Goal: Task Accomplishment & Management: Use online tool/utility

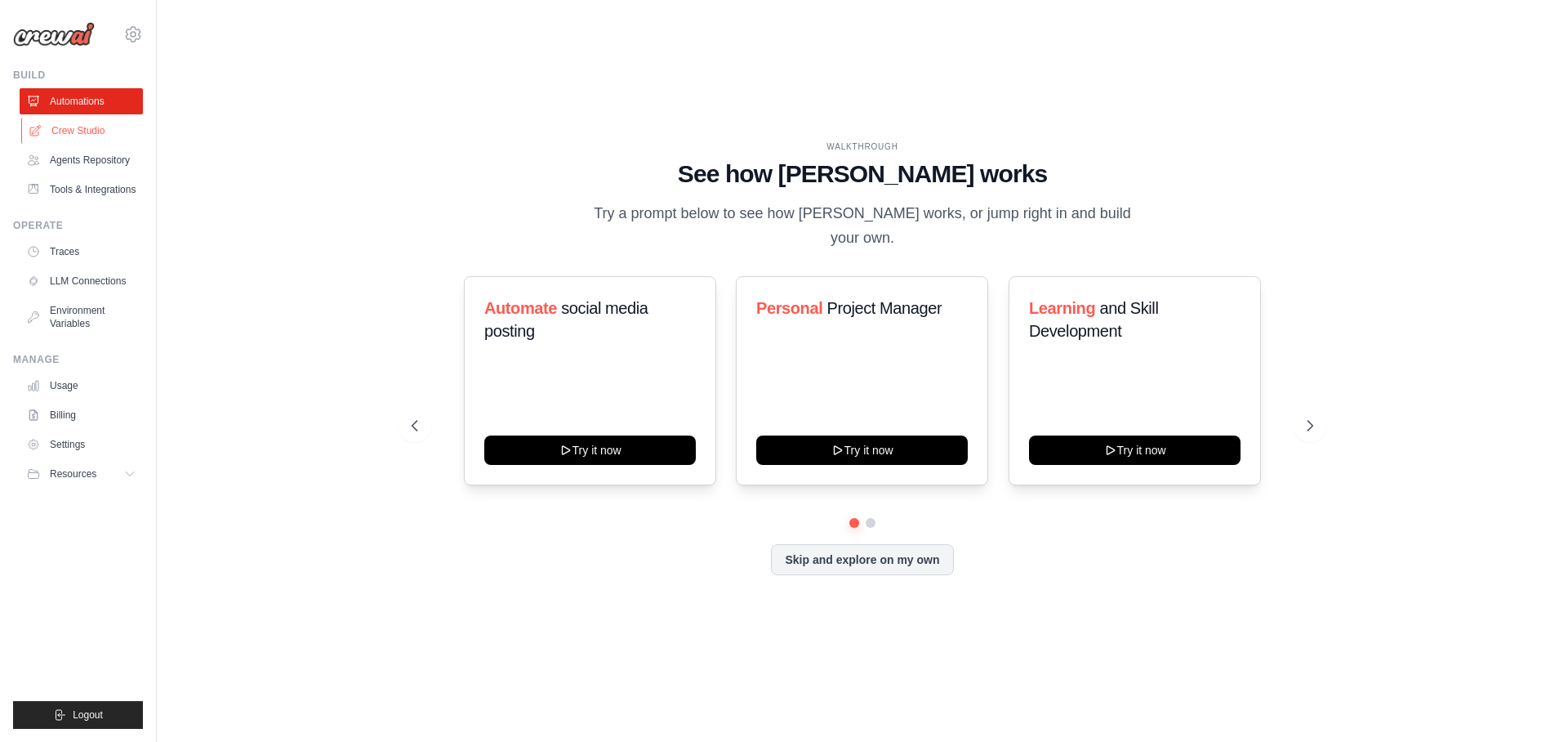
click at [97, 138] on link "Crew Studio" at bounding box center [83, 130] width 123 height 26
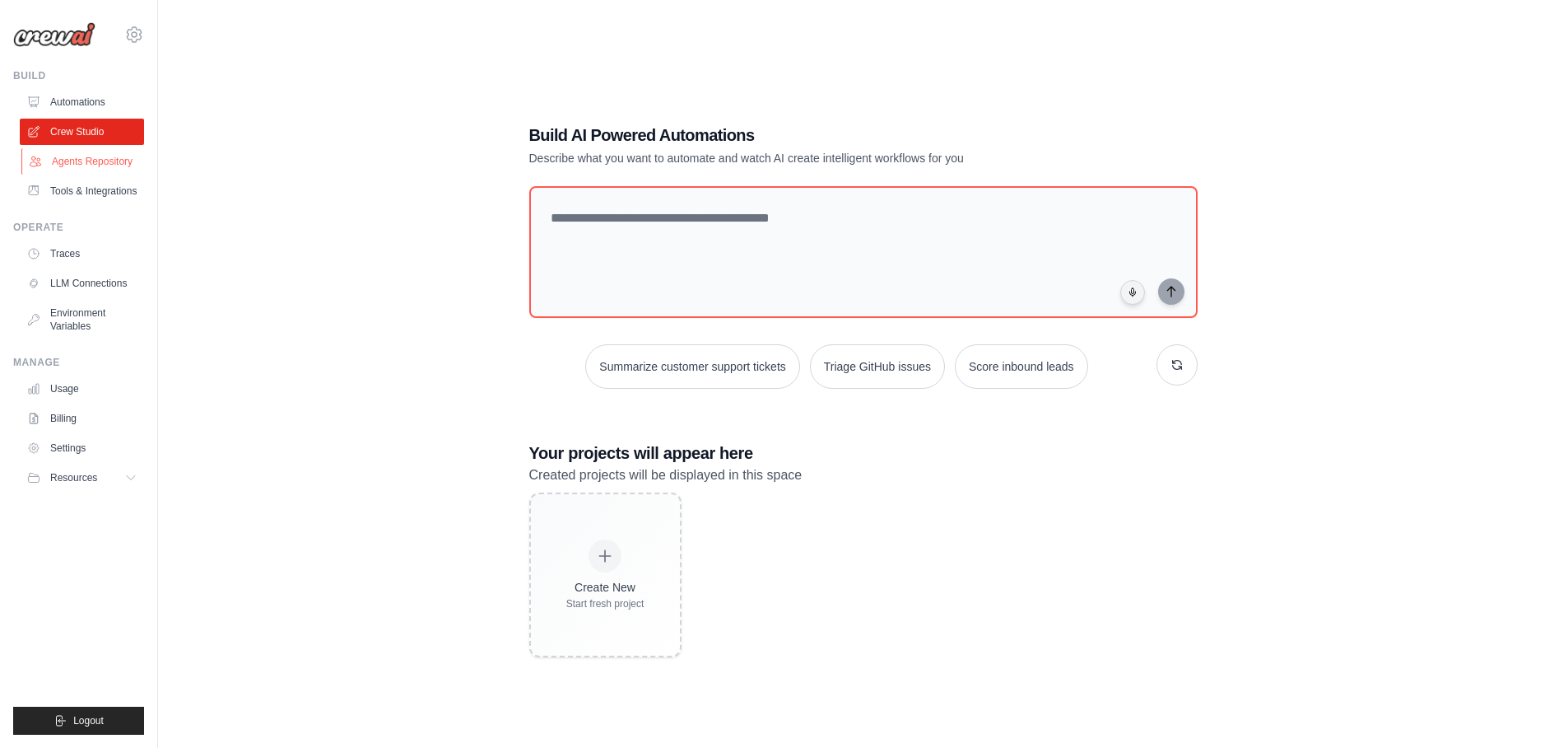
click at [112, 167] on link "Agents Repository" at bounding box center [84, 161] width 124 height 26
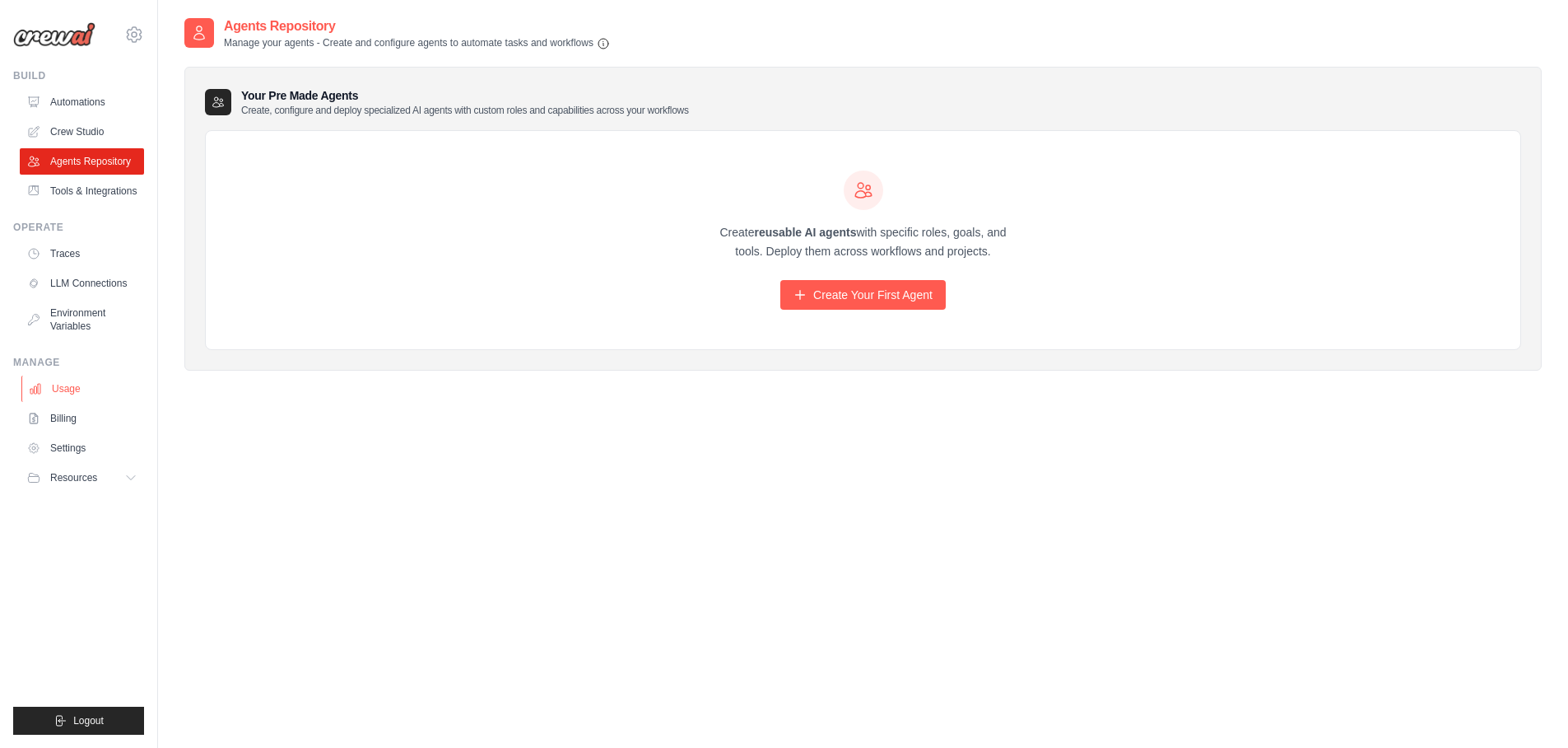
click at [67, 401] on link "Usage" at bounding box center [84, 388] width 124 height 26
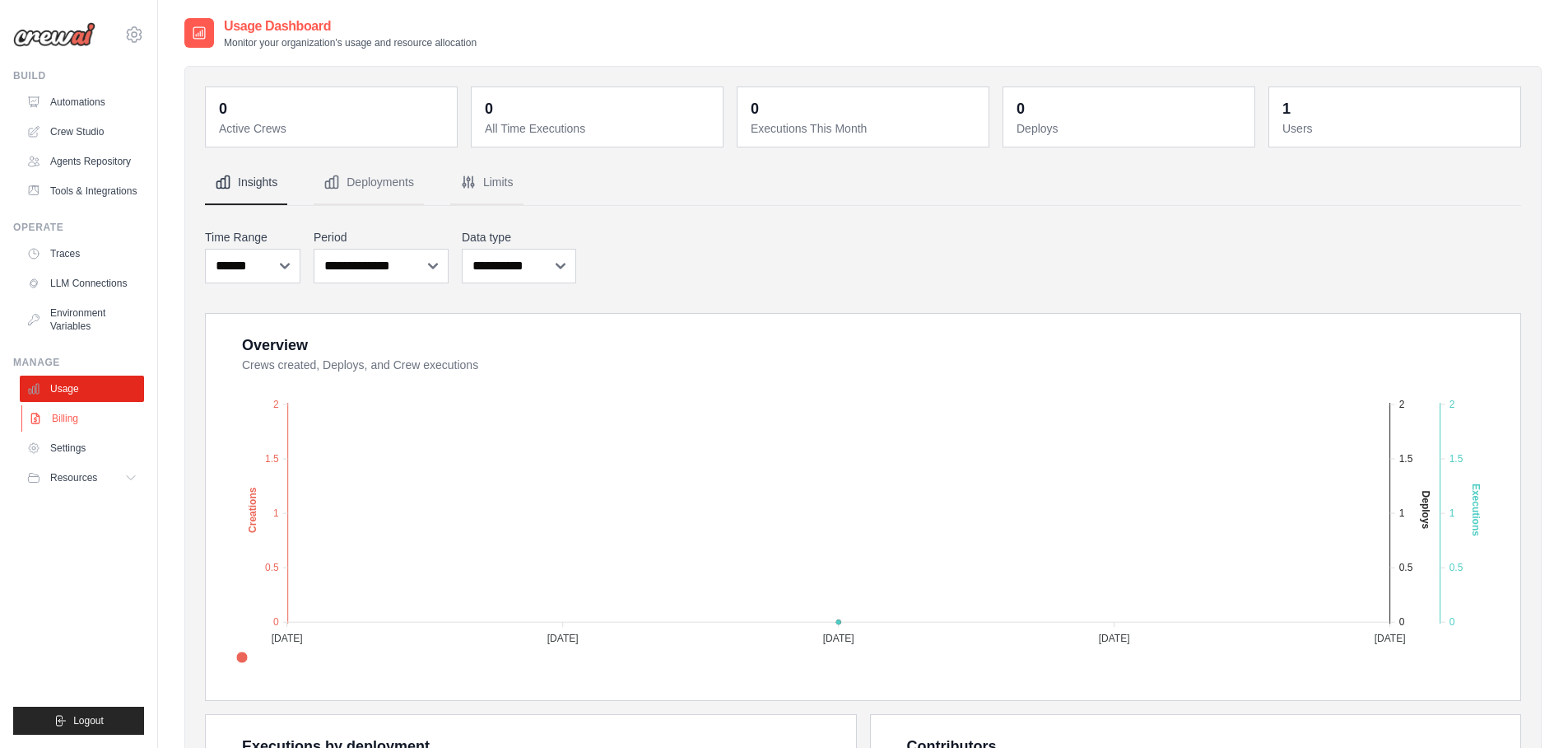
click at [65, 431] on link "Billing" at bounding box center [84, 418] width 124 height 26
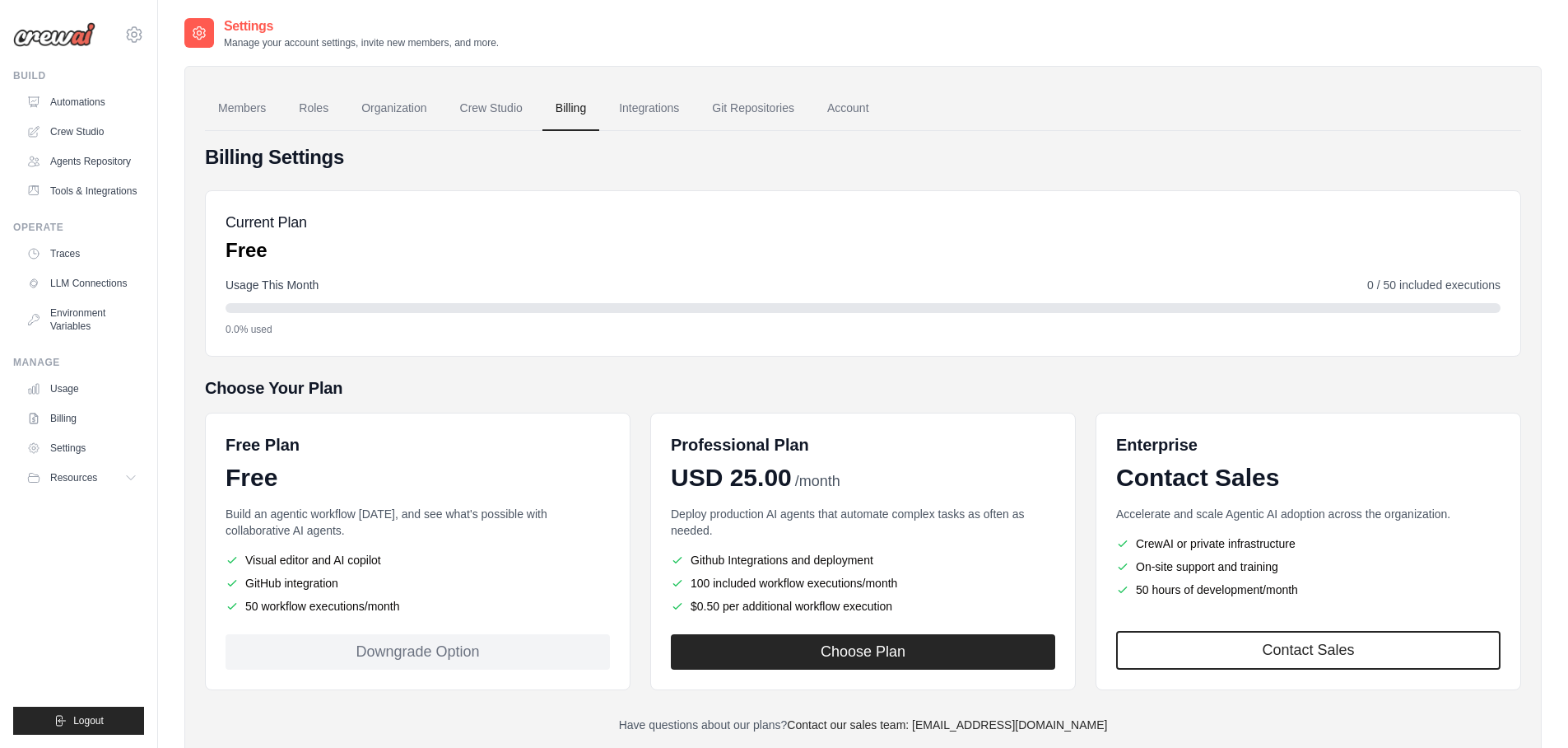
scroll to position [49, 0]
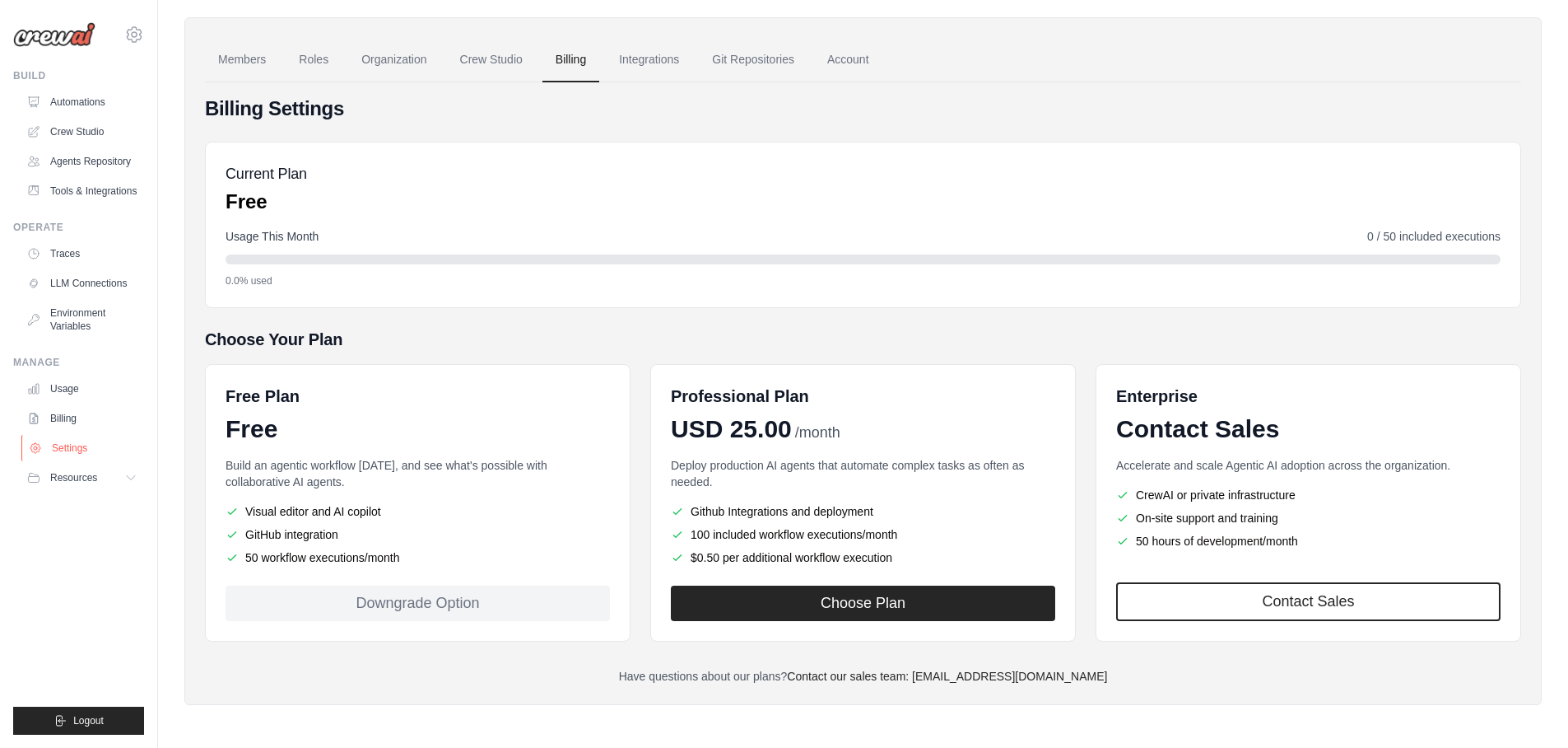
click at [89, 459] on link "Settings" at bounding box center [84, 447] width 124 height 26
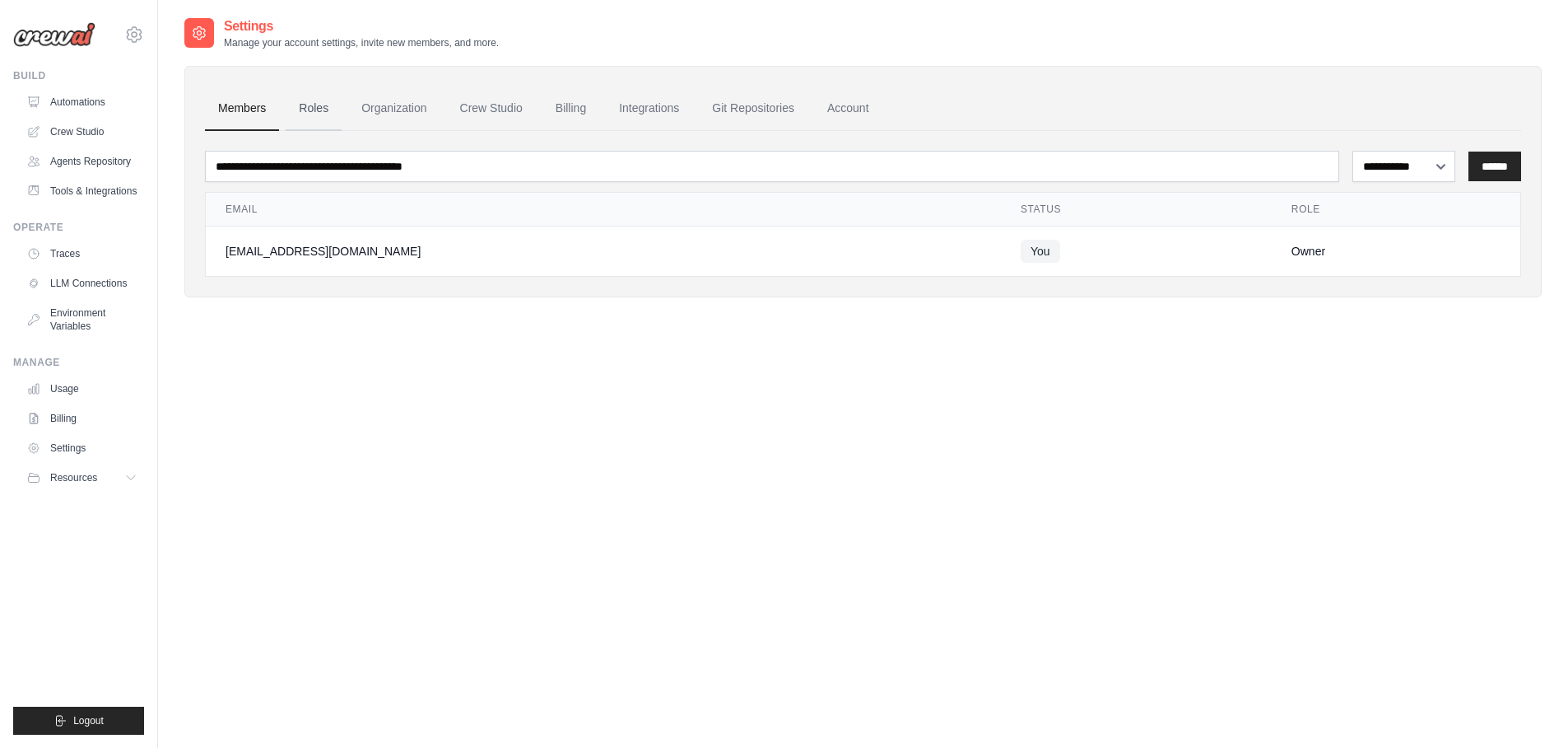
click at [314, 107] on link "Roles" at bounding box center [313, 108] width 56 height 44
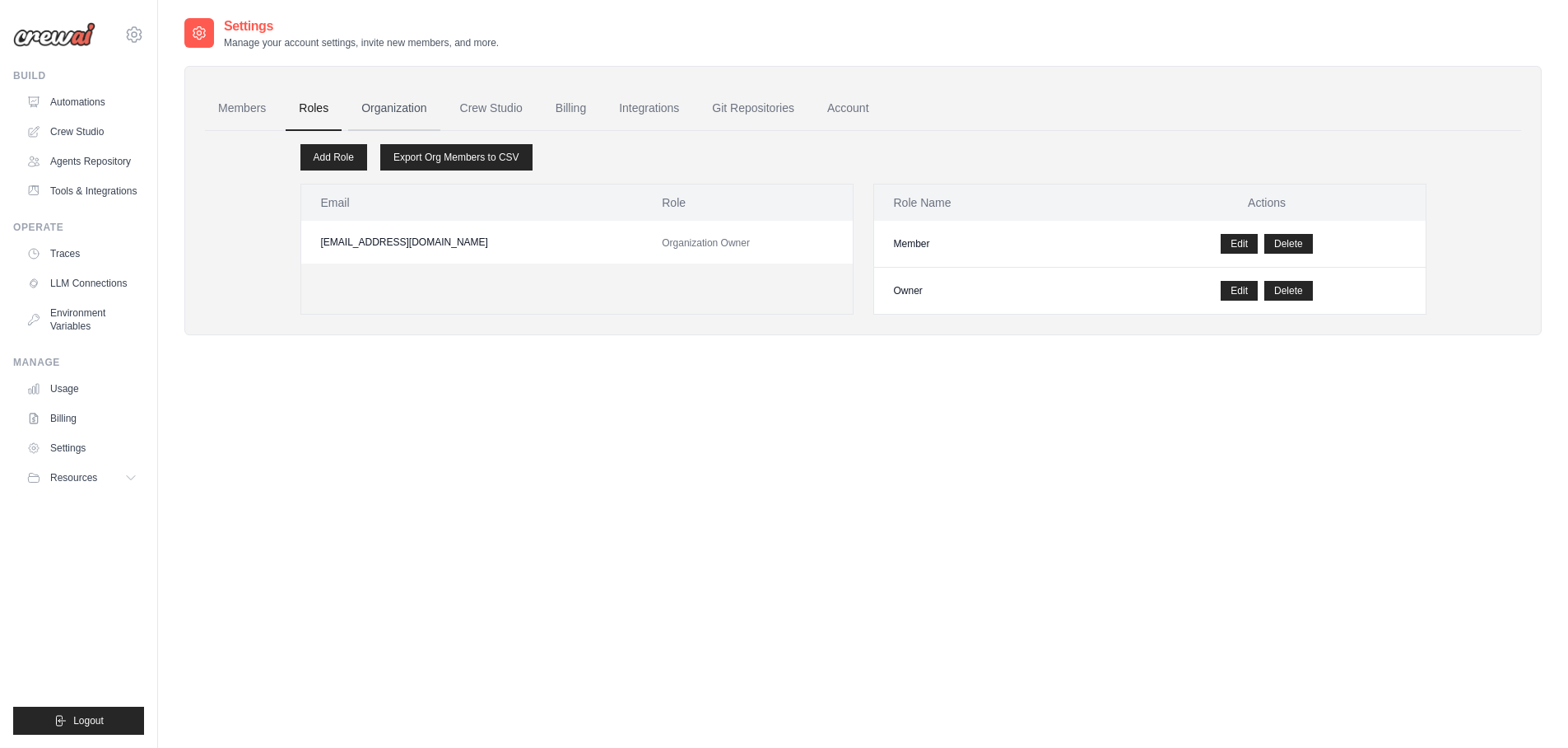
click at [422, 104] on link "Organization" at bounding box center [394, 108] width 92 height 44
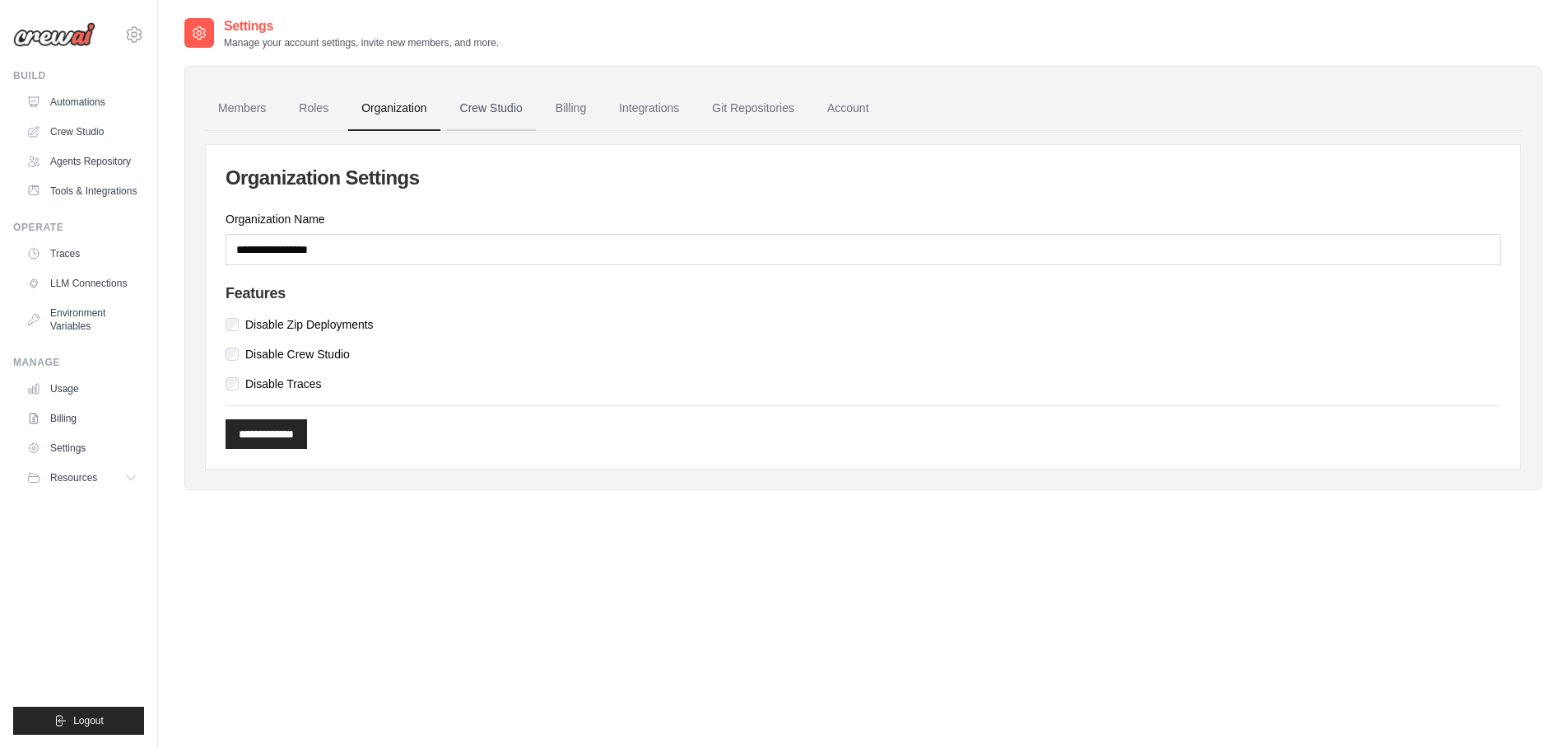
click at [501, 102] on link "Crew Studio" at bounding box center [491, 108] width 89 height 44
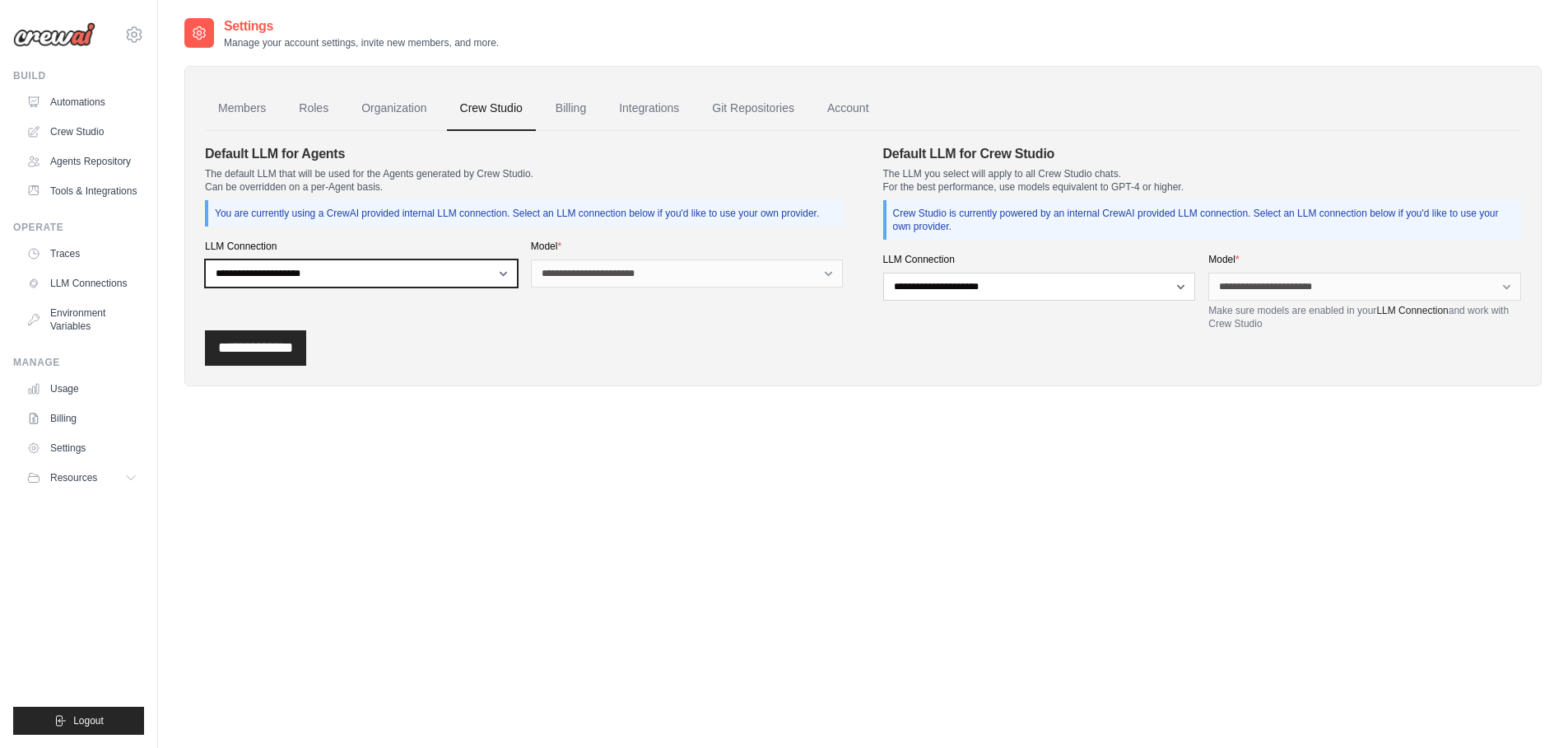
click at [498, 280] on select "**********" at bounding box center [362, 273] width 313 height 28
click at [591, 114] on link "Billing" at bounding box center [570, 108] width 57 height 44
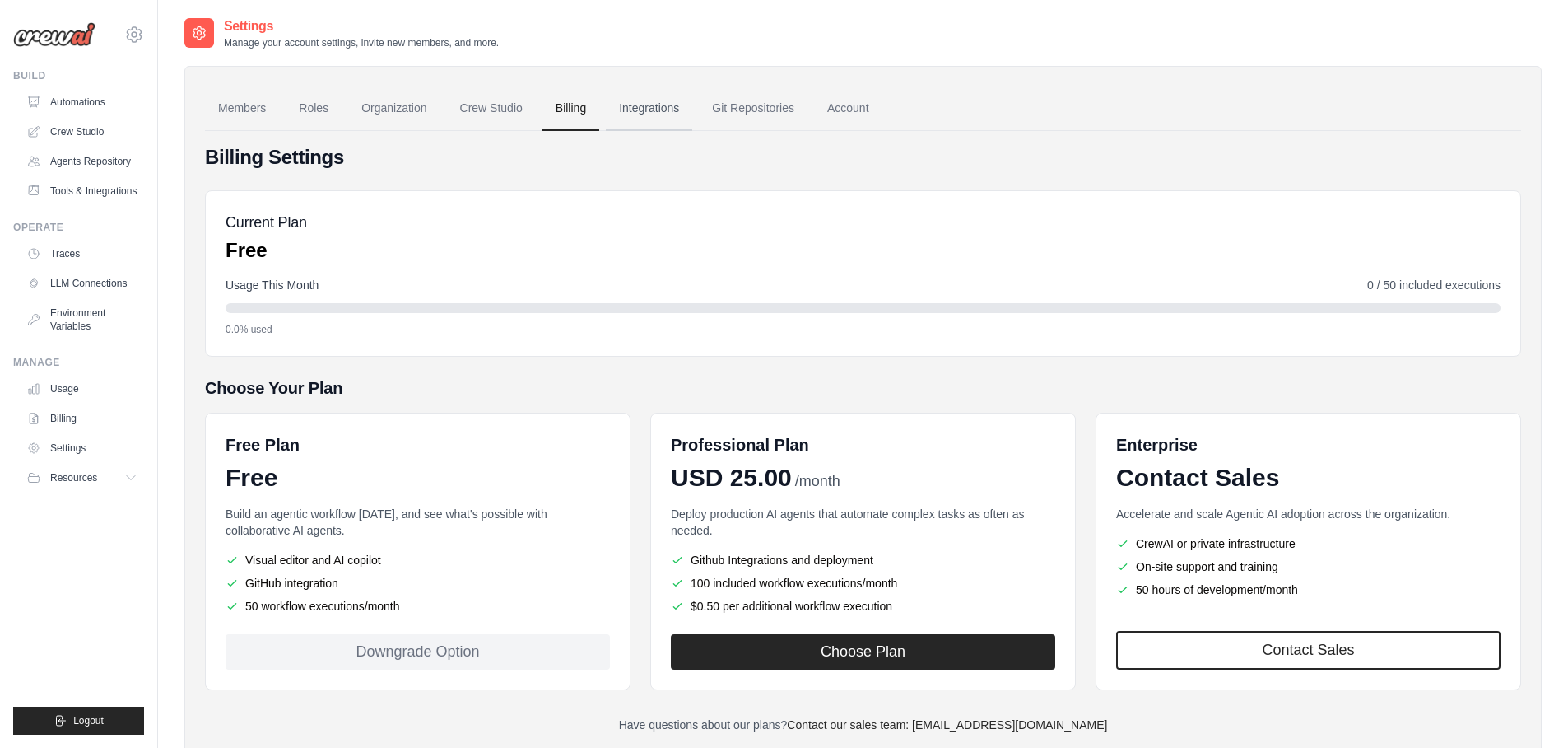
click at [663, 113] on link "Integrations" at bounding box center [649, 108] width 86 height 44
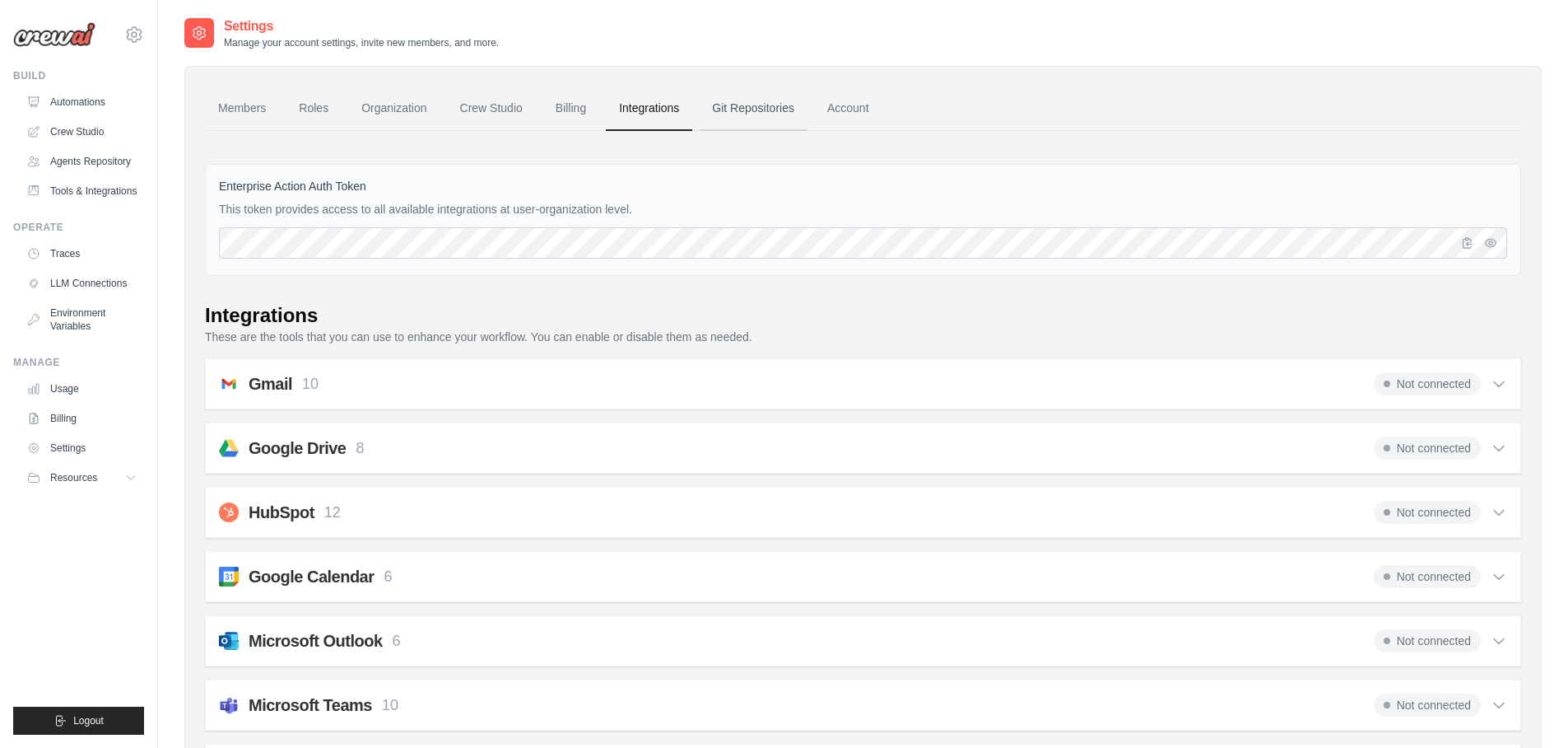
click at [768, 104] on link "Git Repositories" at bounding box center [753, 108] width 109 height 44
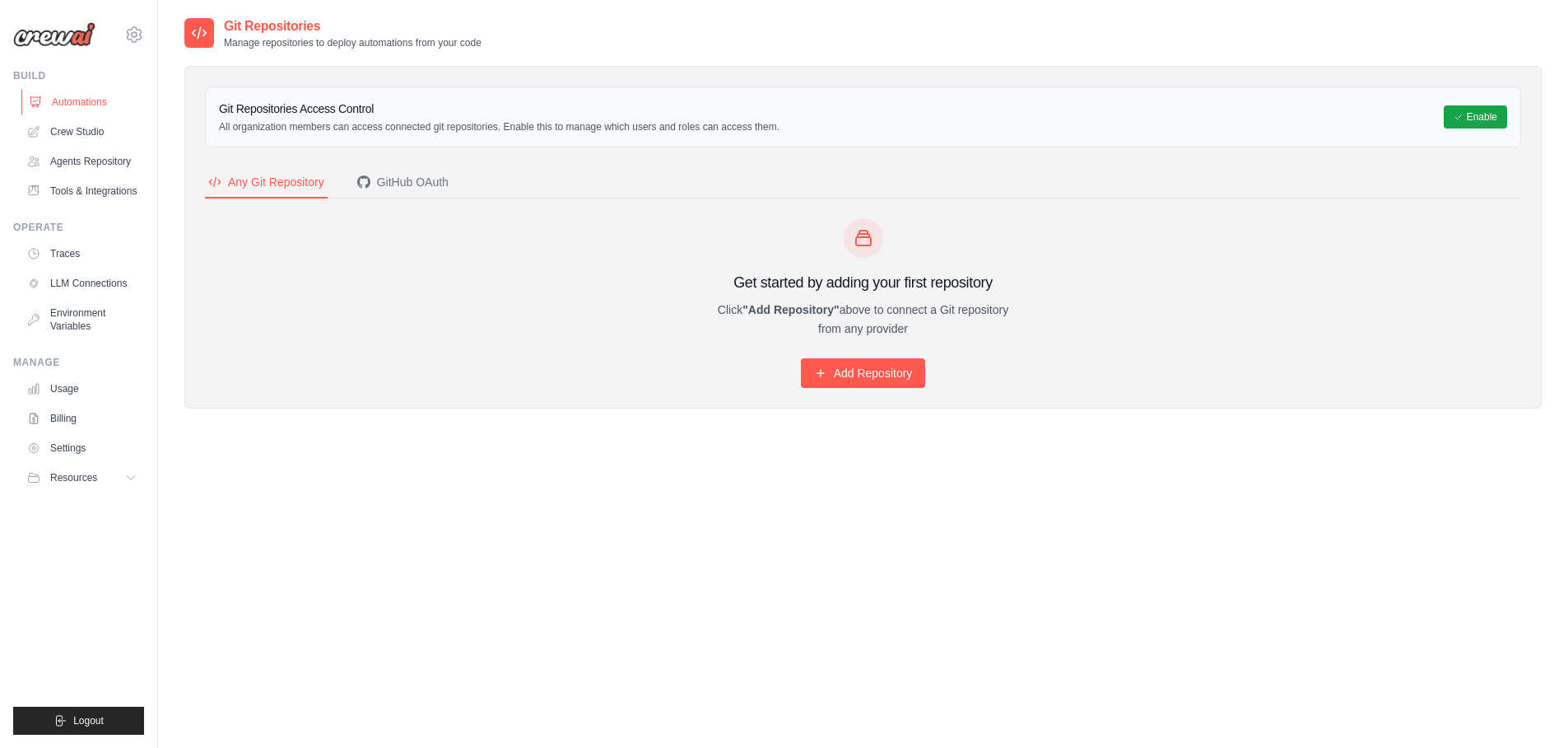
click at [90, 103] on link "Automations" at bounding box center [84, 102] width 124 height 26
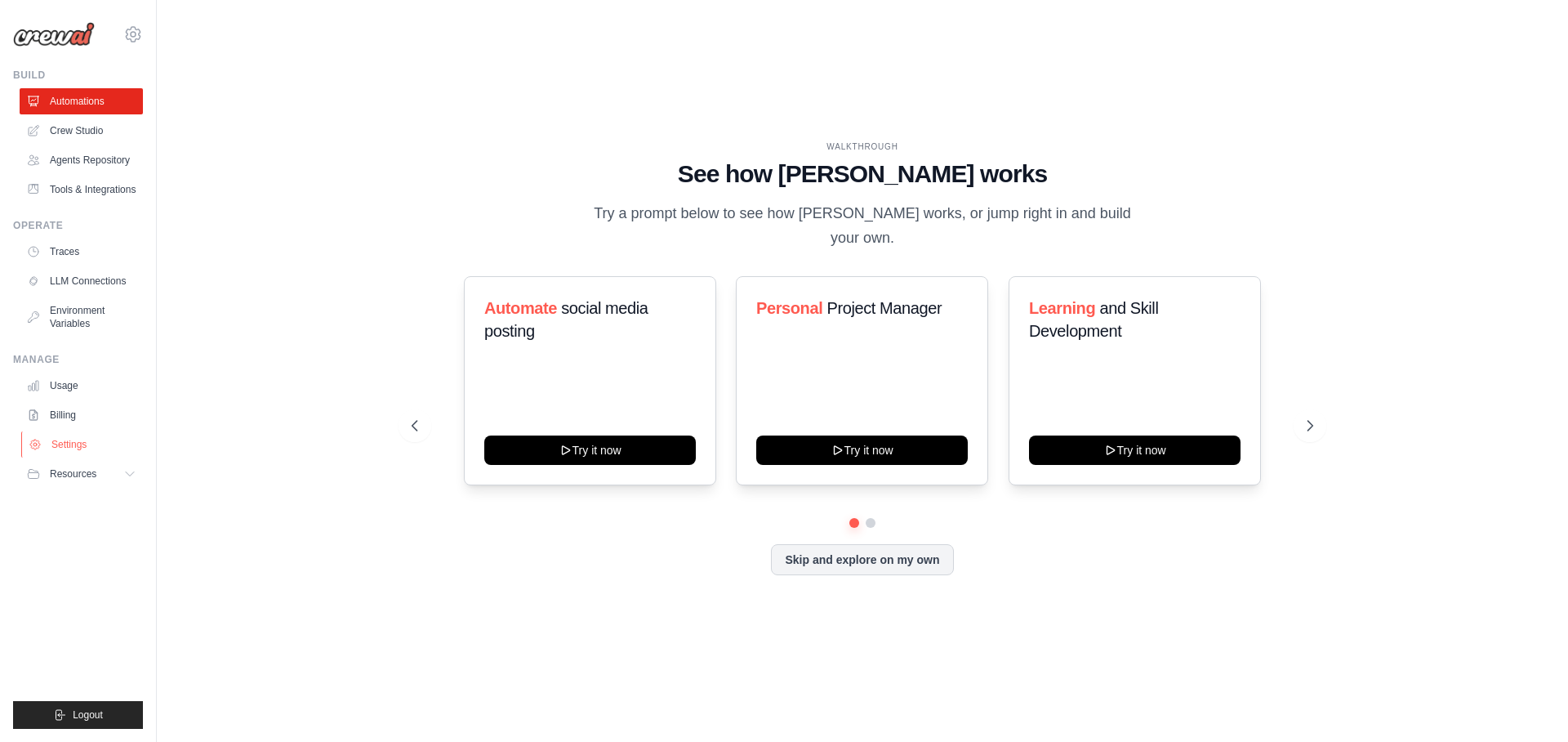
click at [73, 457] on link "Settings" at bounding box center [83, 444] width 123 height 26
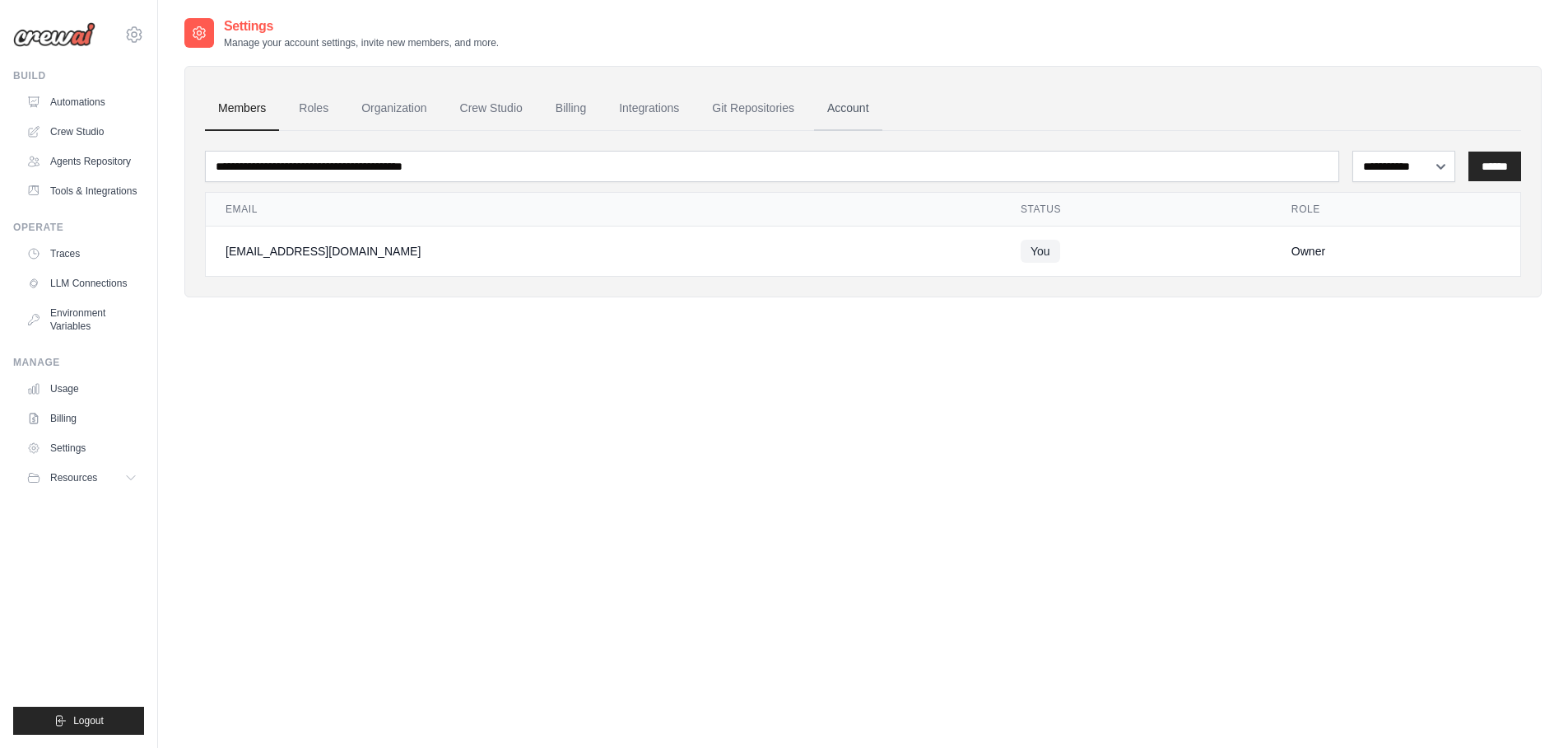
click at [875, 104] on link "Account" at bounding box center [848, 108] width 68 height 44
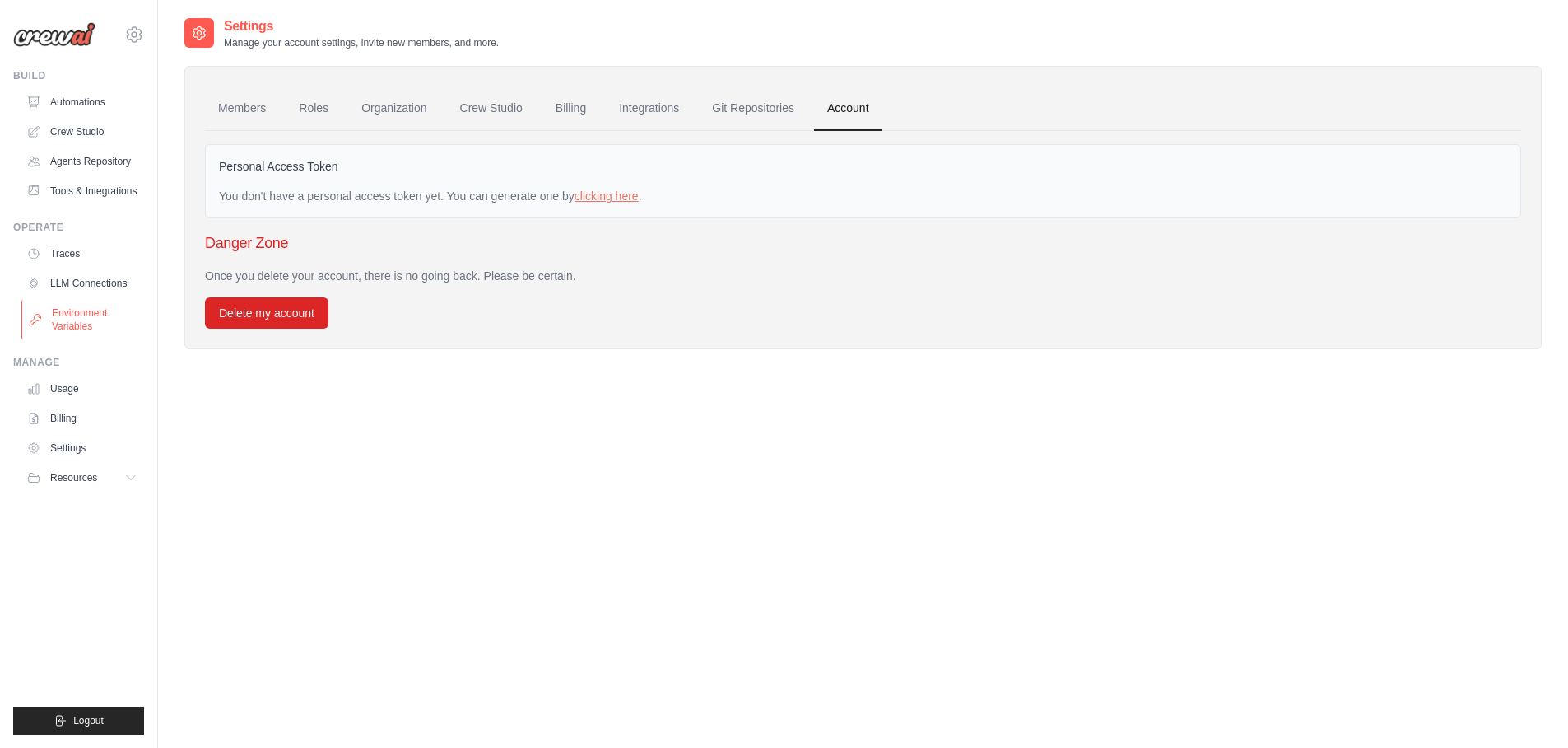
click at [85, 327] on link "Environment Variables" at bounding box center [84, 320] width 124 height 40
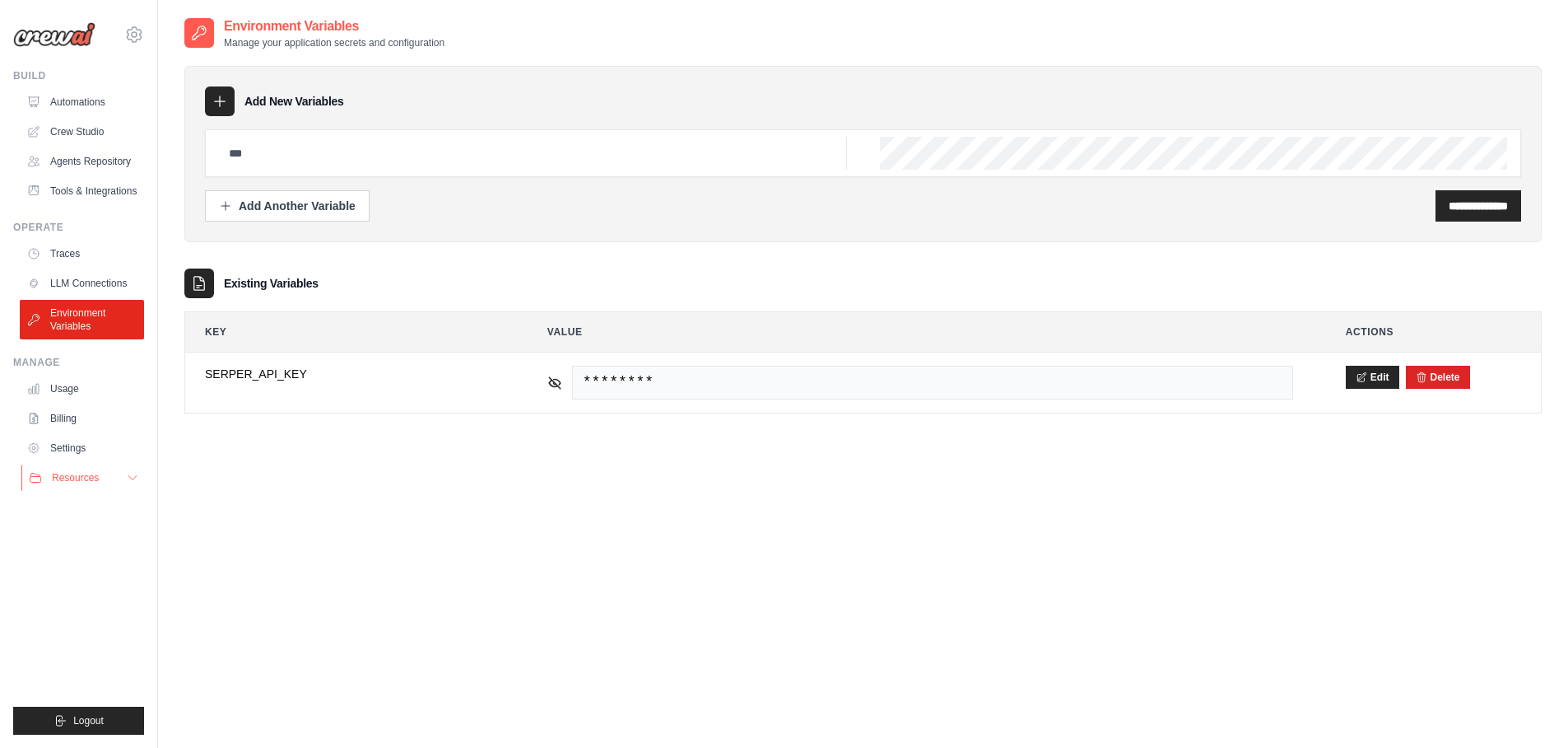
click at [68, 484] on span "Resources" at bounding box center [76, 477] width 47 height 14
click at [94, 96] on link "Automations" at bounding box center [84, 102] width 124 height 26
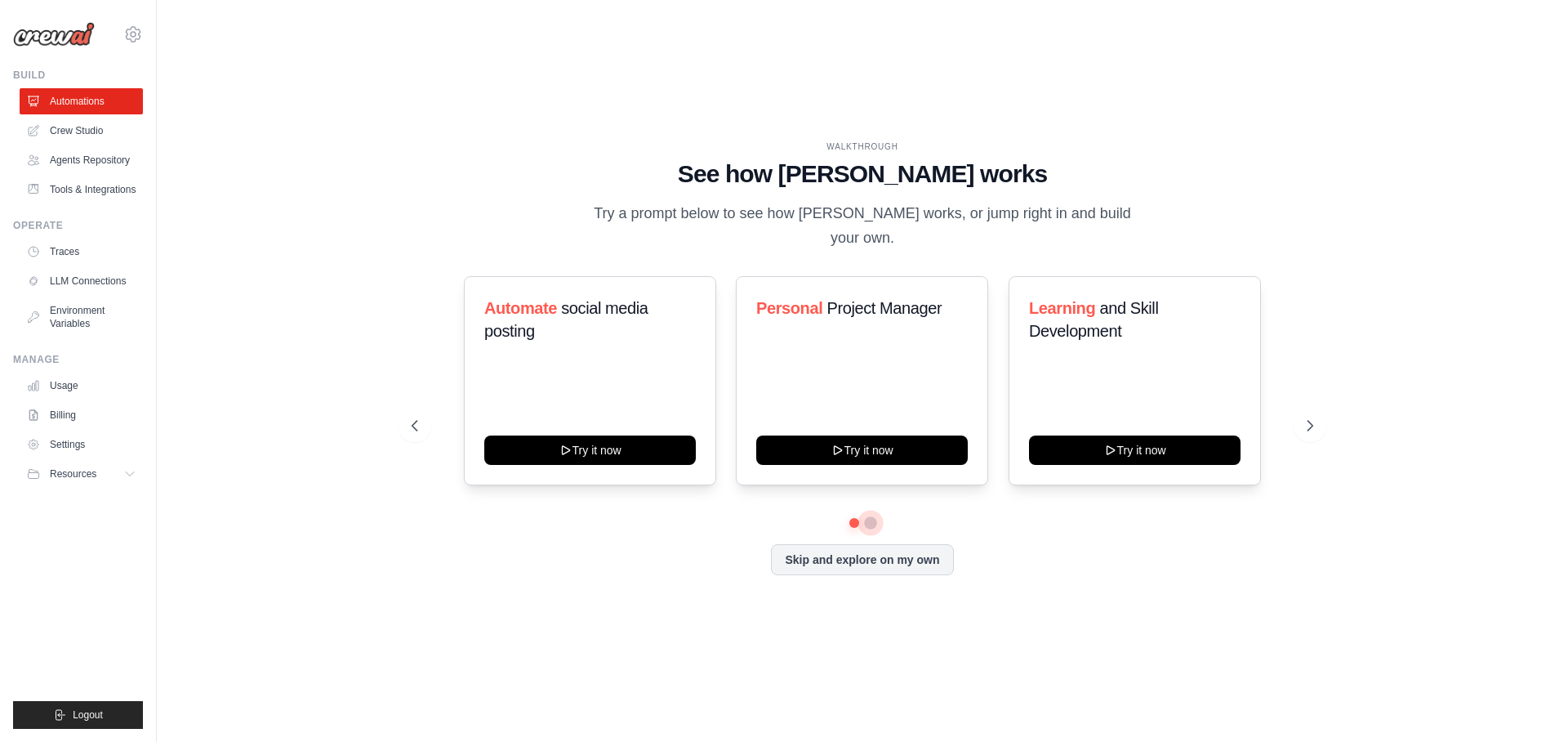
click at [868, 523] on button at bounding box center [870, 522] width 13 height 13
click at [897, 556] on button "Skip and explore on my own" at bounding box center [862, 557] width 182 height 31
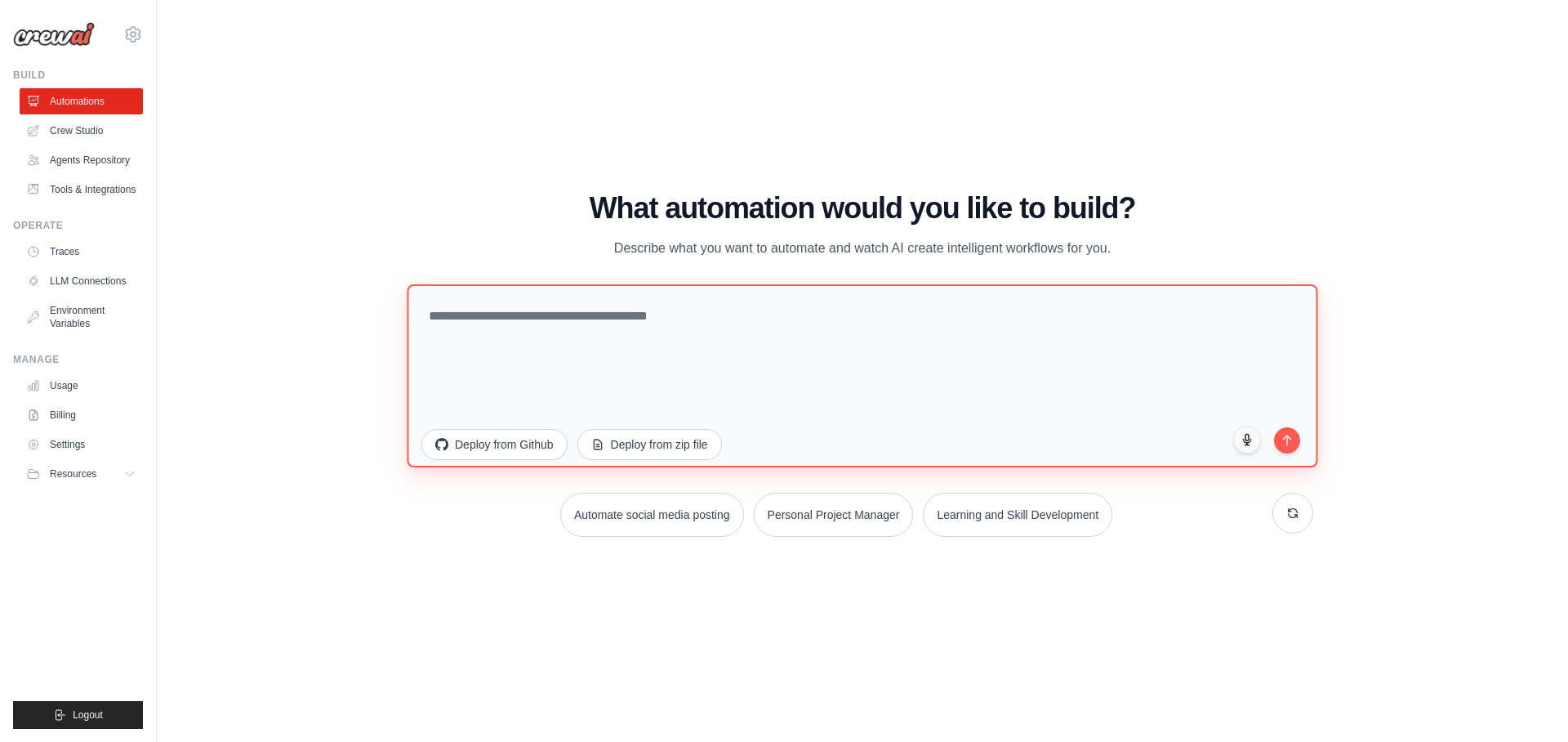
click at [645, 322] on textarea at bounding box center [862, 375] width 910 height 183
type textarea "**********"
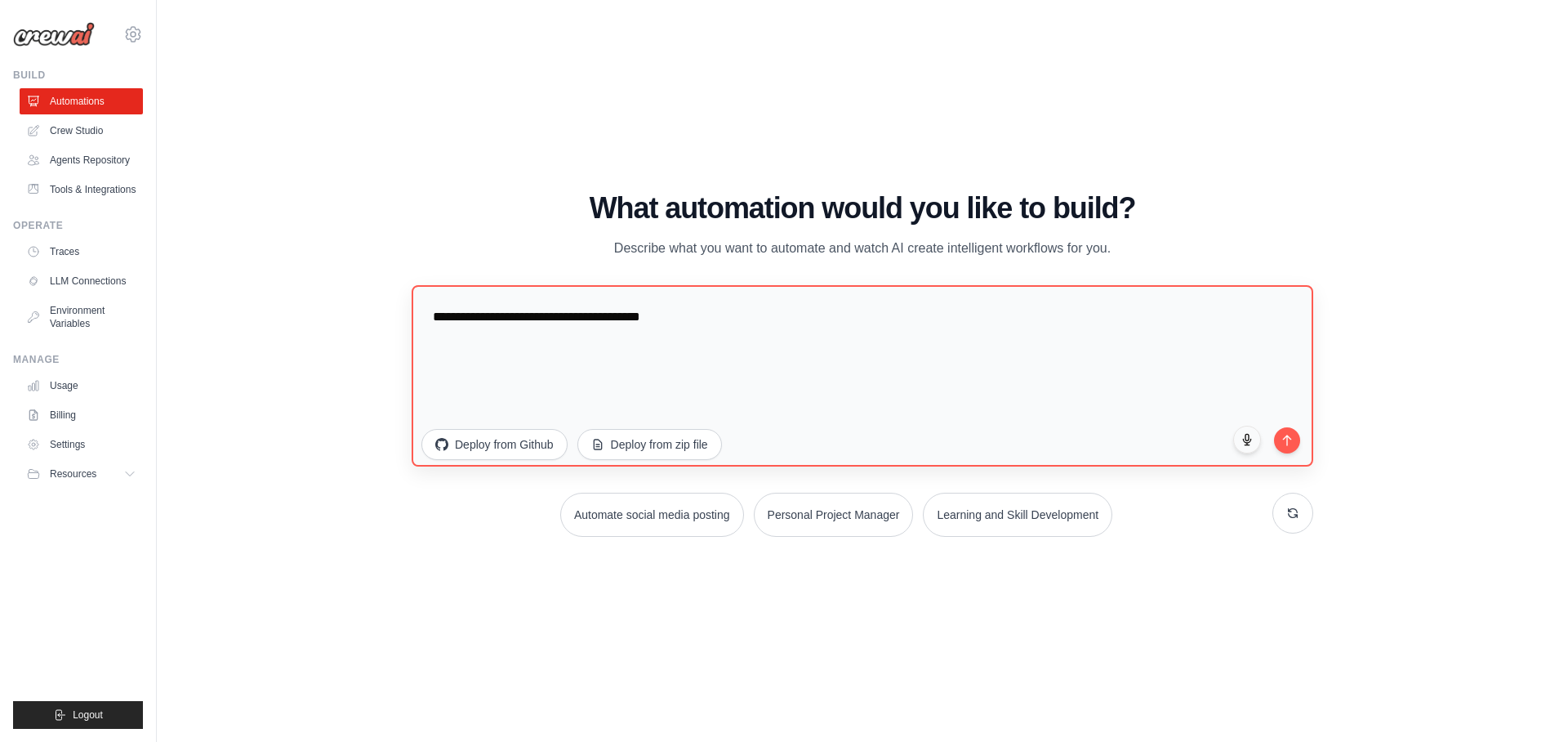
click at [1290, 453] on button "submit" at bounding box center [1286, 439] width 26 height 26
click at [1285, 438] on button "submit" at bounding box center [1285, 436] width 31 height 31
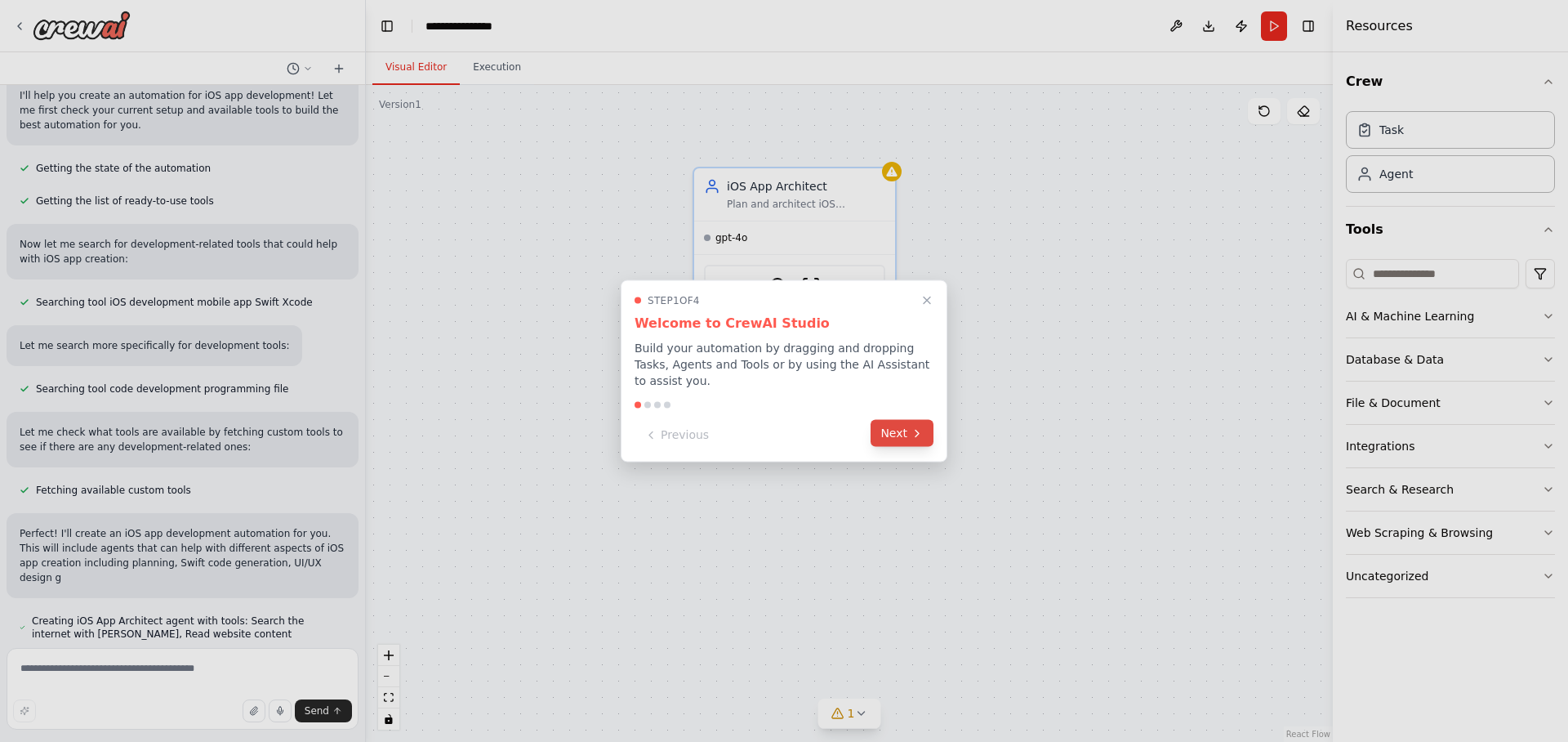
scroll to position [114, 0]
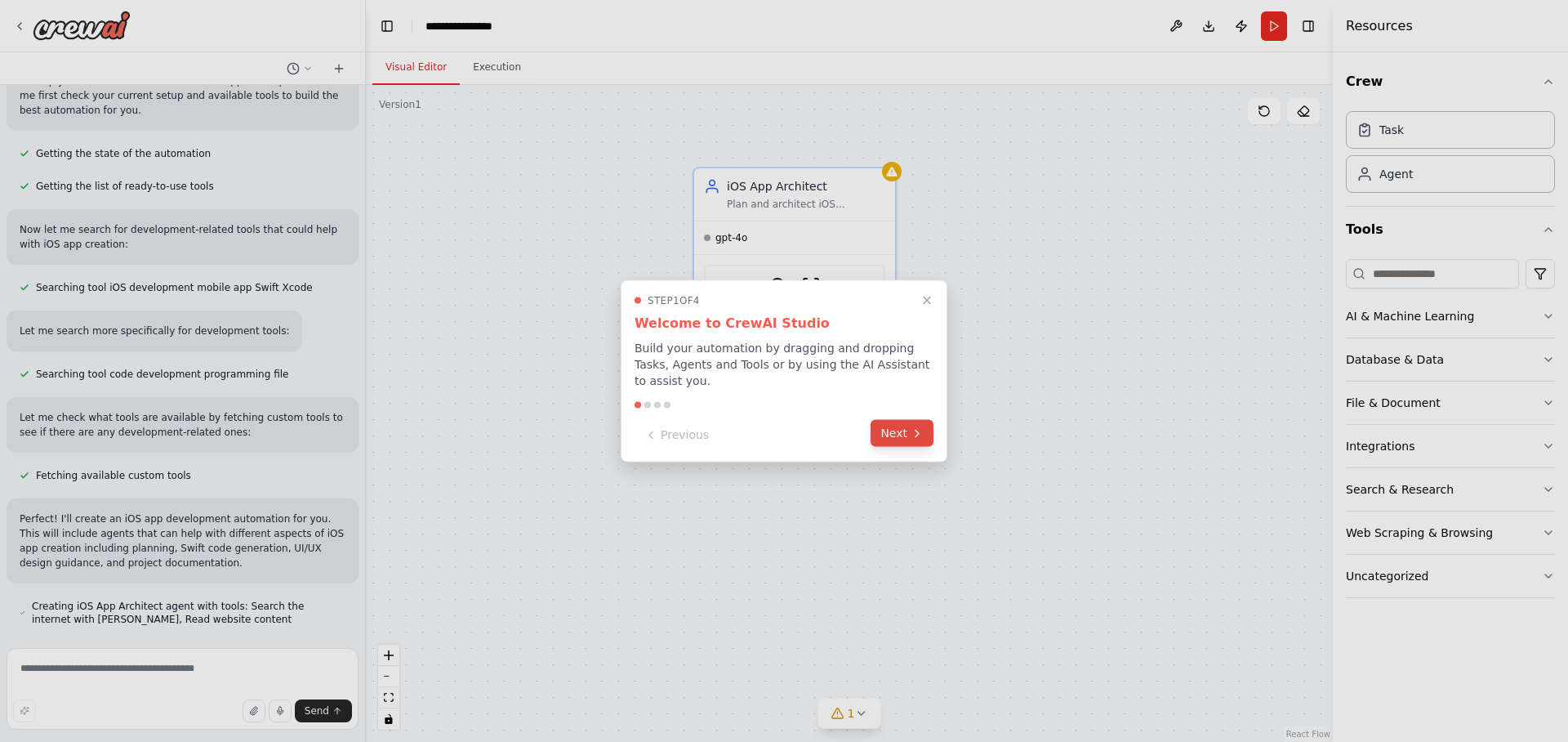
click at [898, 432] on button "Next" at bounding box center [901, 433] width 62 height 27
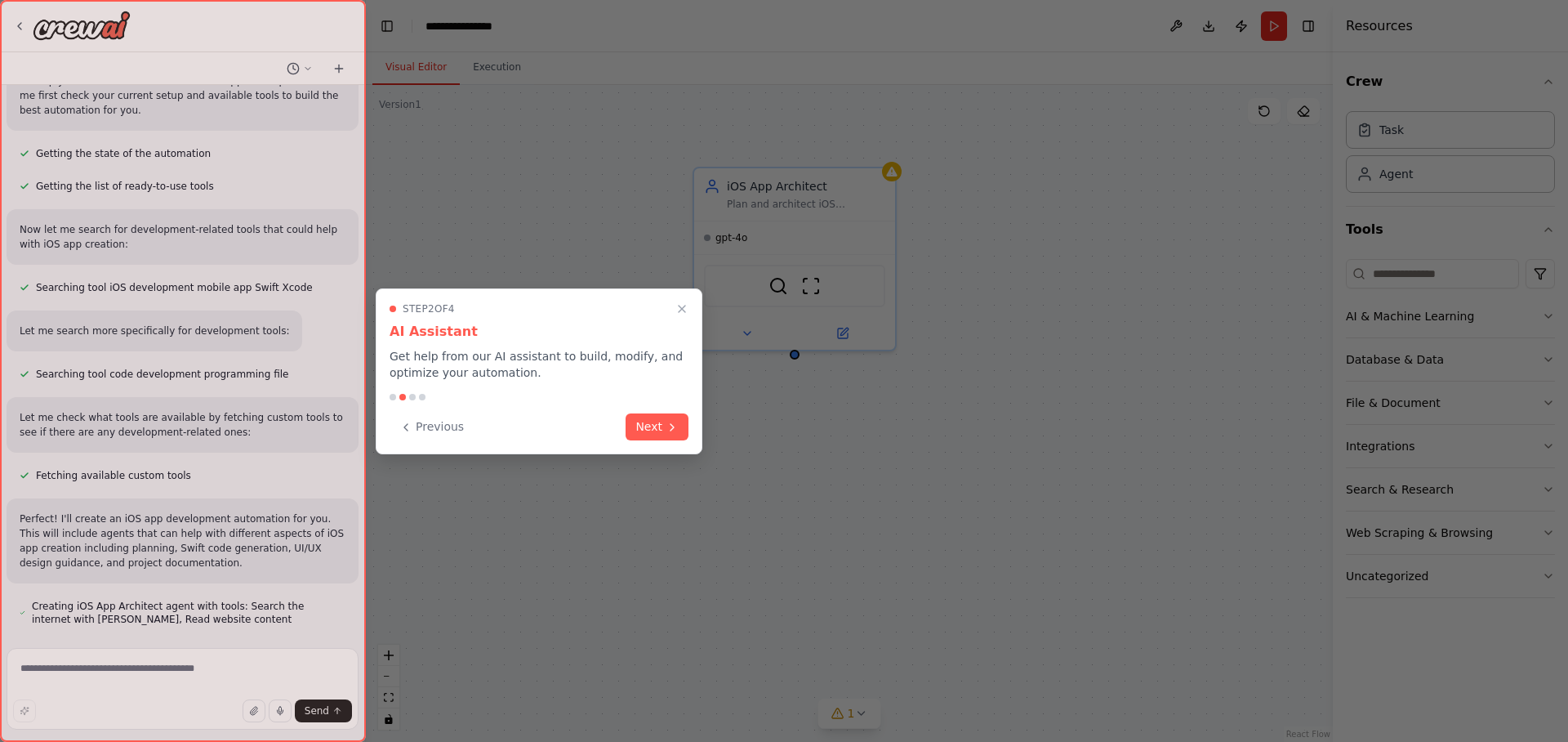
scroll to position [160, 0]
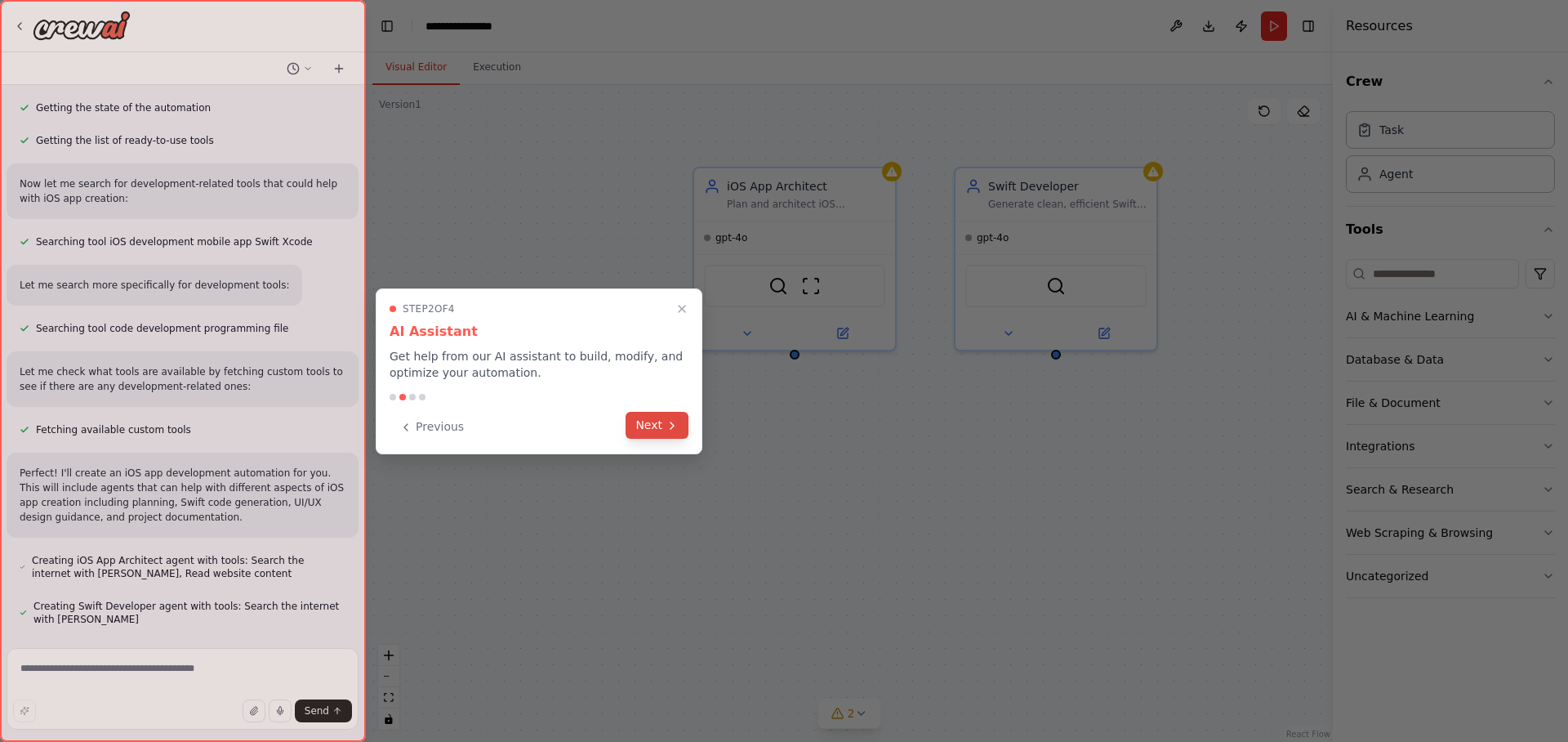
click at [667, 428] on icon at bounding box center [672, 425] width 13 height 13
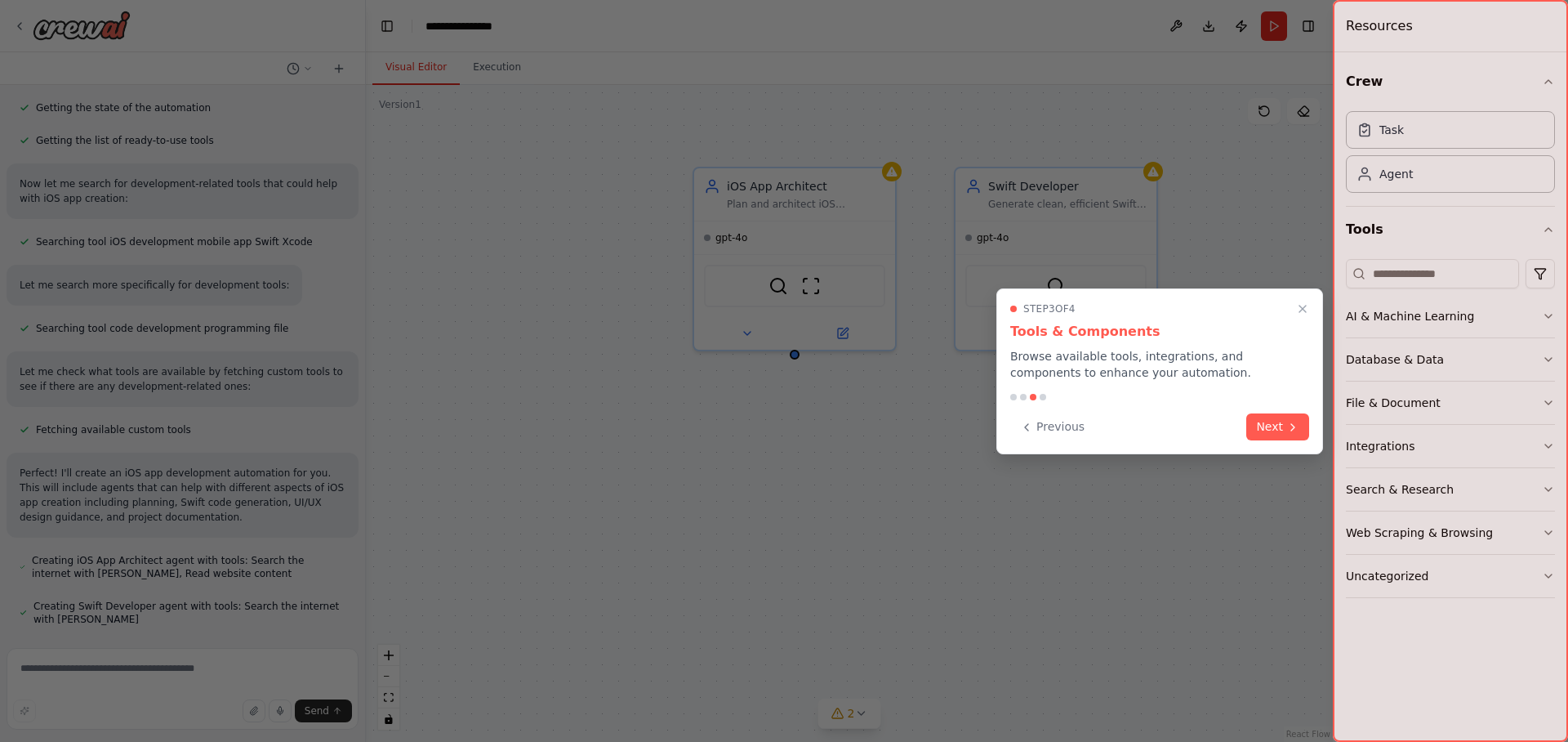
scroll to position [206, 0]
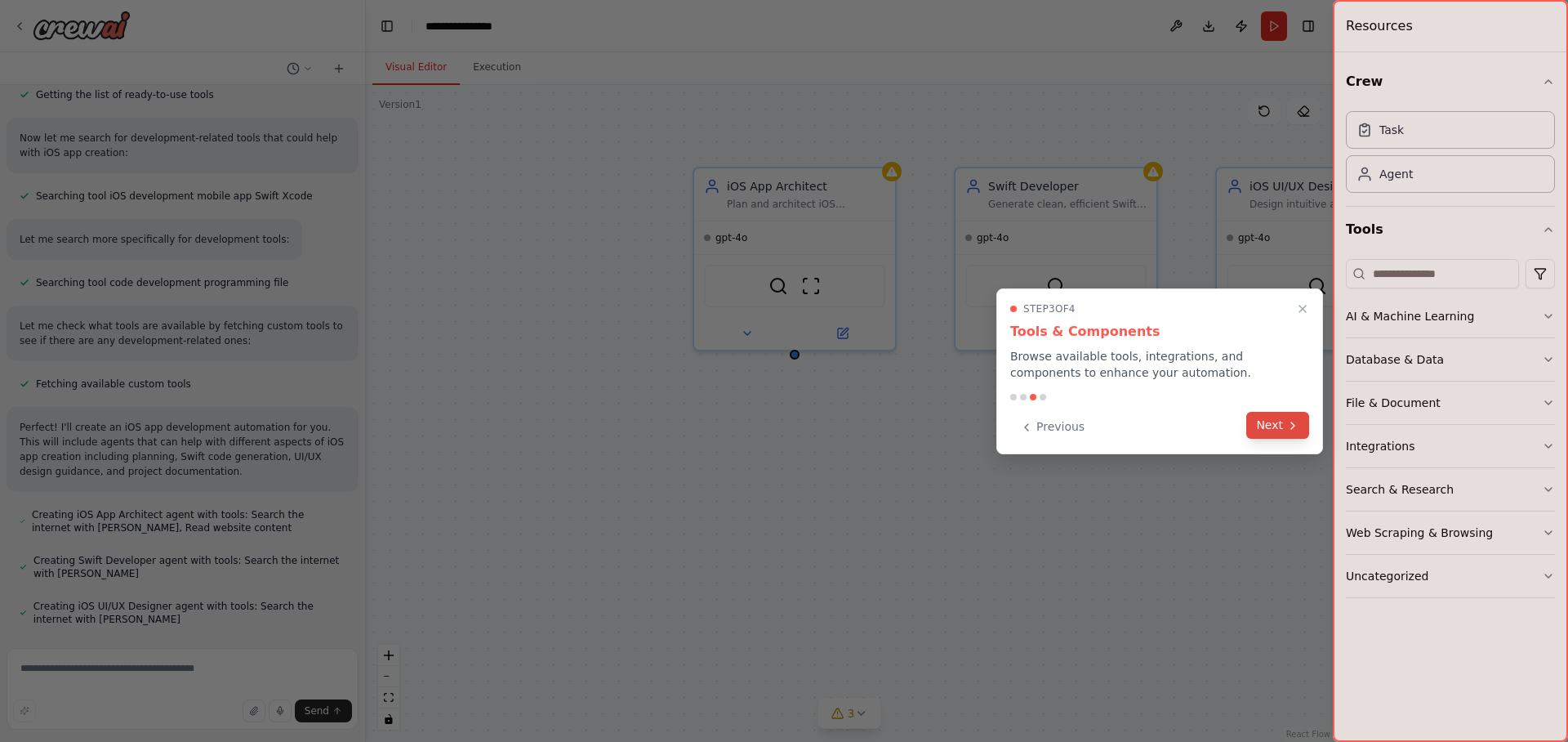
click at [1276, 424] on button "Next" at bounding box center [1277, 425] width 62 height 27
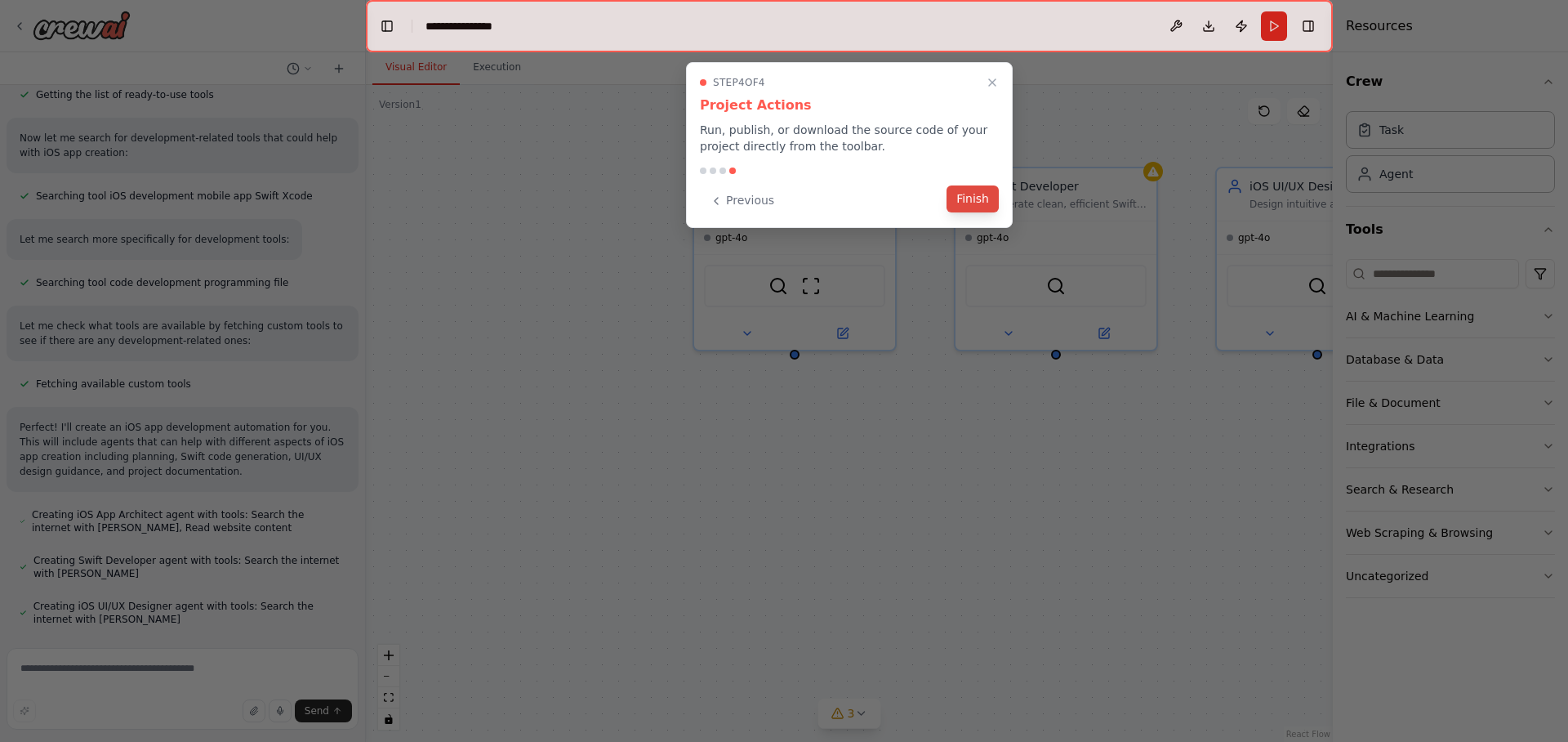
scroll to position [238, 0]
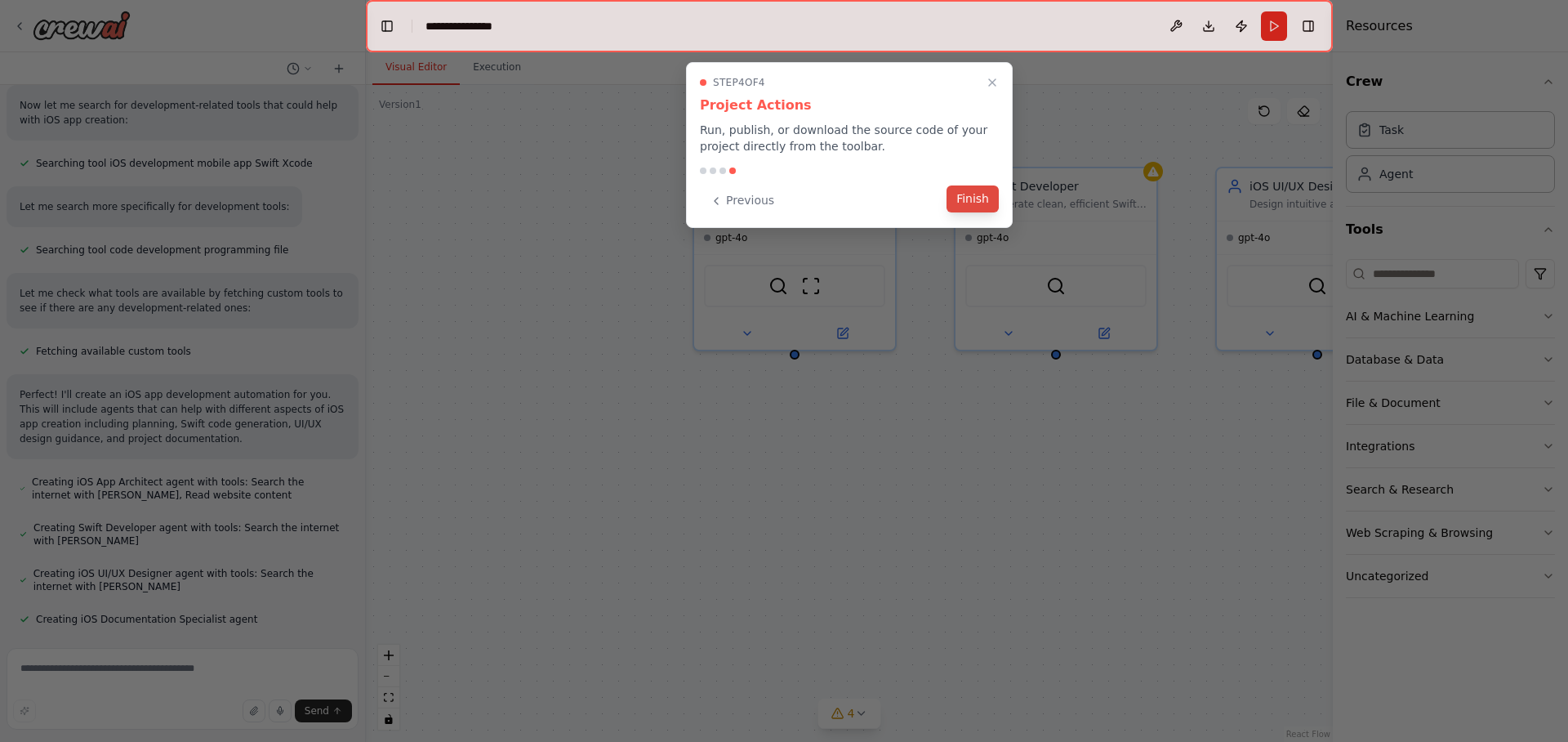
click at [981, 202] on button "Finish" at bounding box center [972, 199] width 53 height 27
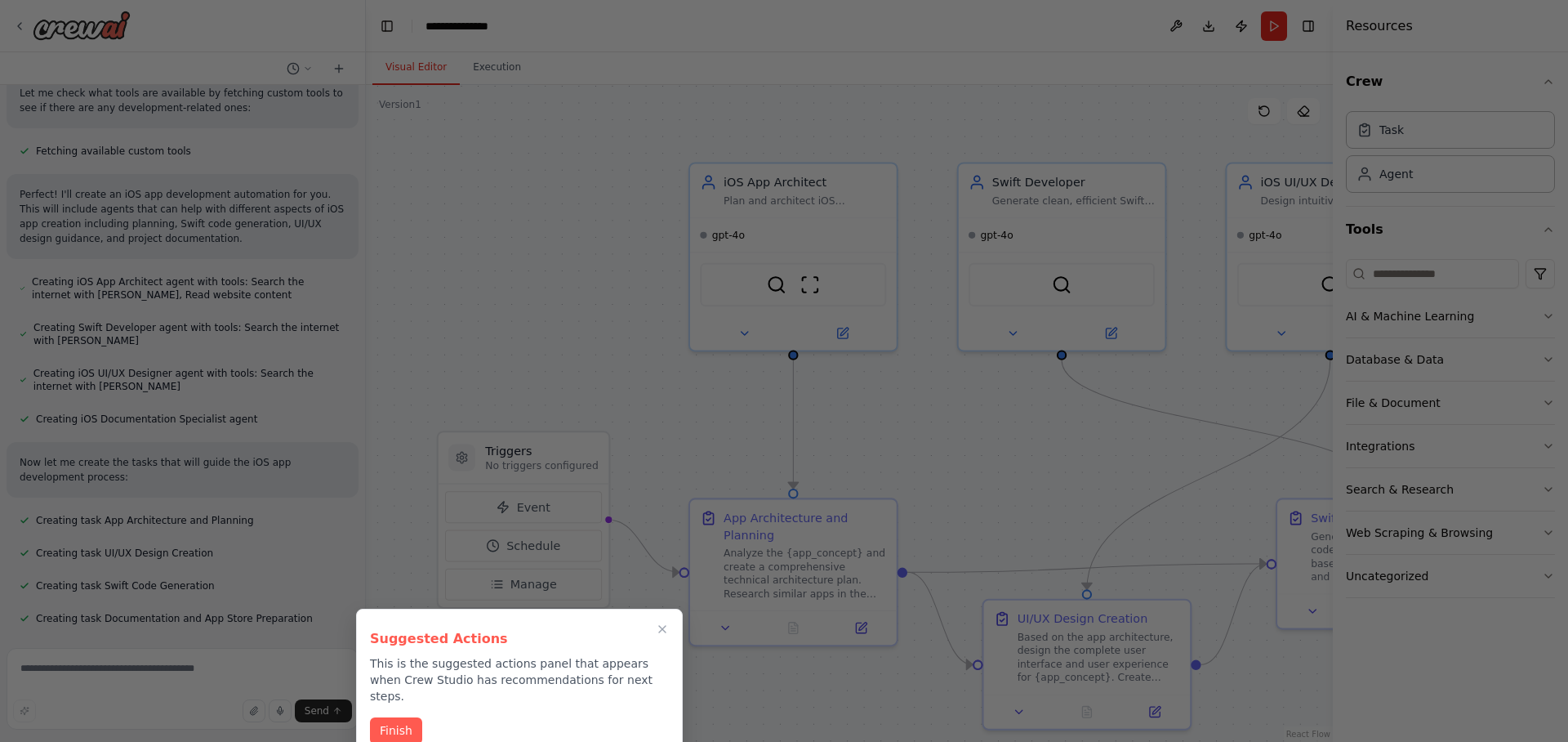
scroll to position [465, 0]
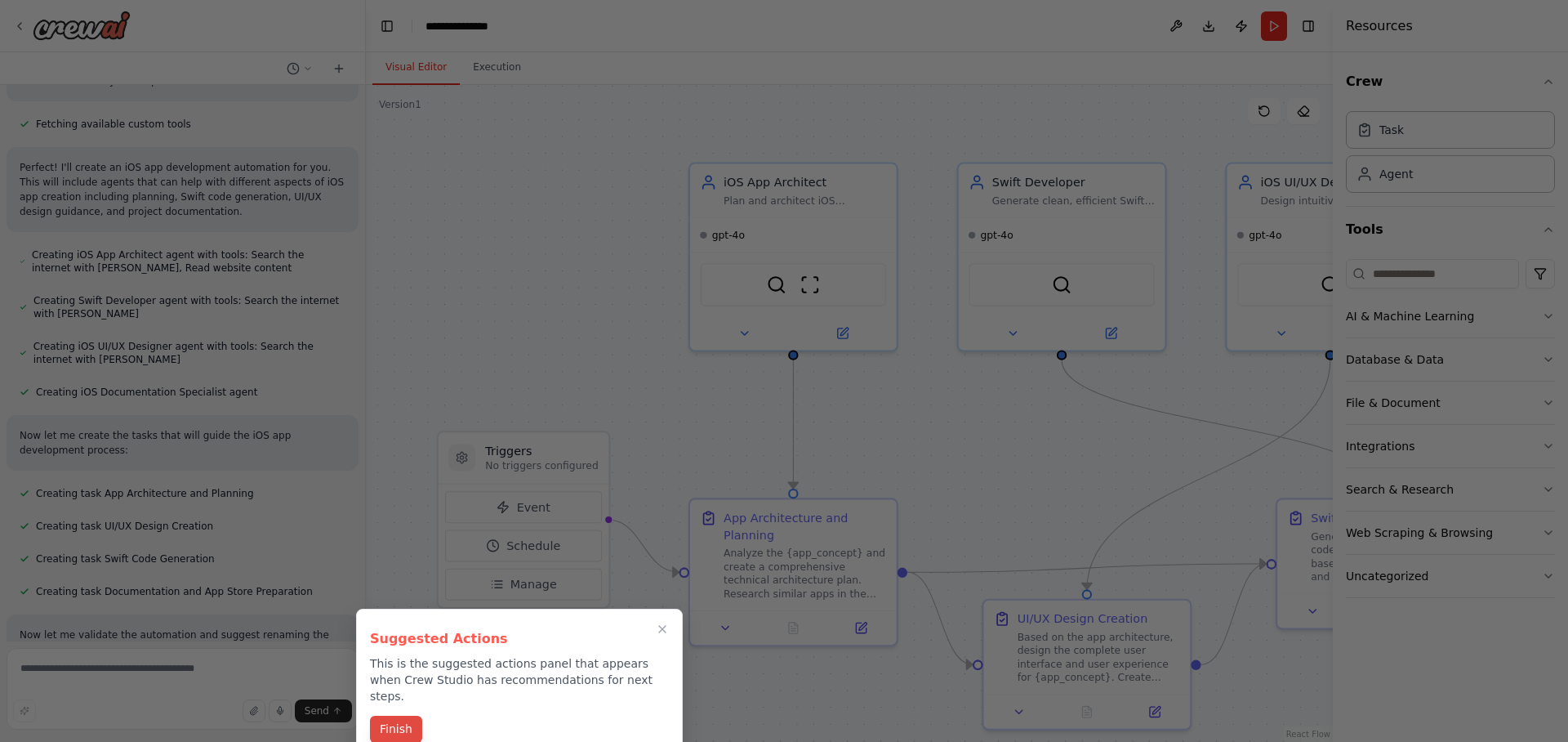
click at [401, 717] on button "Finish" at bounding box center [395, 729] width 53 height 27
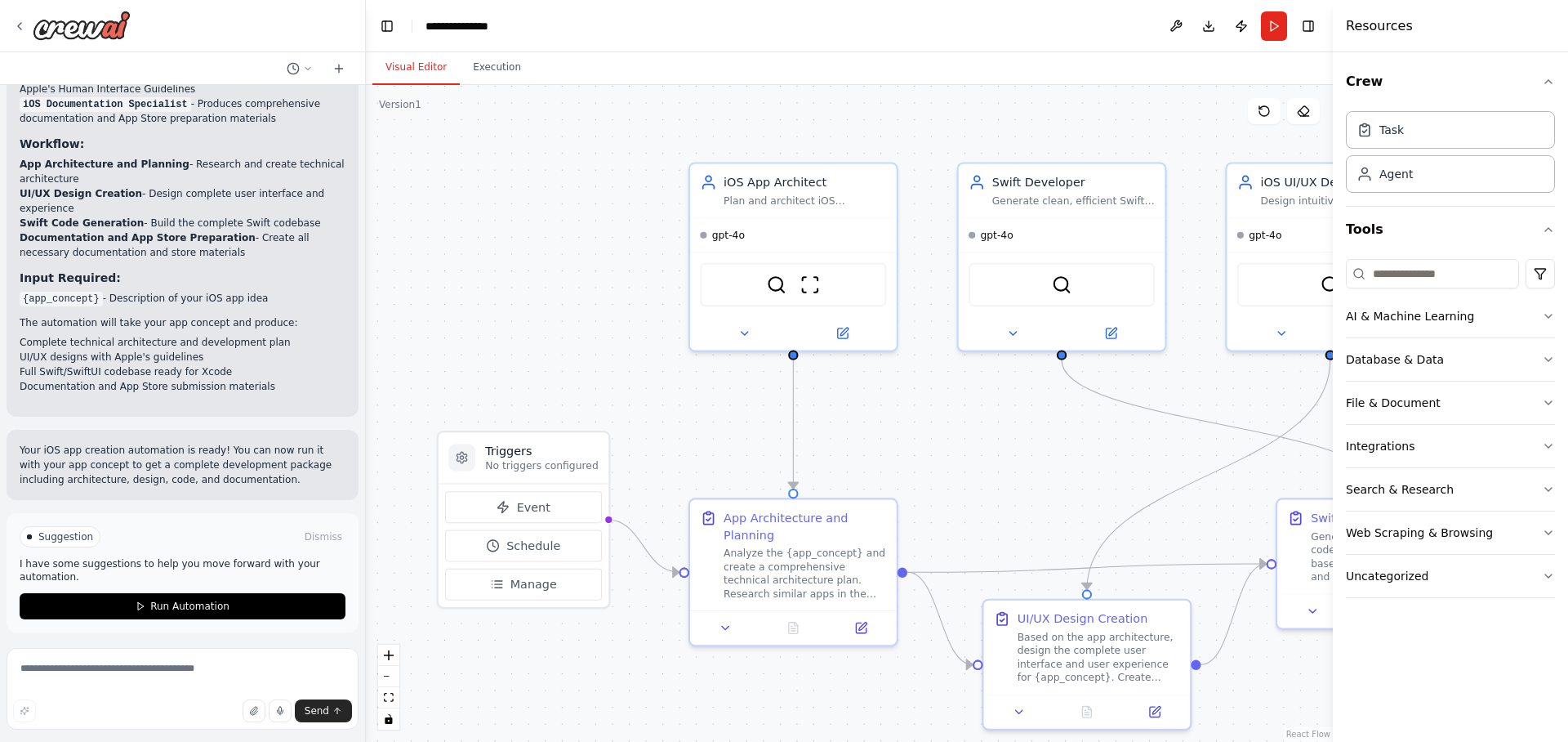
scroll to position [1302, 0]
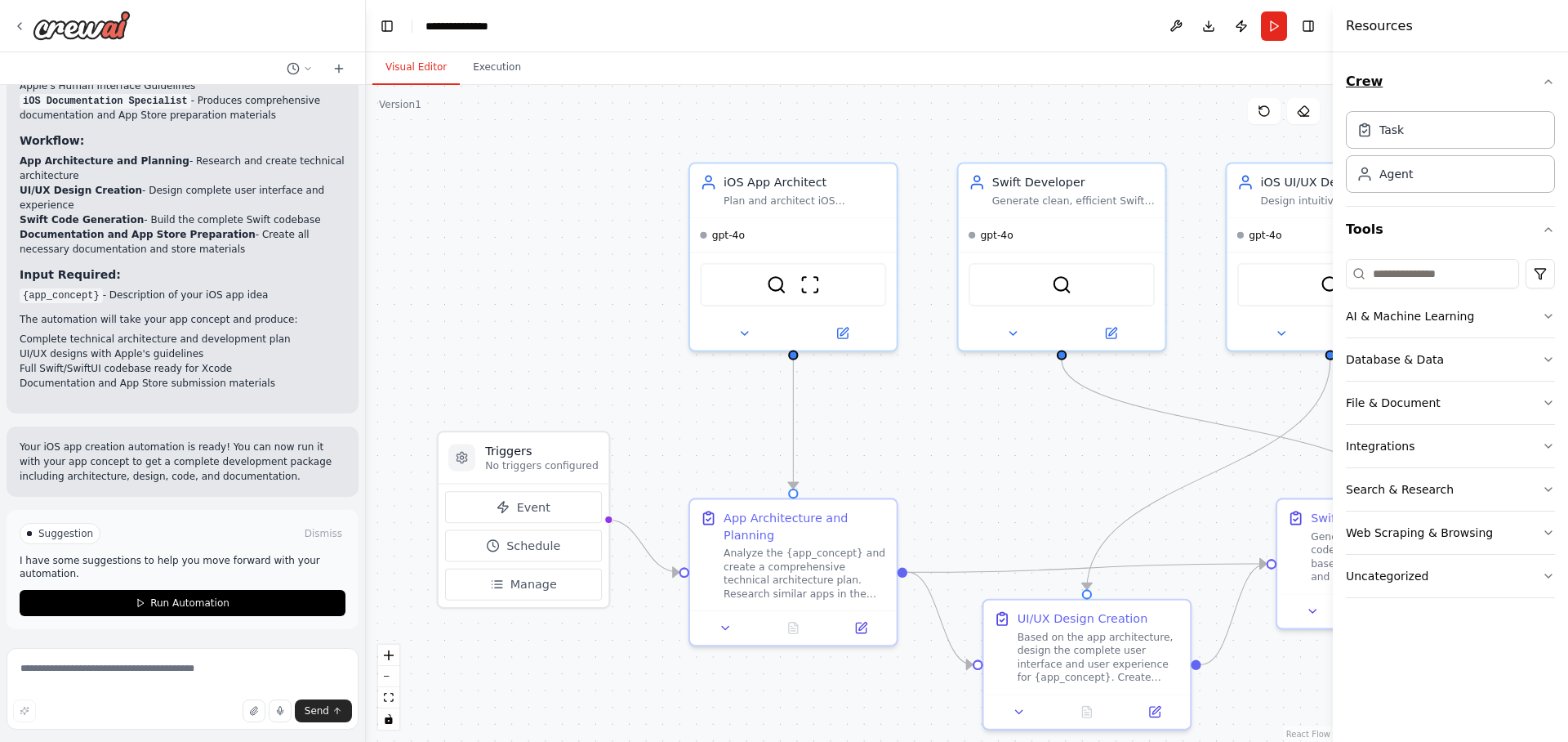
click at [1547, 84] on icon "button" at bounding box center [1547, 81] width 13 height 13
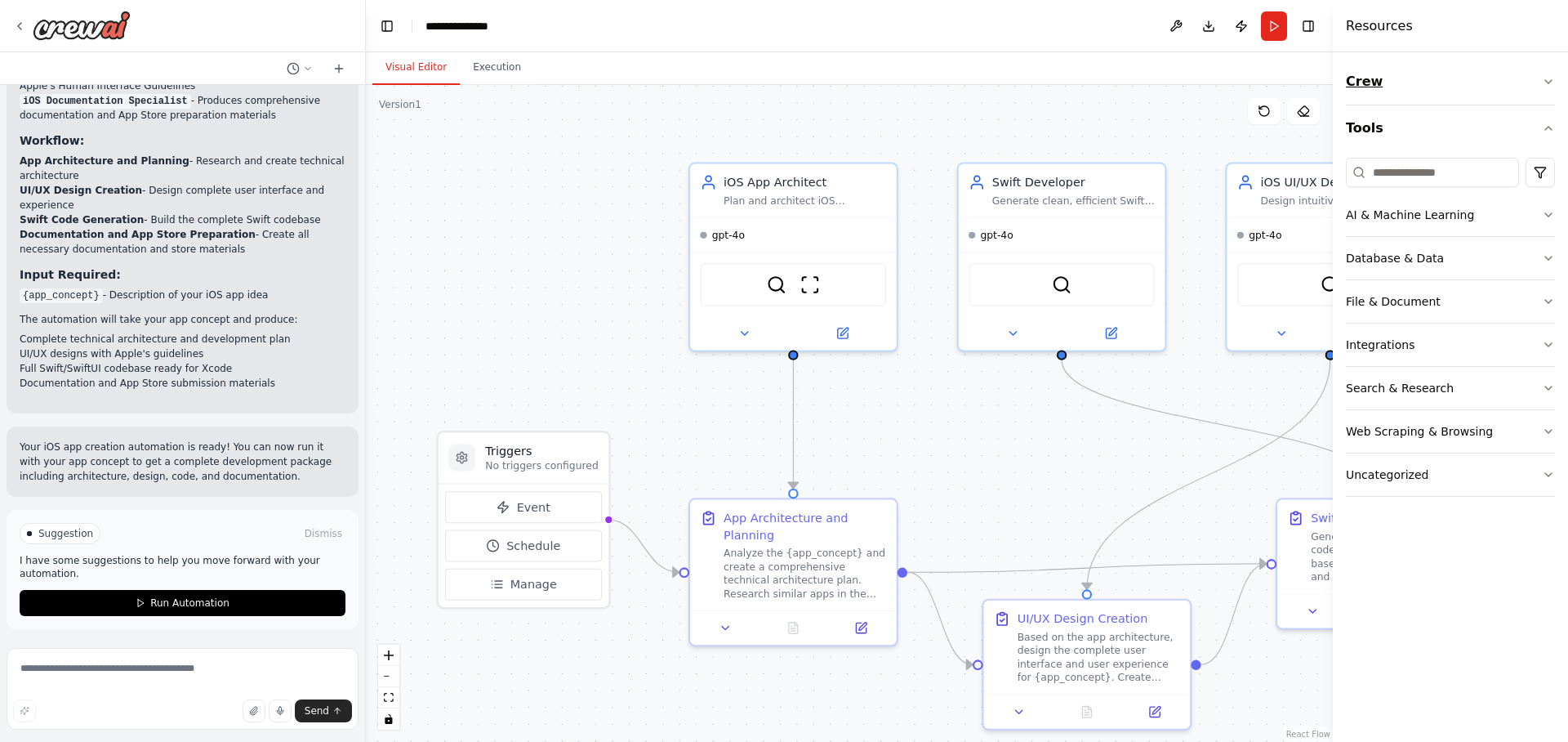
click at [1547, 84] on icon "button" at bounding box center [1547, 81] width 13 height 13
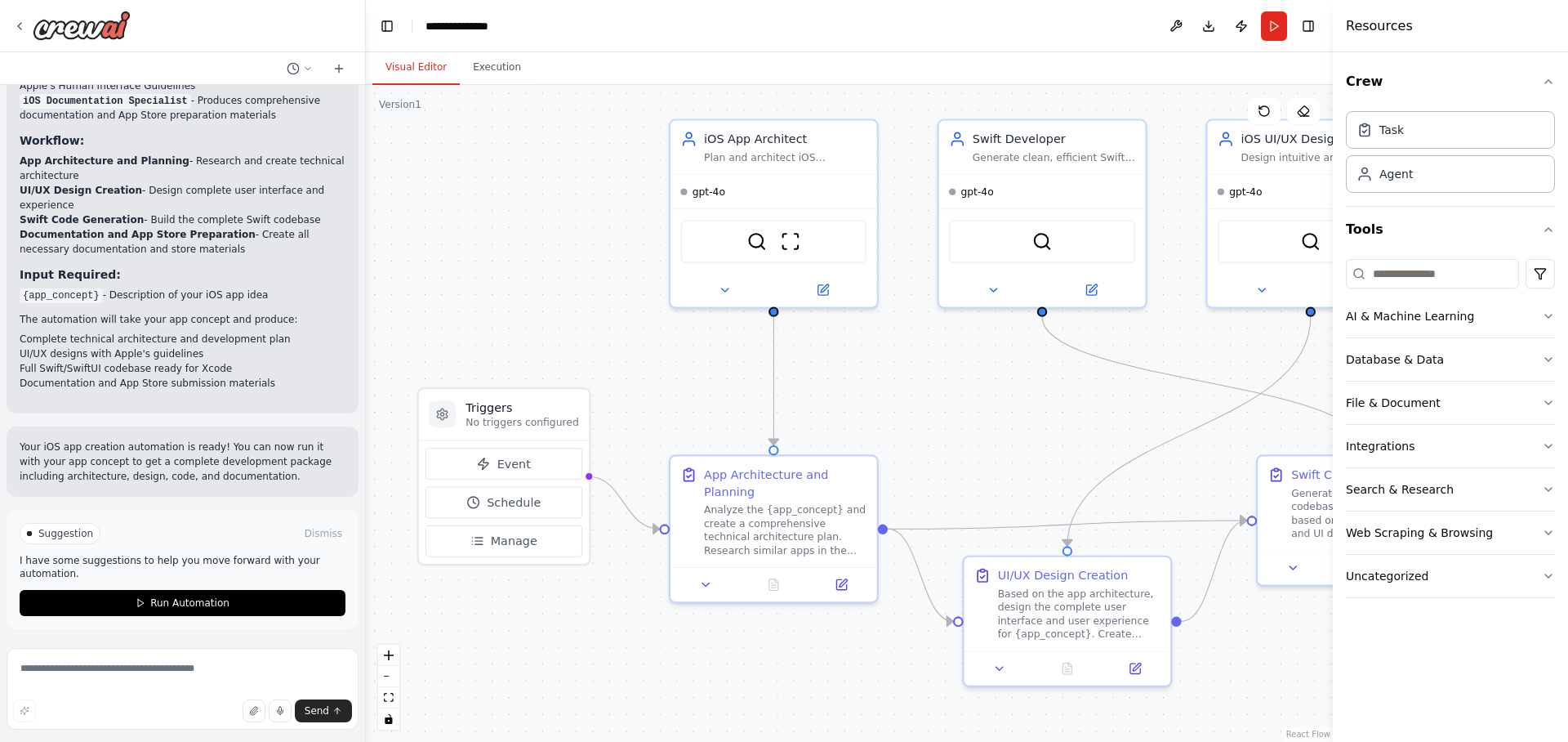
drag, startPoint x: 1016, startPoint y: 395, endPoint x: 997, endPoint y: 351, distance: 47.9
click at [997, 351] on div ".deletable-edge-delete-btn { width: 20px; height: 20px; border: 0px solid #ffff…" at bounding box center [849, 413] width 967 height 657
click at [150, 604] on span "Run Automation" at bounding box center [189, 603] width 79 height 13
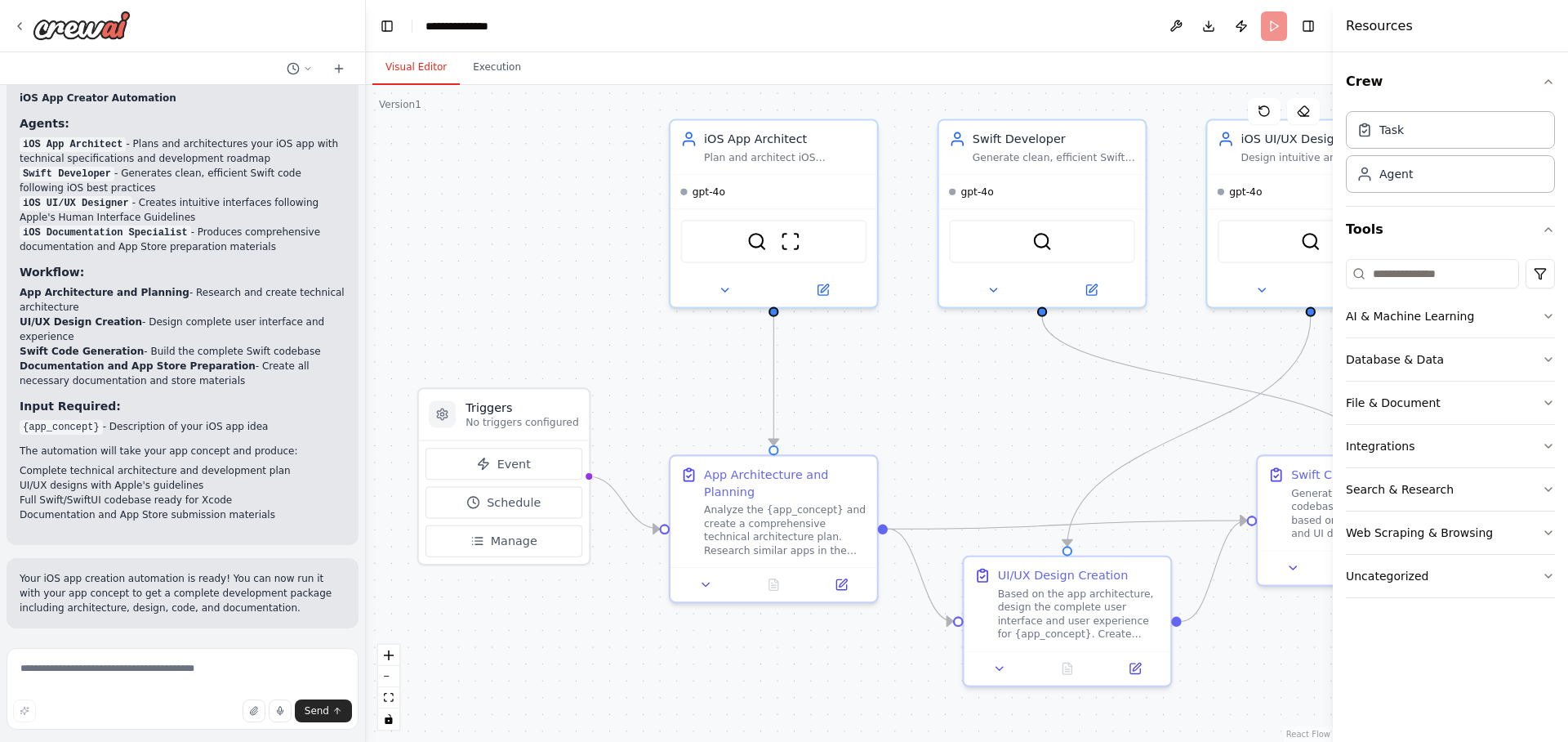
scroll to position [1170, 0]
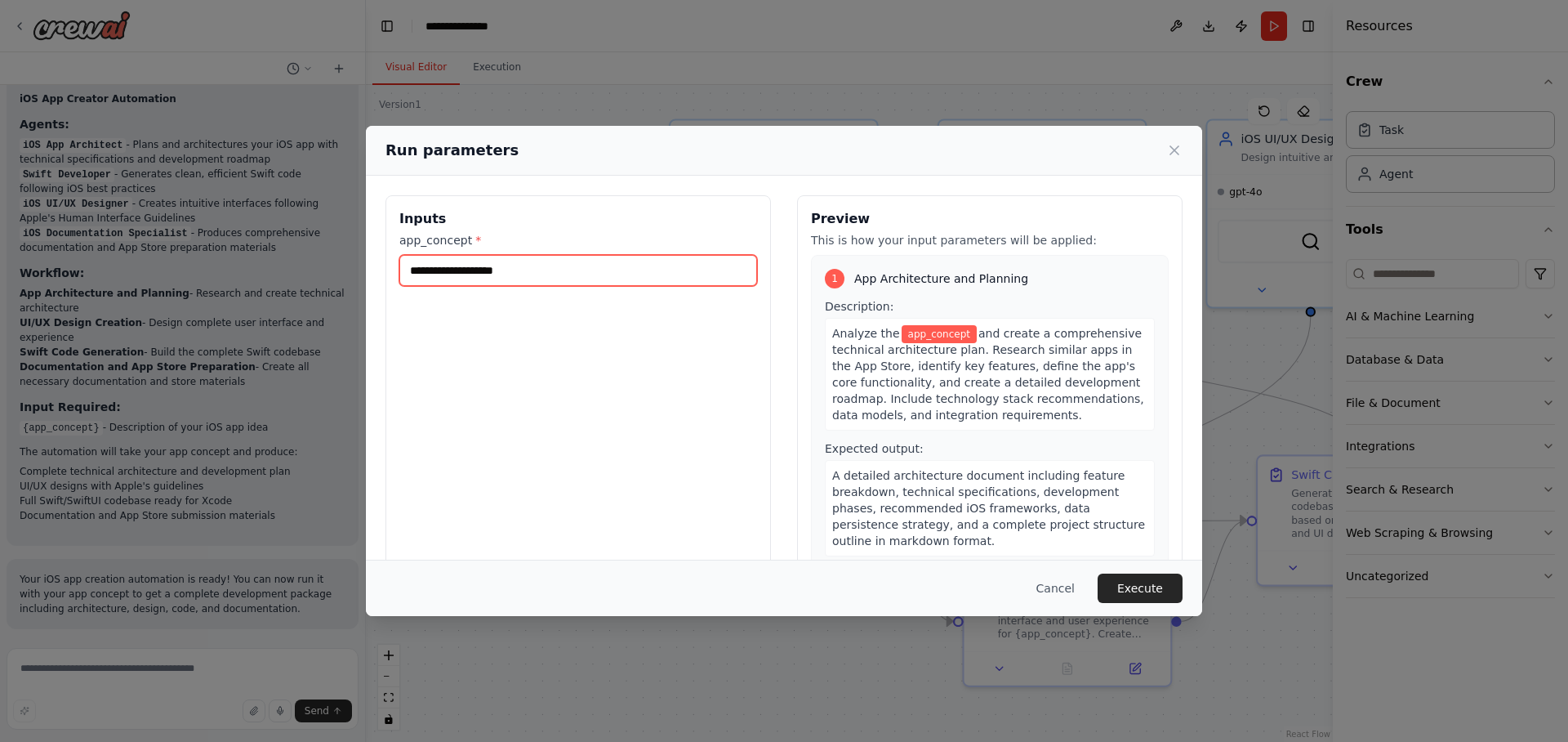
click at [582, 277] on input "app_concept *" at bounding box center [577, 270] width 358 height 31
type input "*"
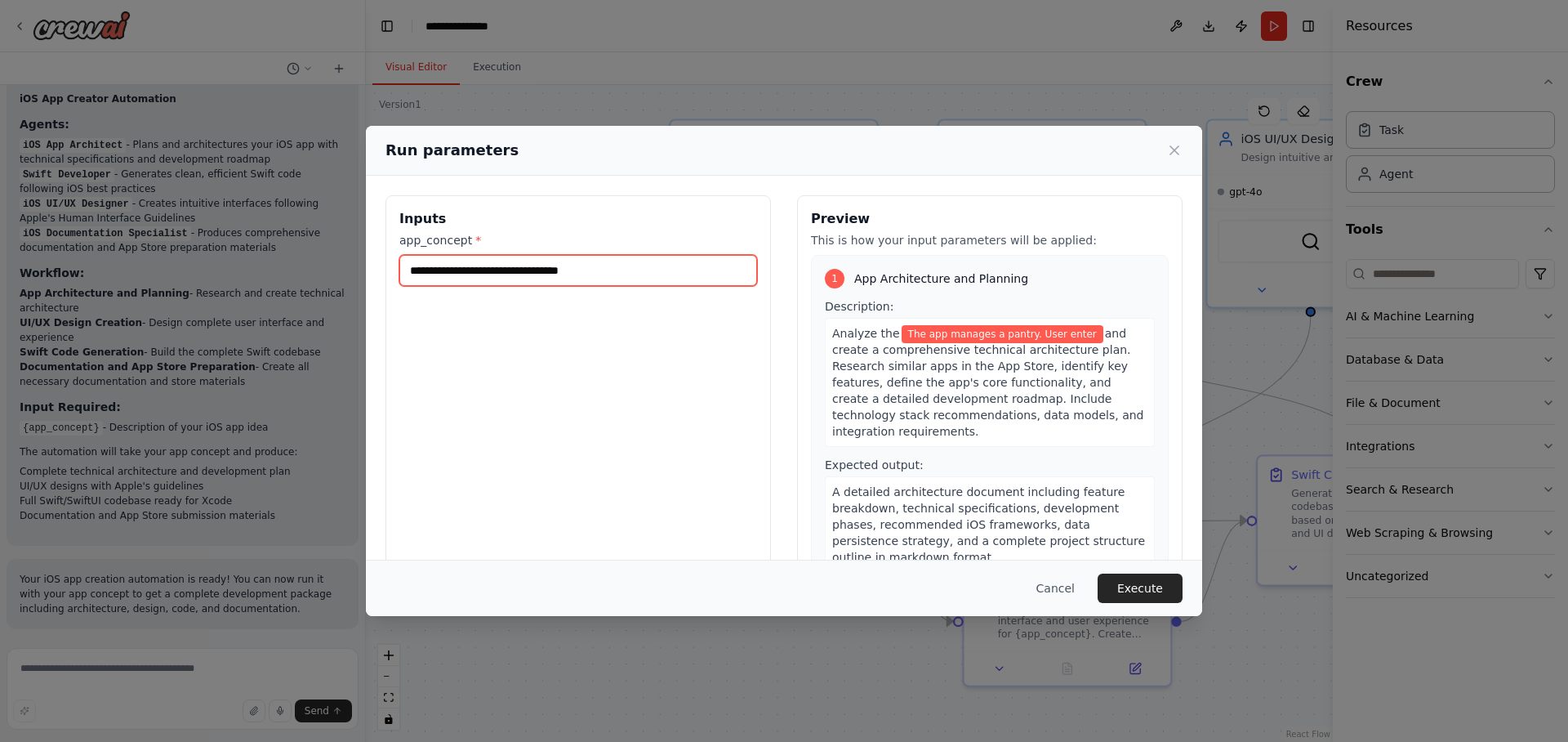
click at [565, 274] on input "**********" at bounding box center [577, 270] width 358 height 31
click at [655, 264] on input "**********" at bounding box center [577, 270] width 358 height 31
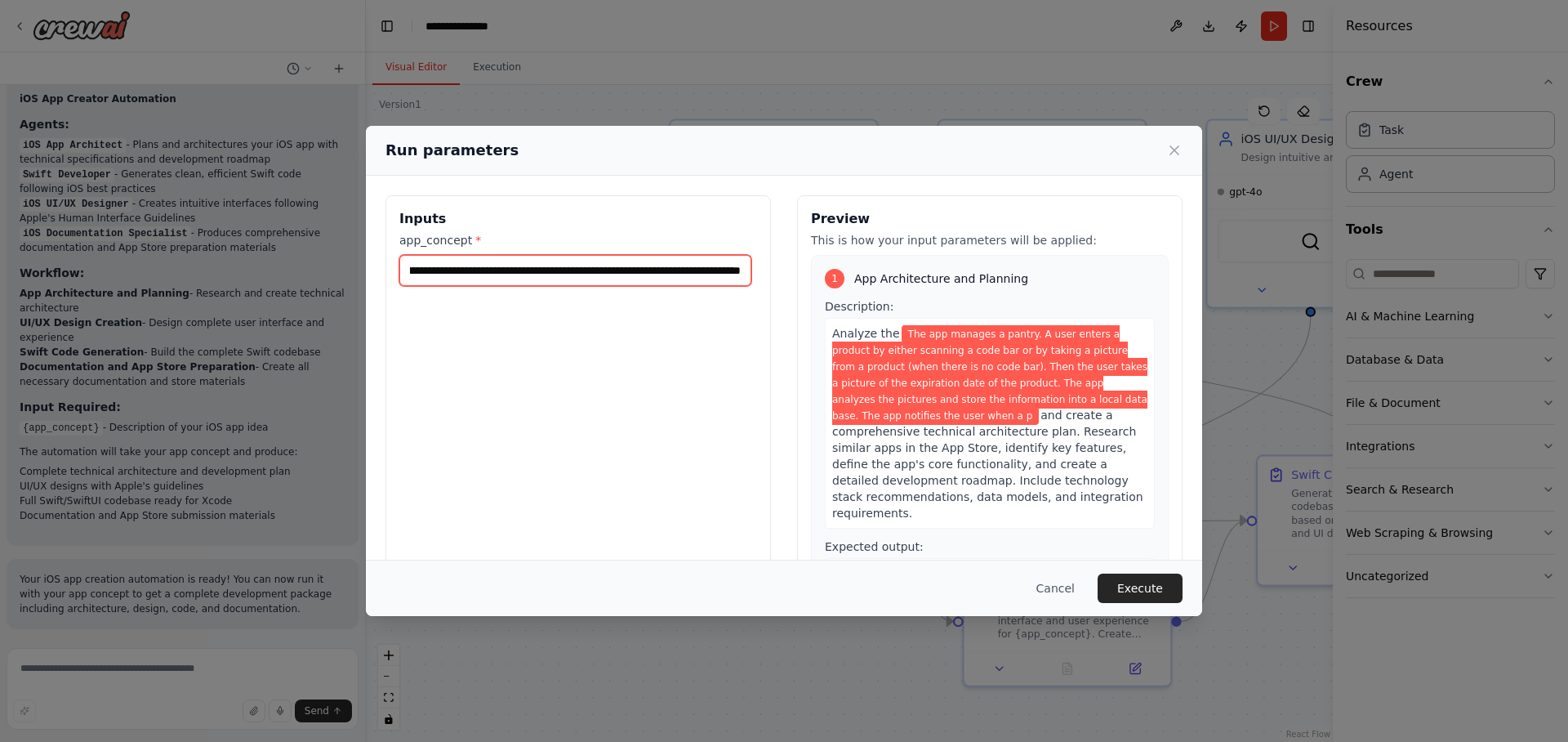
scroll to position [0, 1434]
type input "**********"
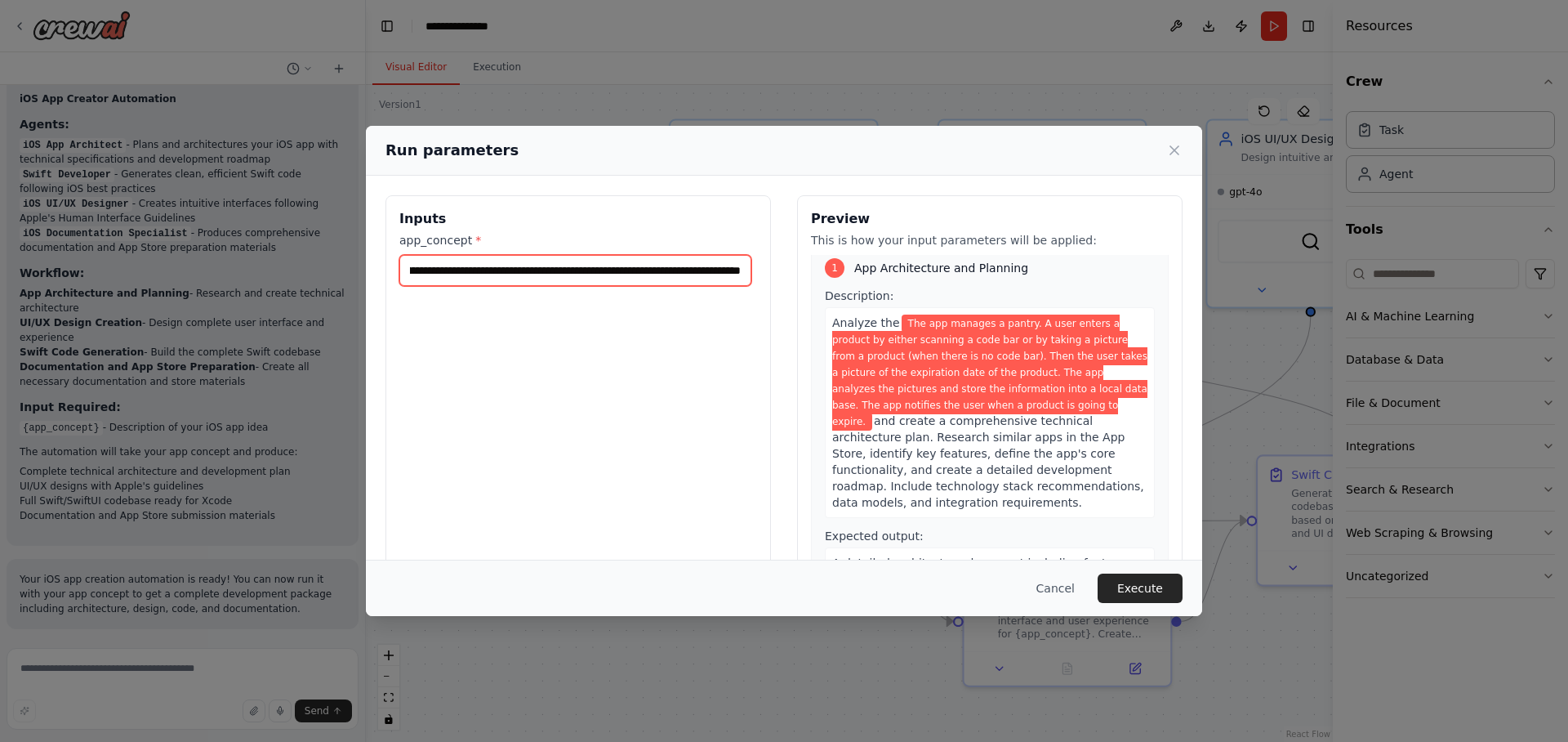
scroll to position [0, 0]
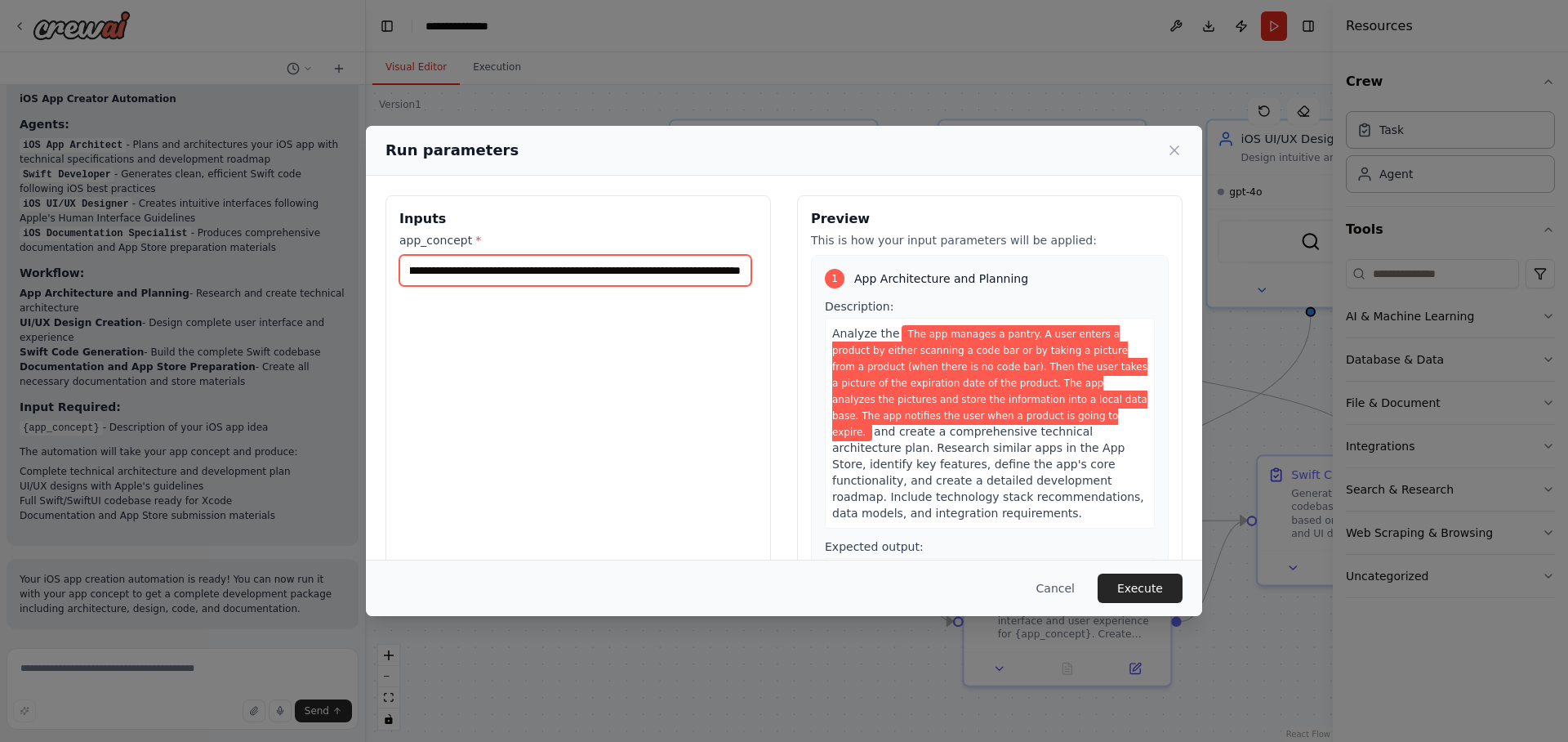
click at [476, 273] on input "**********" at bounding box center [575, 270] width 352 height 31
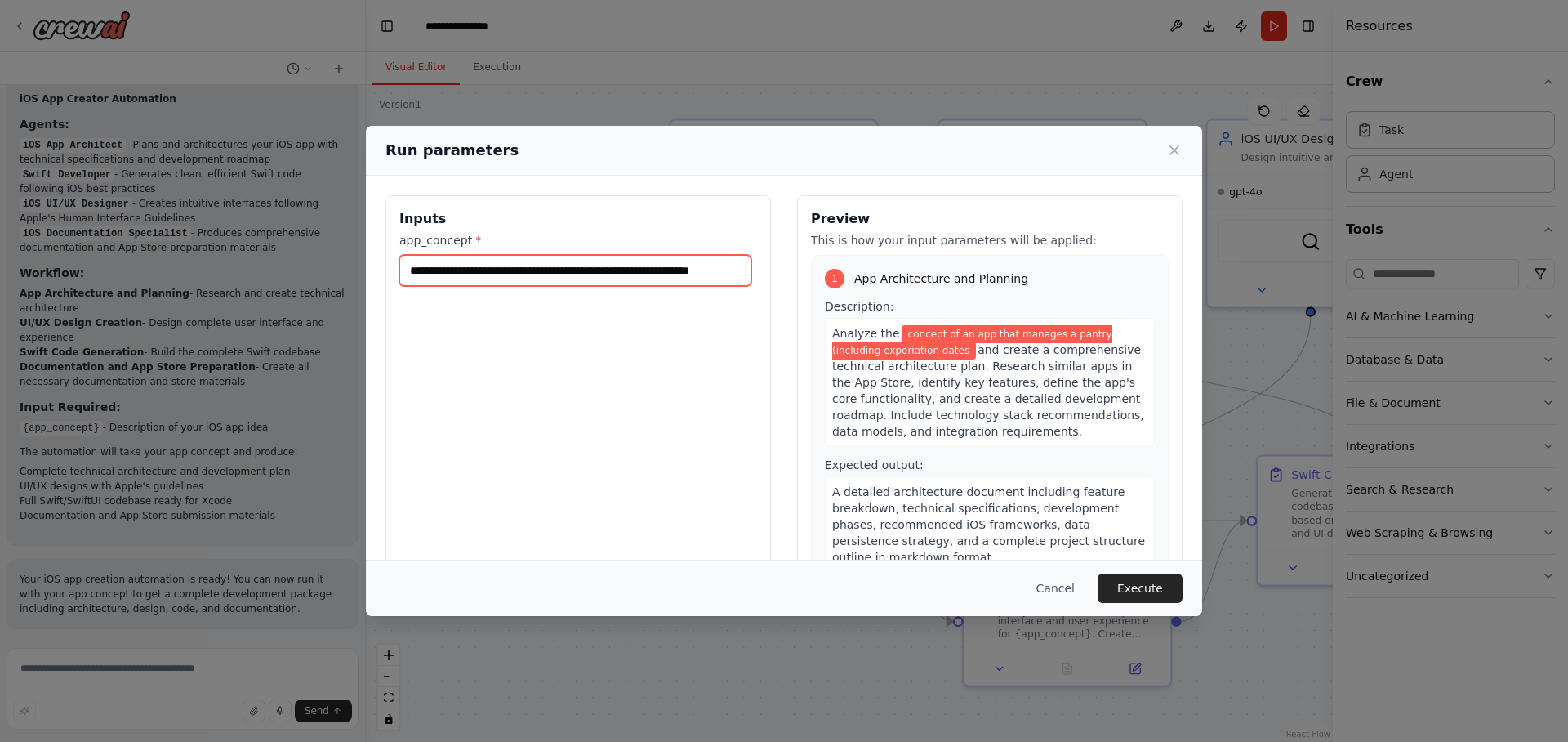
scroll to position [0, 46]
type input "**********"
click at [1145, 593] on button "Execute" at bounding box center [1140, 588] width 85 height 29
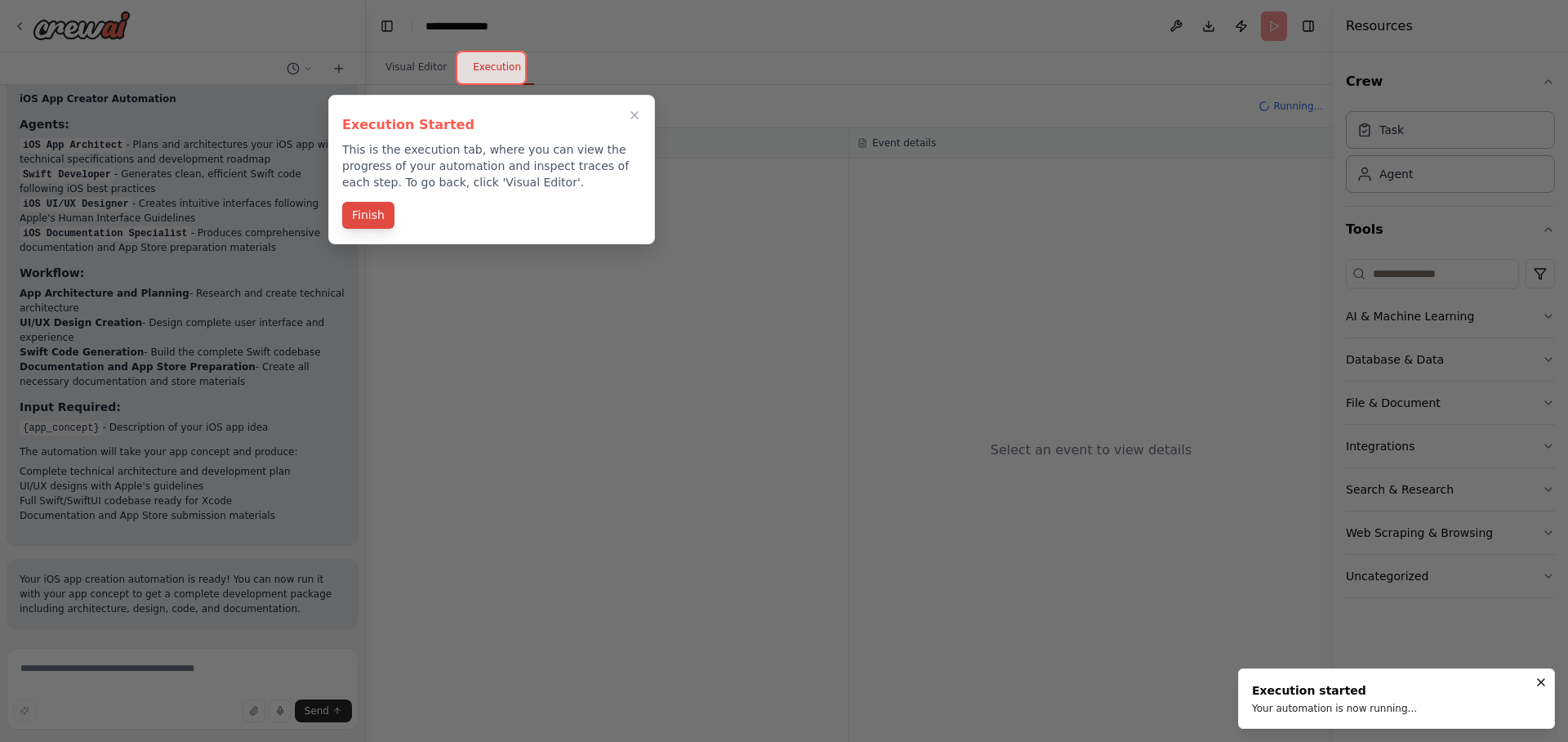
click at [372, 220] on button "Finish" at bounding box center [368, 215] width 53 height 27
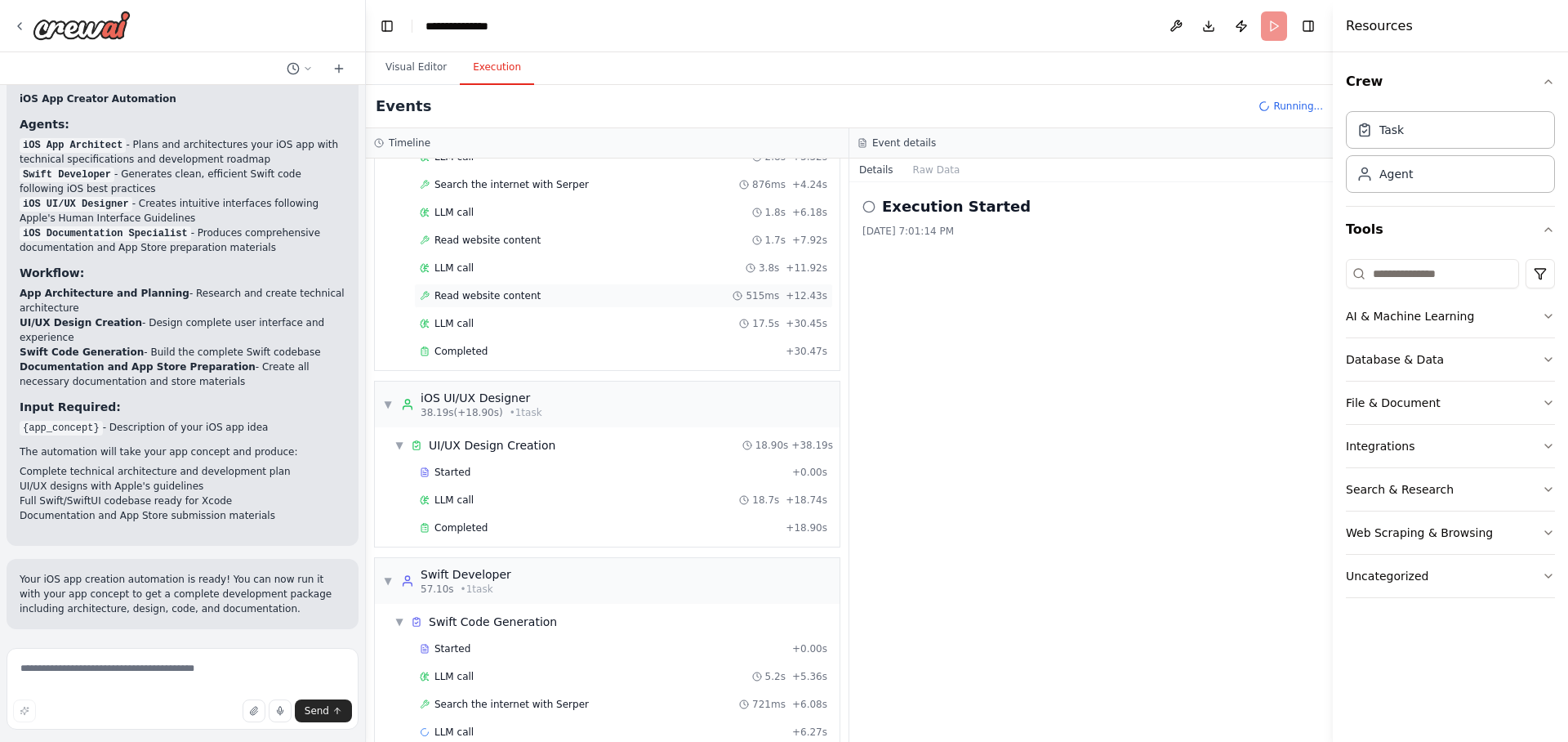
scroll to position [157, 0]
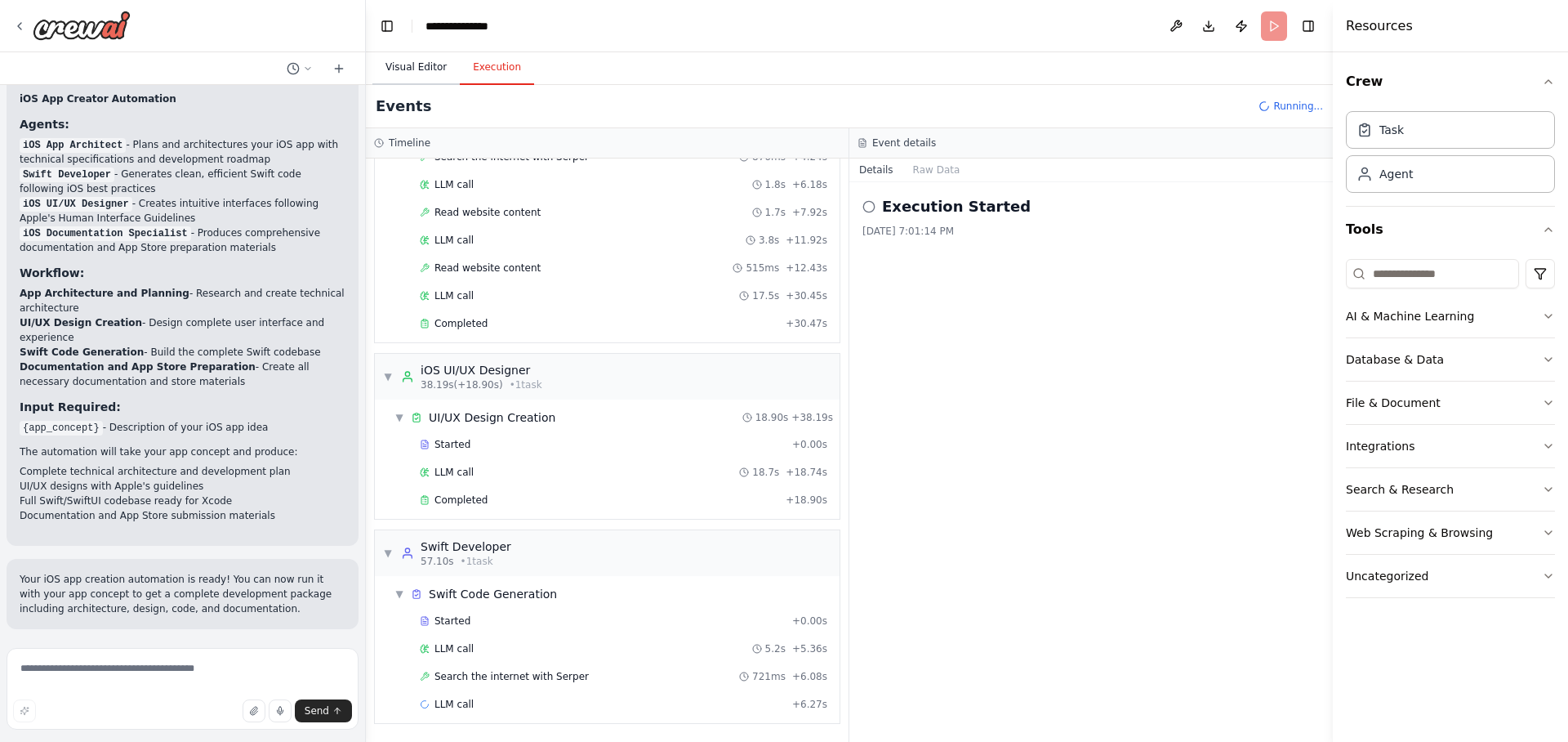
click at [417, 63] on button "Visual Editor" at bounding box center [416, 68] width 87 height 34
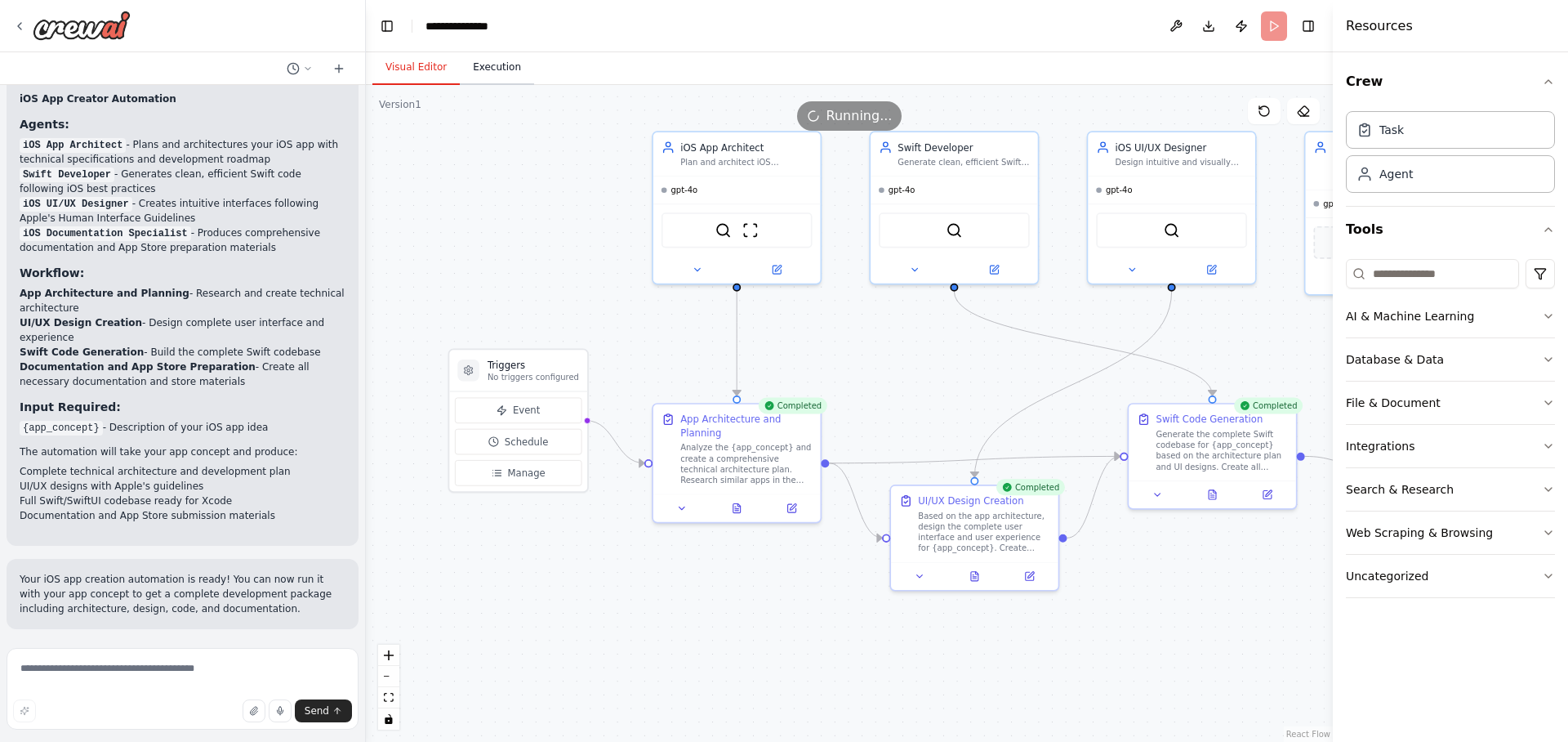
click at [499, 71] on button "Execution" at bounding box center [496, 68] width 74 height 34
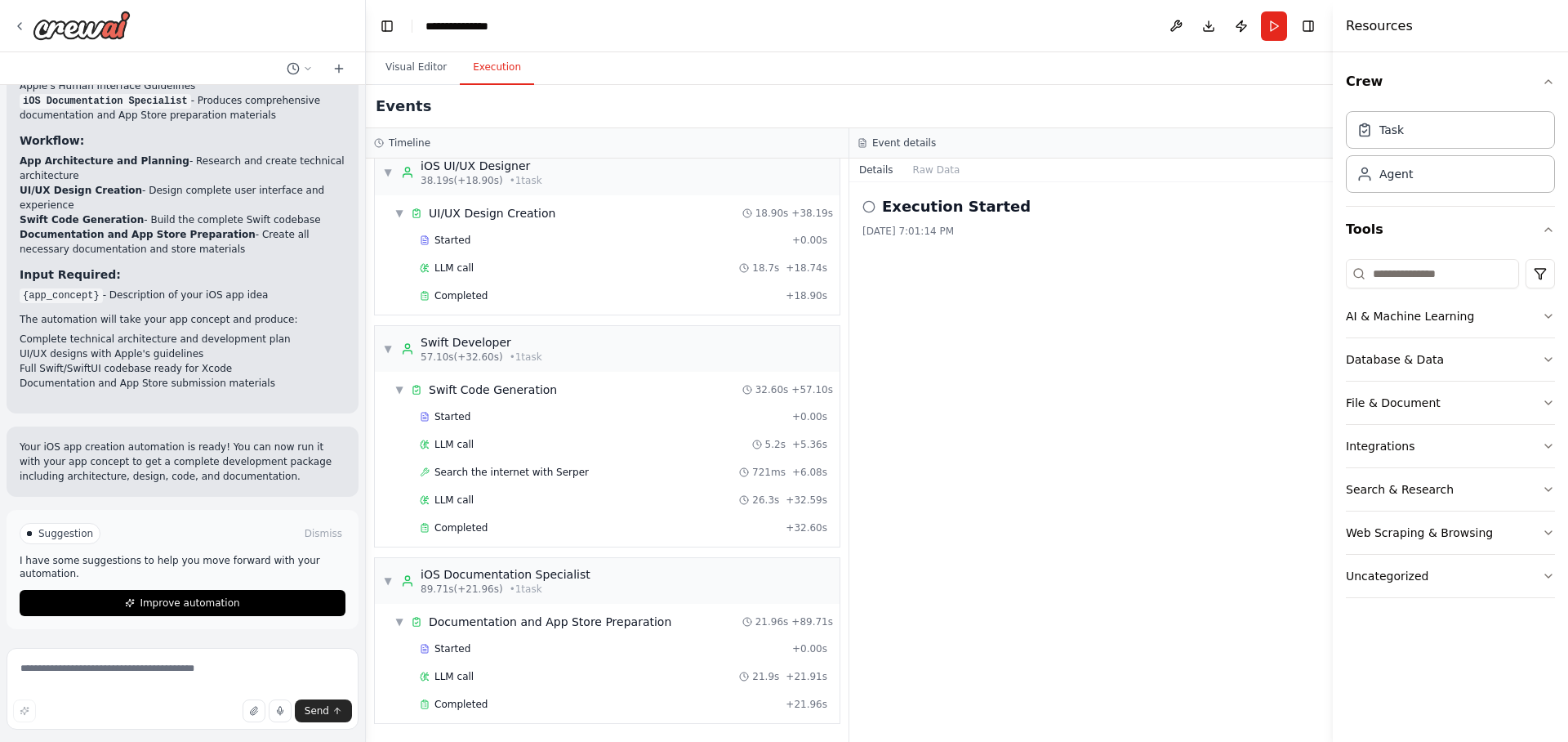
scroll to position [359, 0]
click at [400, 69] on button "Visual Editor" at bounding box center [416, 68] width 87 height 34
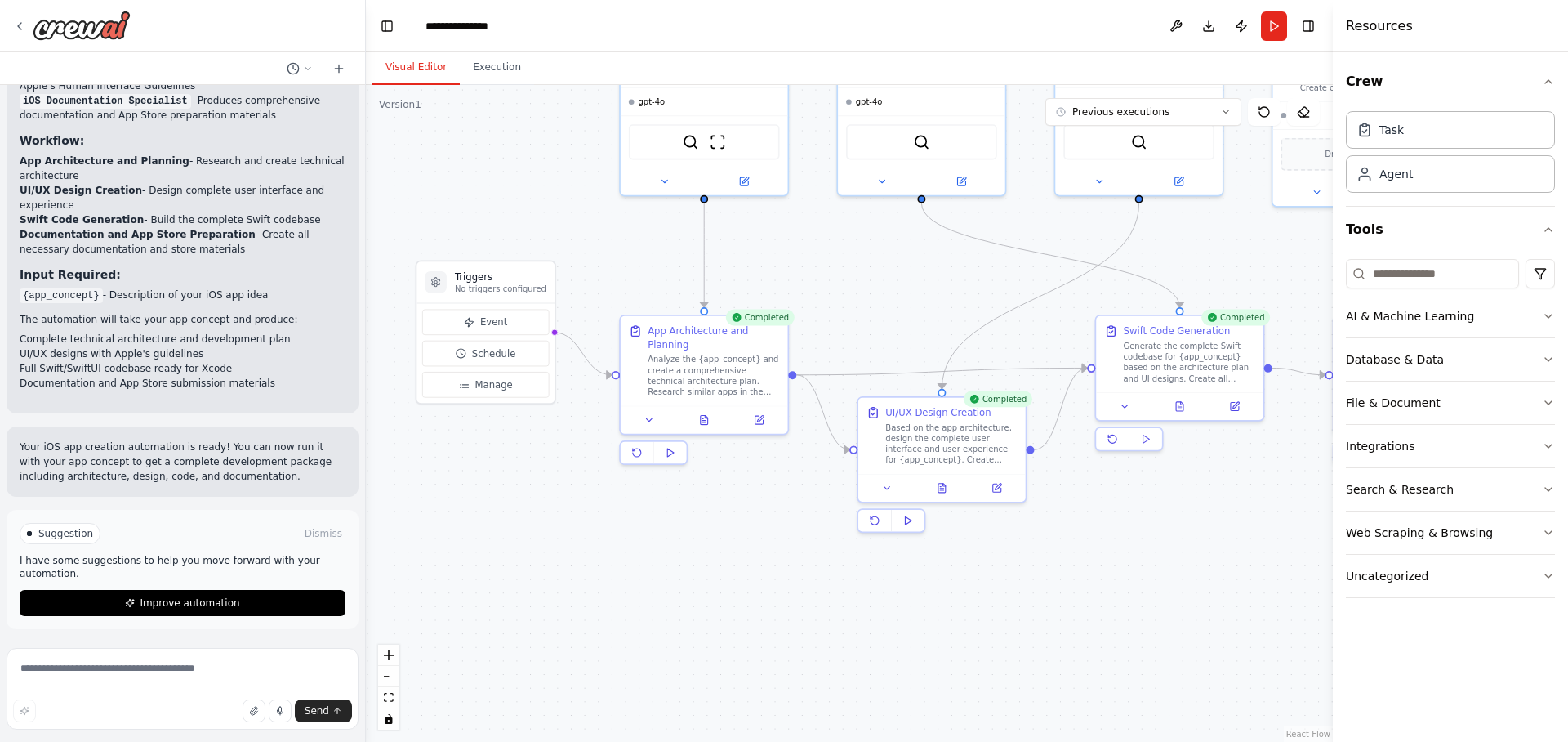
drag, startPoint x: 673, startPoint y: 315, endPoint x: 639, endPoint y: 229, distance: 92.5
click at [640, 228] on div ".deletable-edge-delete-btn { width: 20px; height: 20px; border: 0px solid #ffff…" at bounding box center [849, 413] width 967 height 657
click at [497, 64] on button "Execution" at bounding box center [496, 68] width 74 height 34
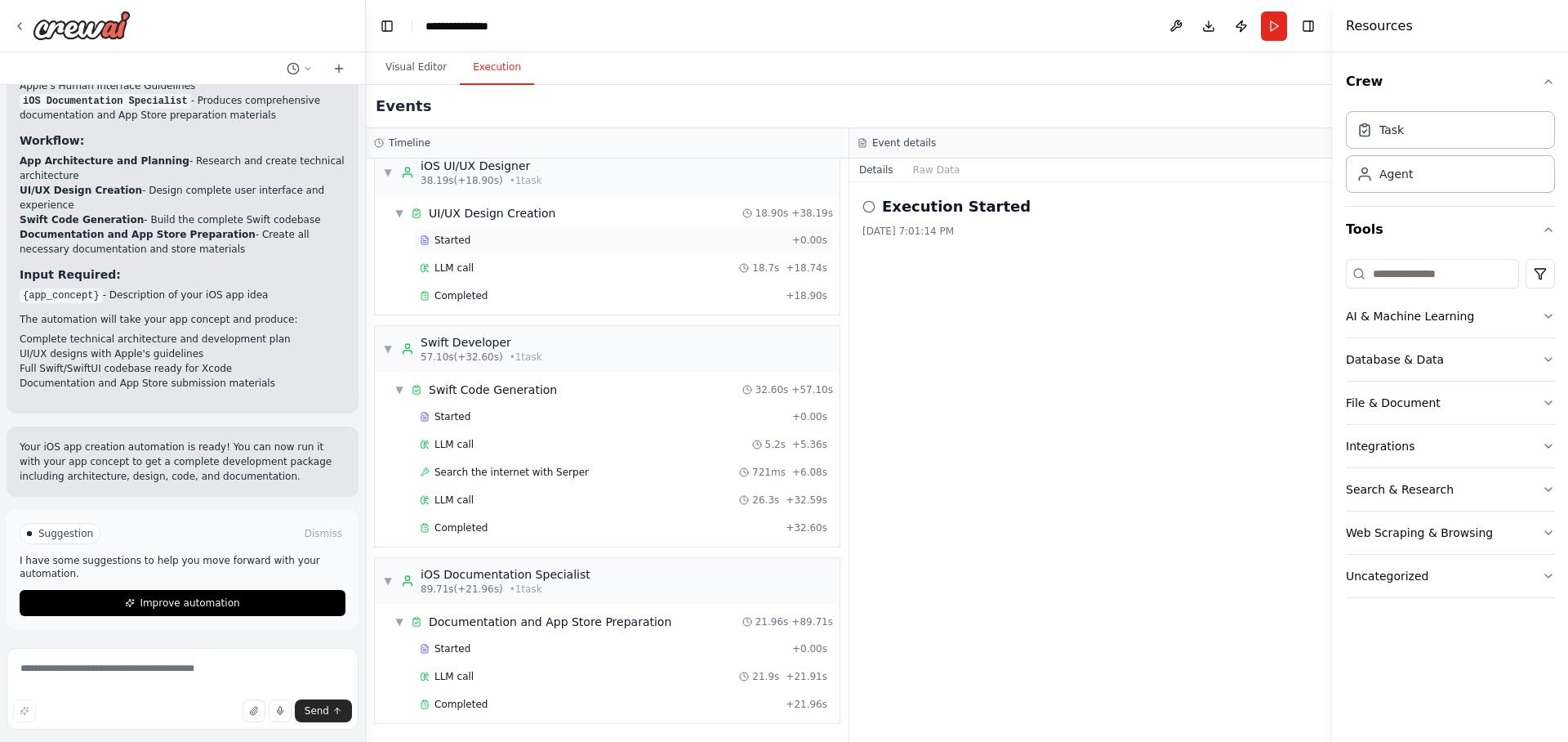
scroll to position [0, 0]
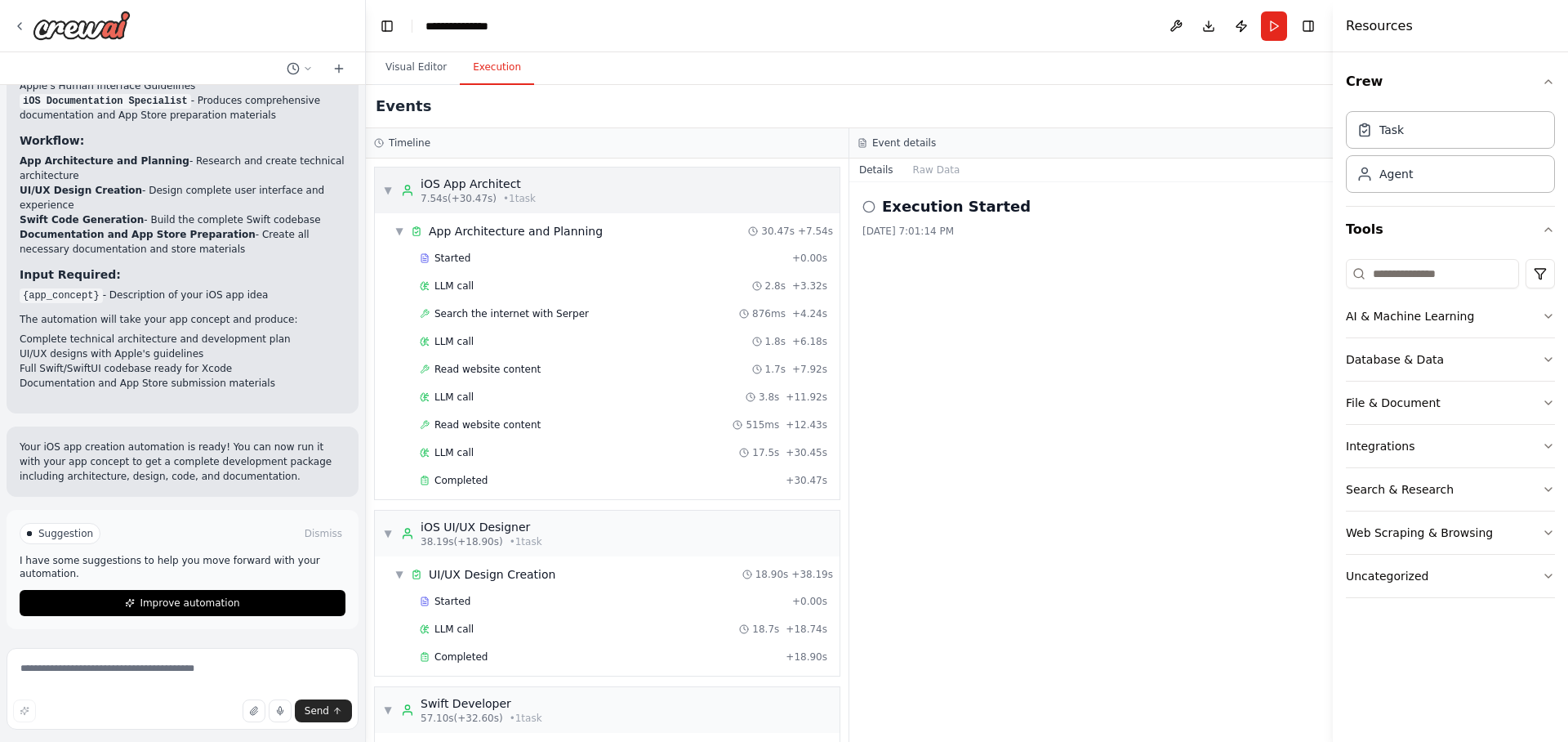
click at [388, 191] on span "▼" at bounding box center [387, 190] width 10 height 13
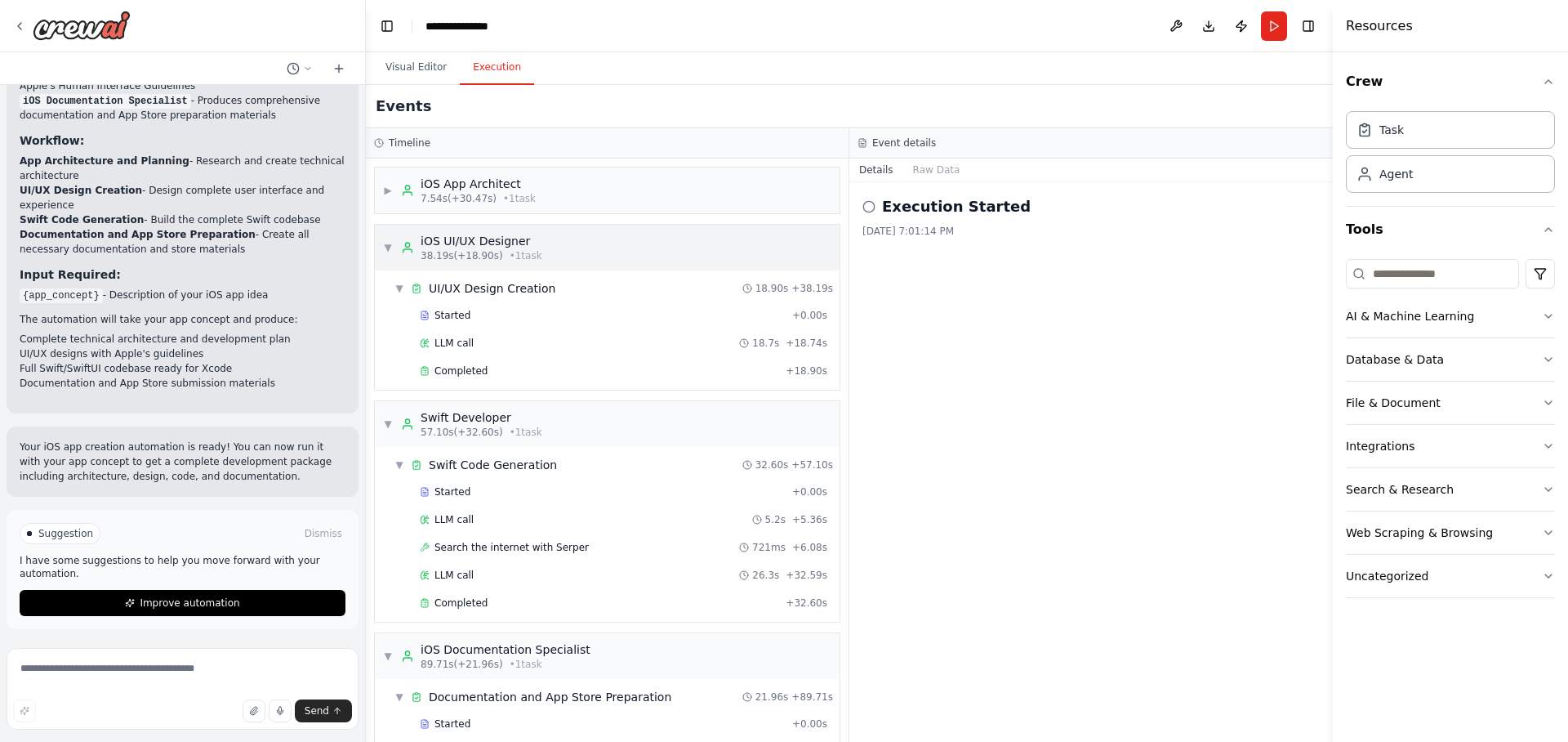
click at [390, 246] on span "▼" at bounding box center [387, 247] width 10 height 13
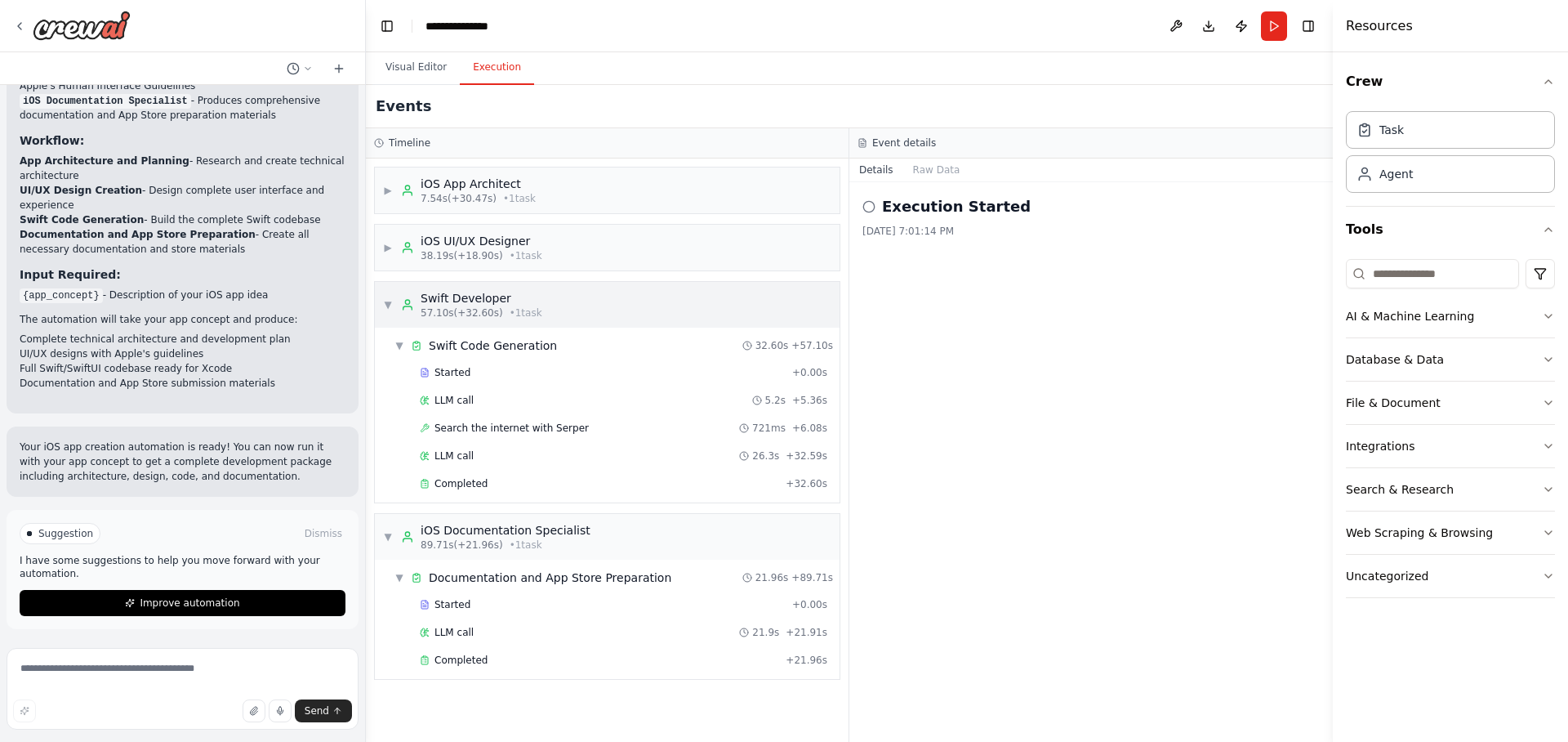
click at [386, 304] on span "▼" at bounding box center [387, 304] width 10 height 13
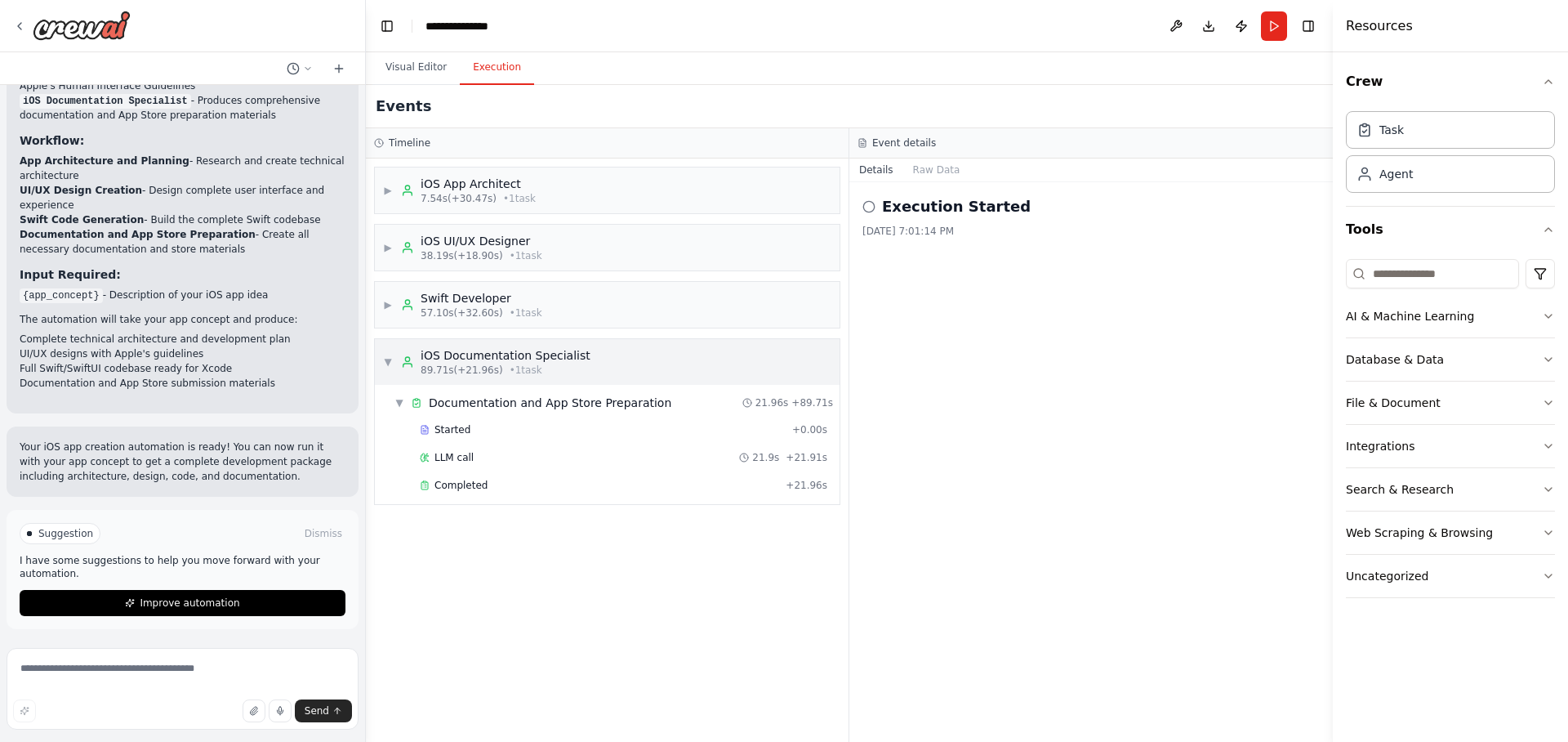
click at [386, 364] on span "▼" at bounding box center [387, 362] width 10 height 13
click at [935, 171] on button "Raw Data" at bounding box center [936, 170] width 67 height 23
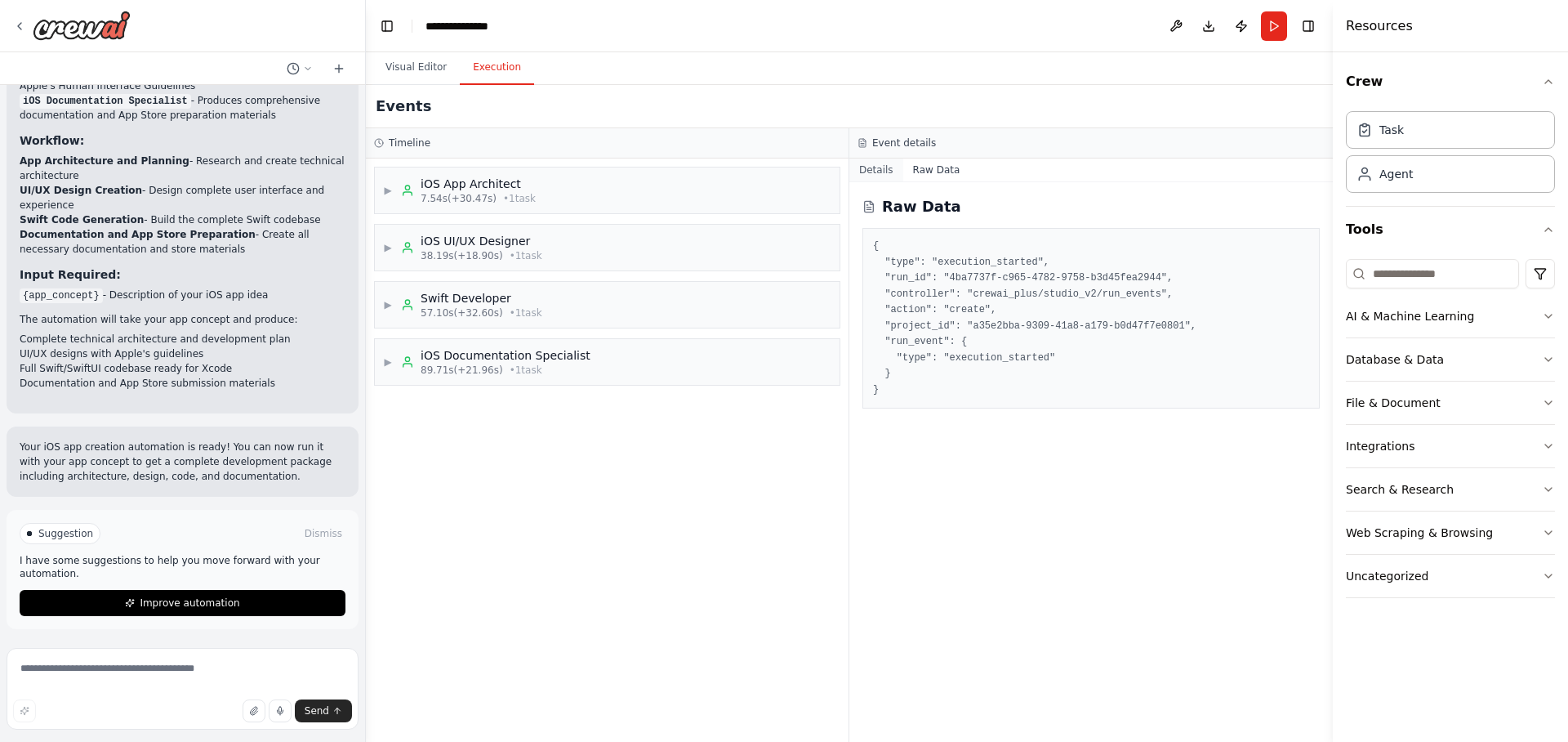
click at [880, 172] on button "Details" at bounding box center [876, 170] width 54 height 23
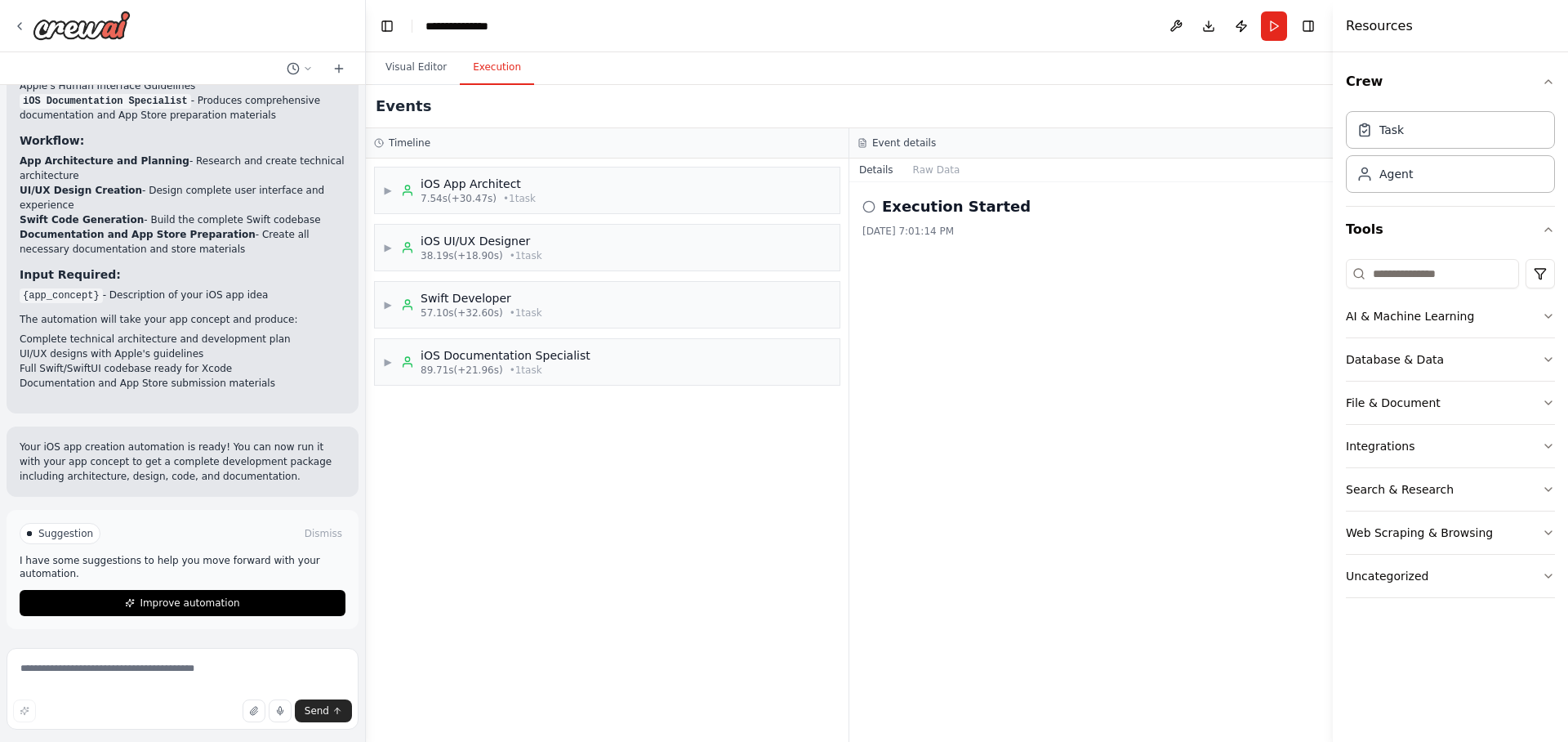
scroll to position [1279, 0]
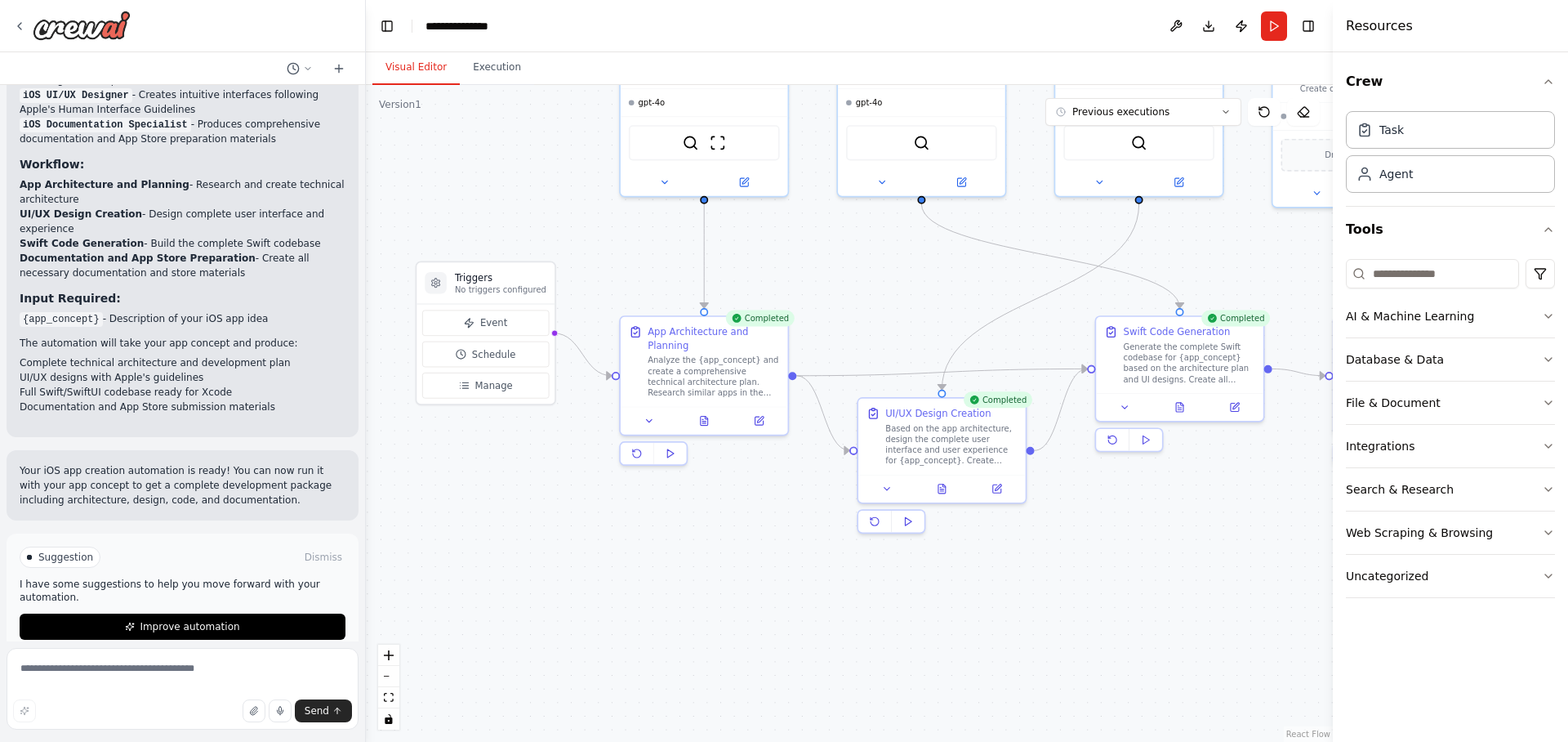
click at [413, 74] on button "Visual Editor" at bounding box center [416, 68] width 87 height 34
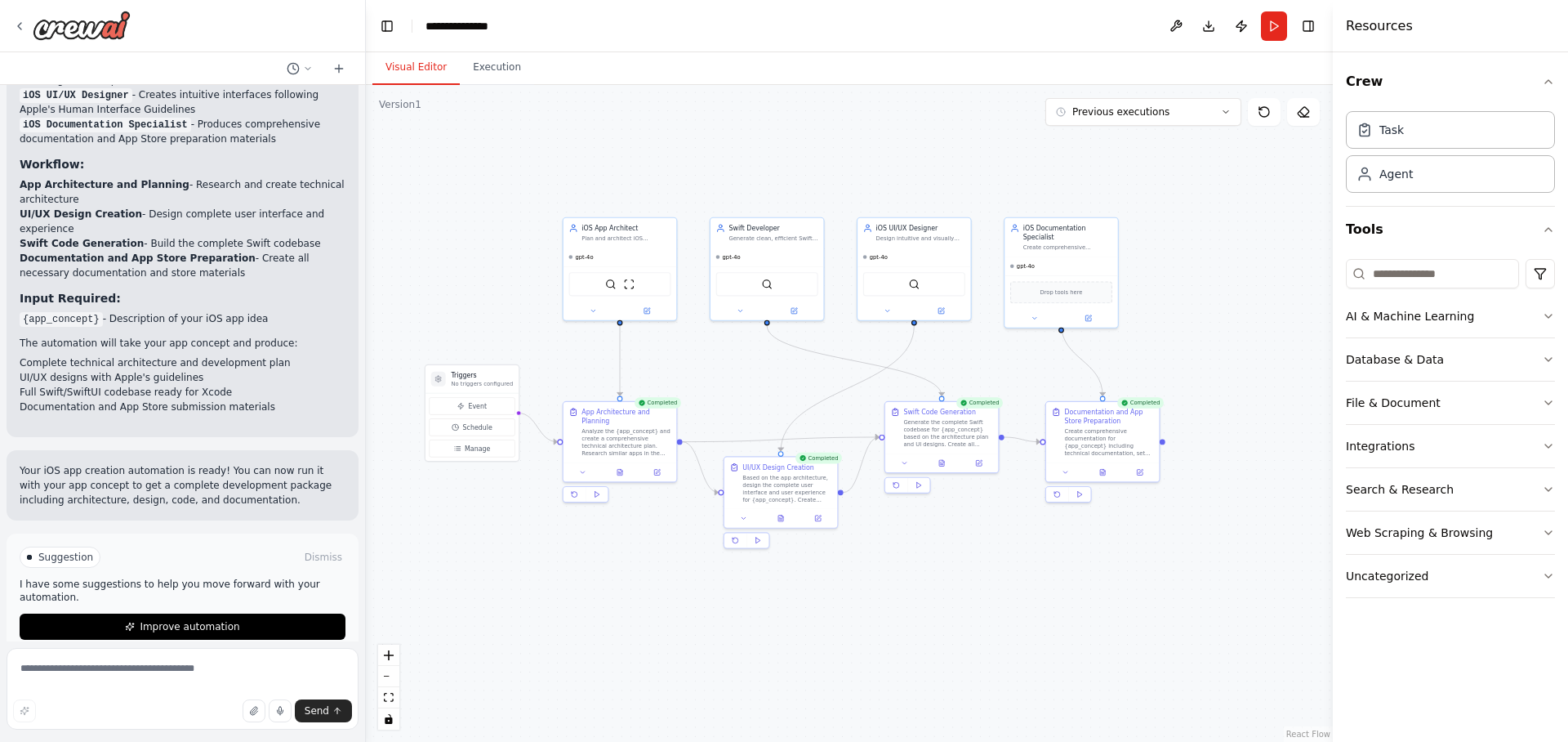
drag, startPoint x: 1249, startPoint y: 182, endPoint x: 1180, endPoint y: 313, distance: 148.1
click at [1180, 313] on div ".deletable-edge-delete-btn { width: 20px; height: 20px; border: 0px solid #ffff…" at bounding box center [849, 413] width 967 height 657
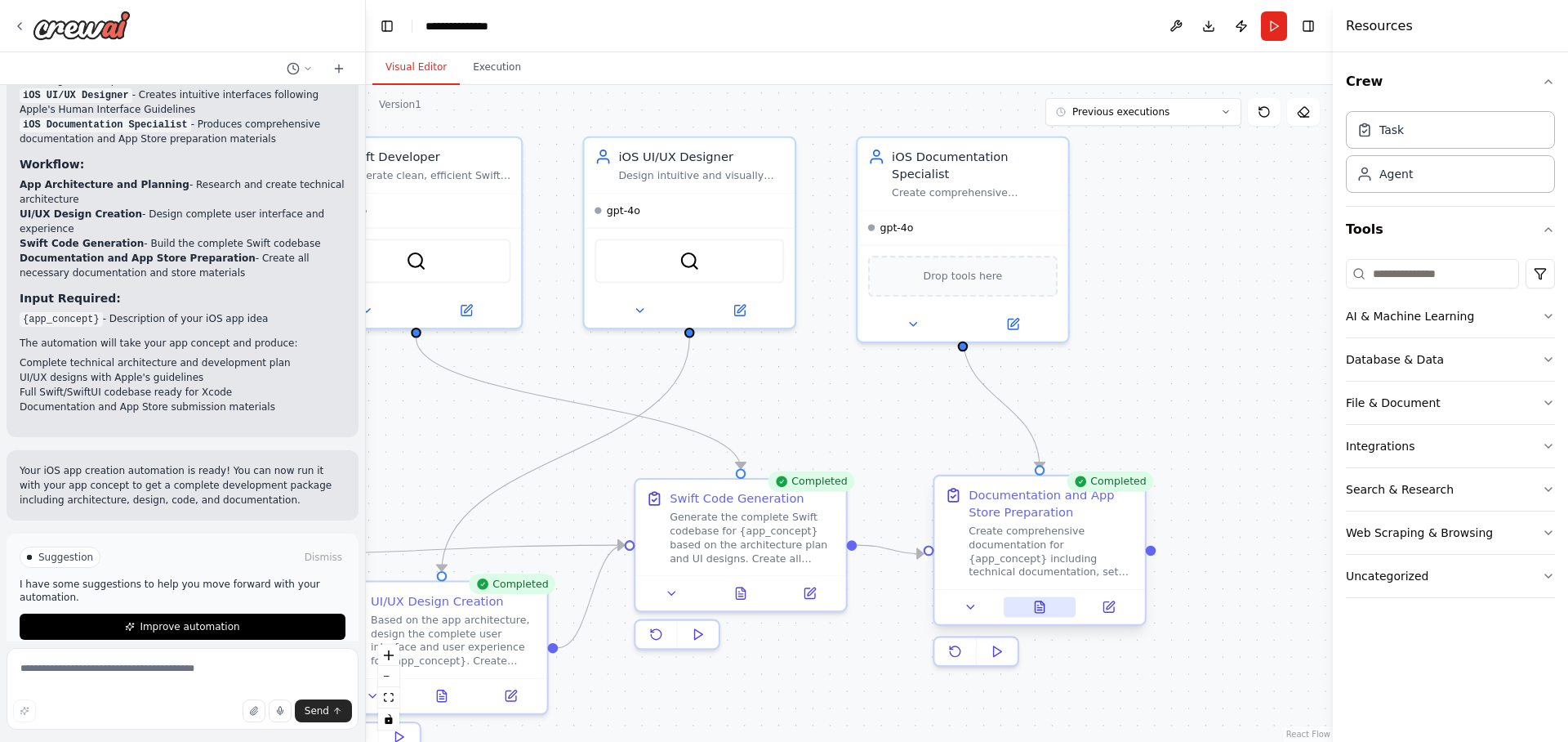
click at [1040, 608] on icon at bounding box center [1039, 608] width 4 height 0
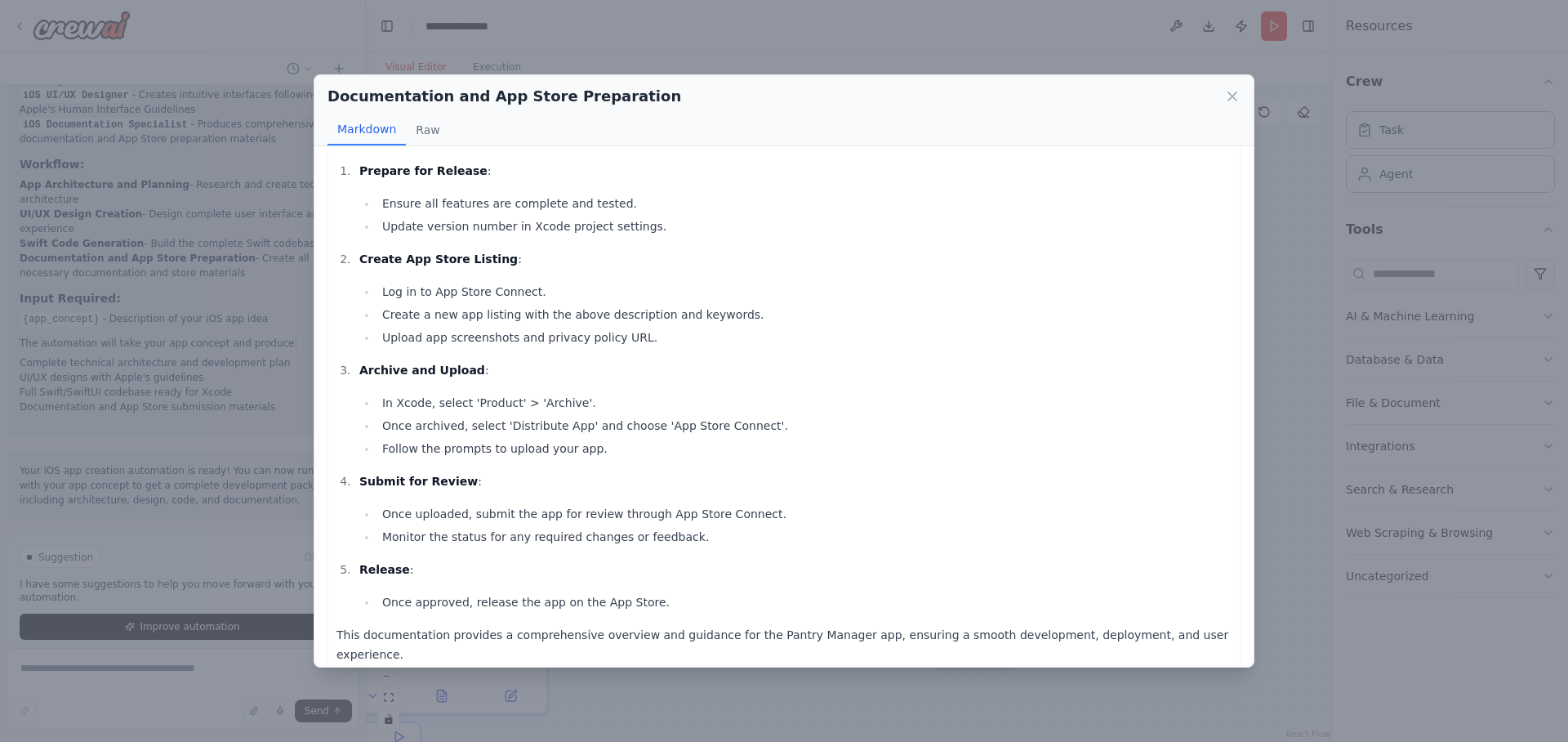
scroll to position [1042, 0]
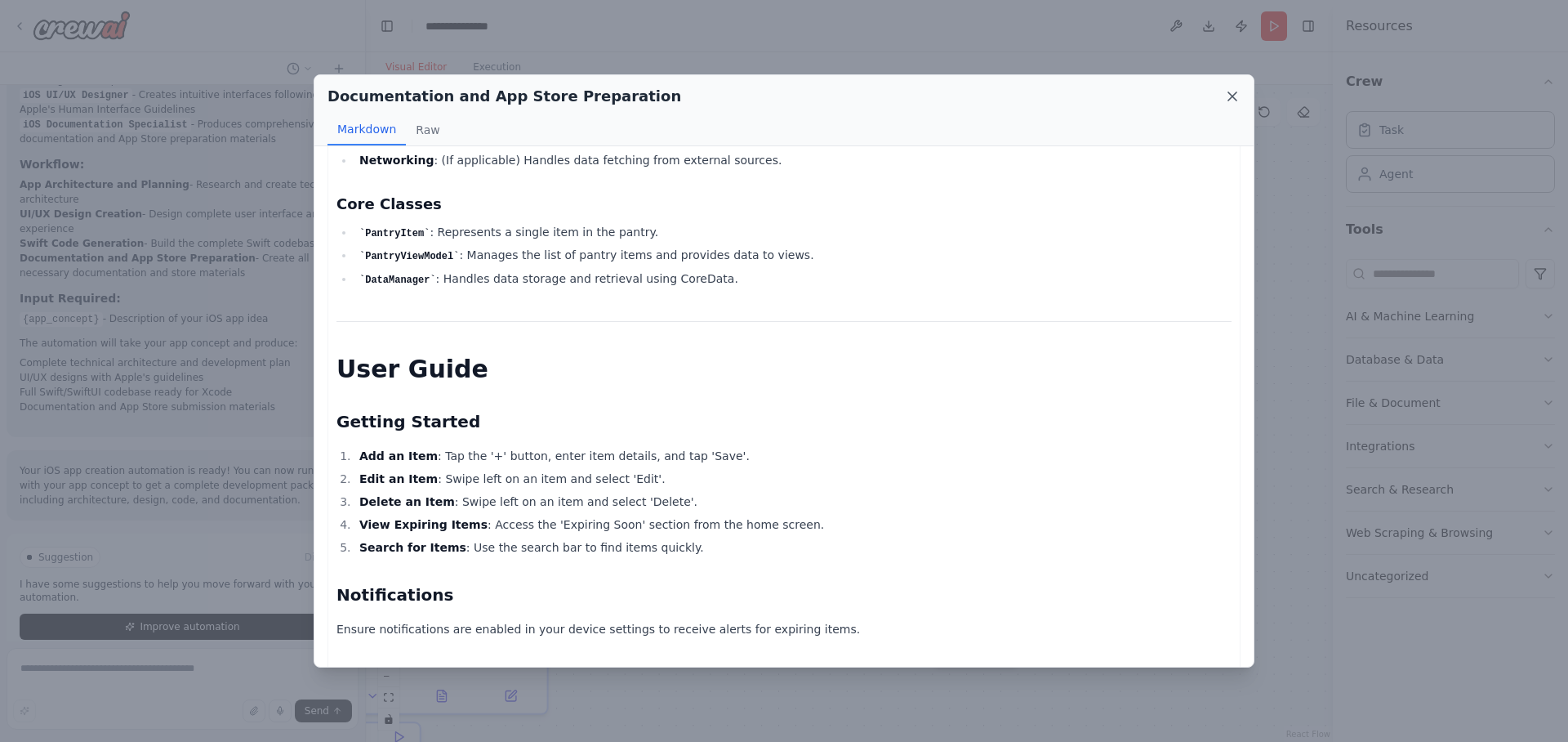
click at [1227, 98] on icon at bounding box center [1232, 96] width 16 height 16
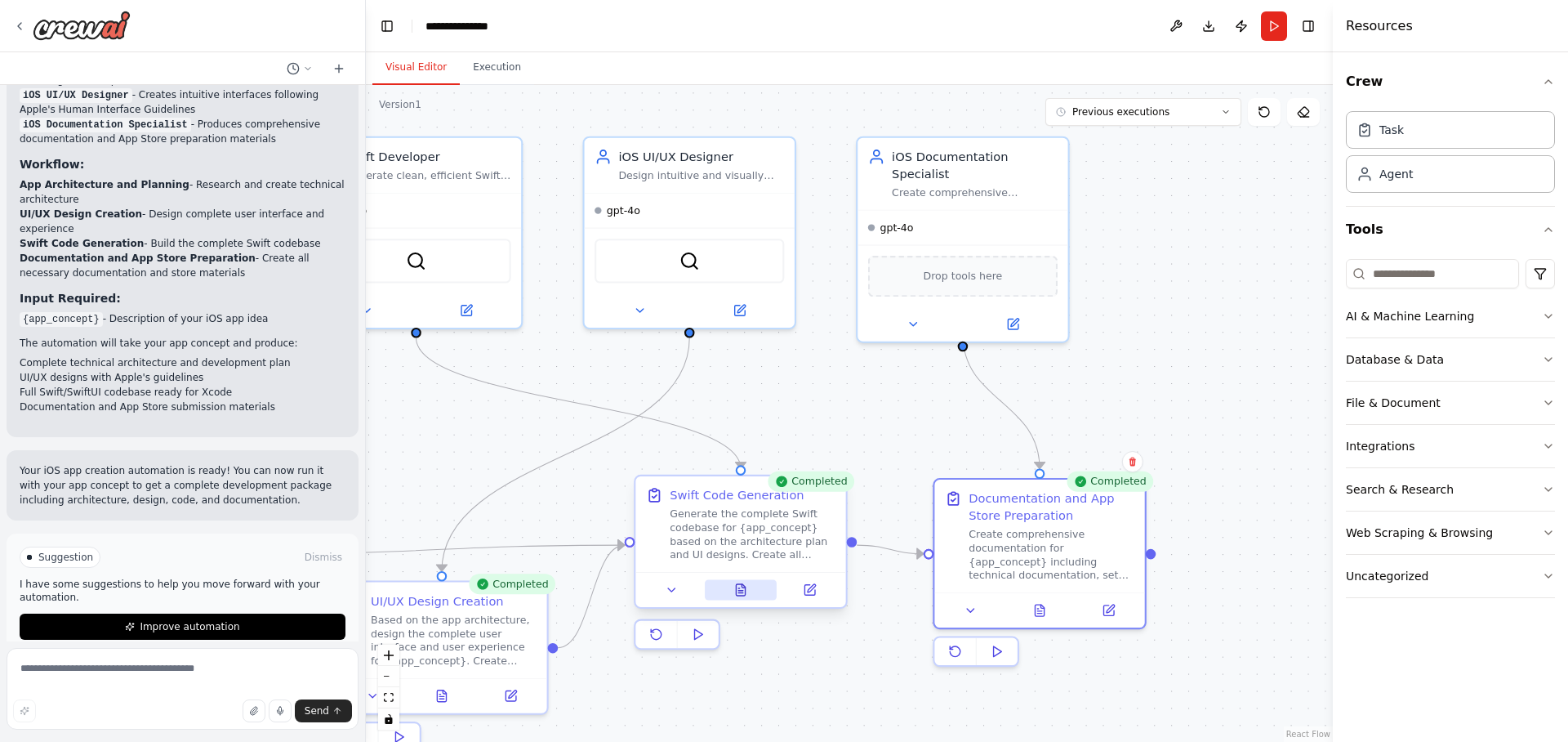
click at [734, 596] on icon at bounding box center [742, 590] width 14 height 14
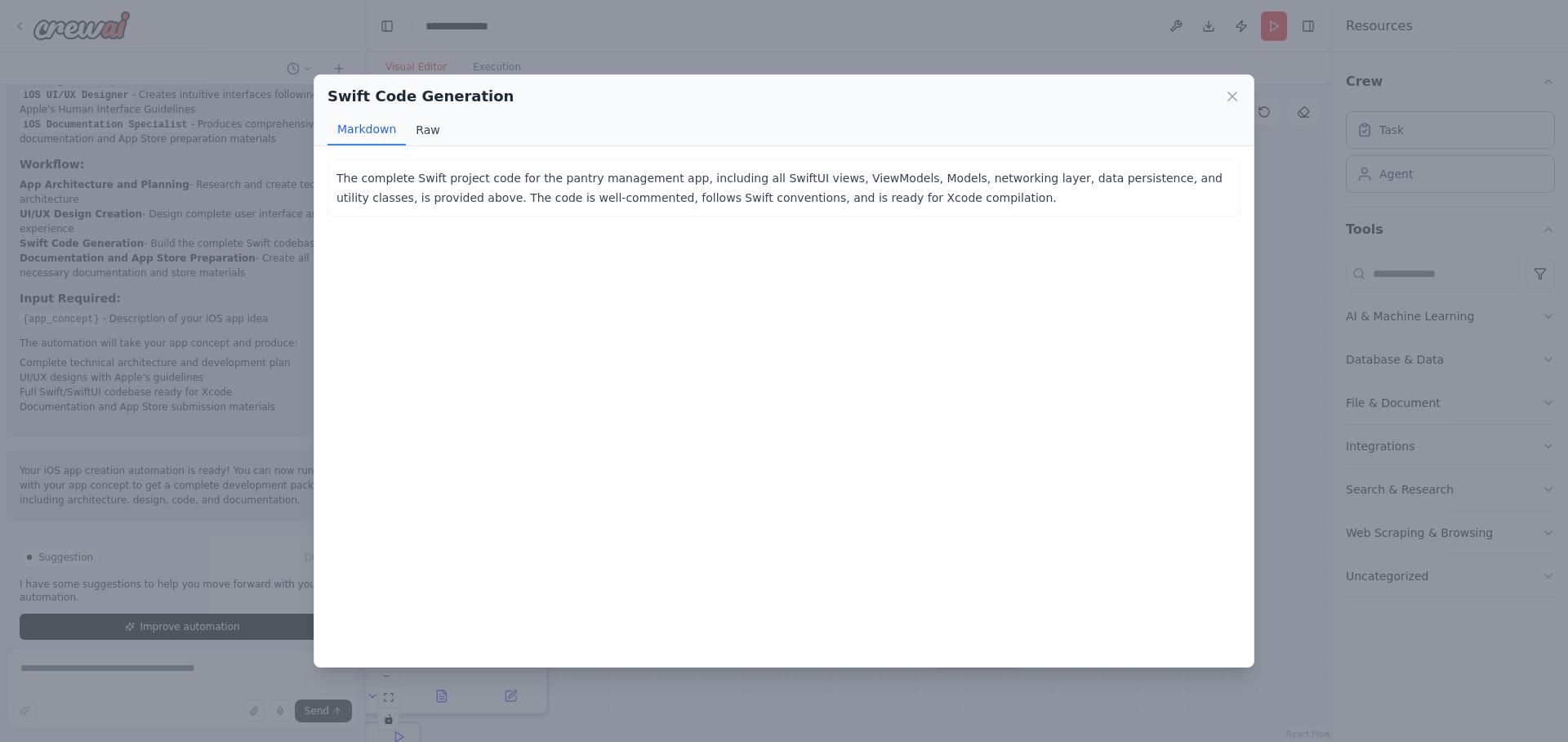
click at [437, 132] on button "Raw" at bounding box center [427, 129] width 43 height 31
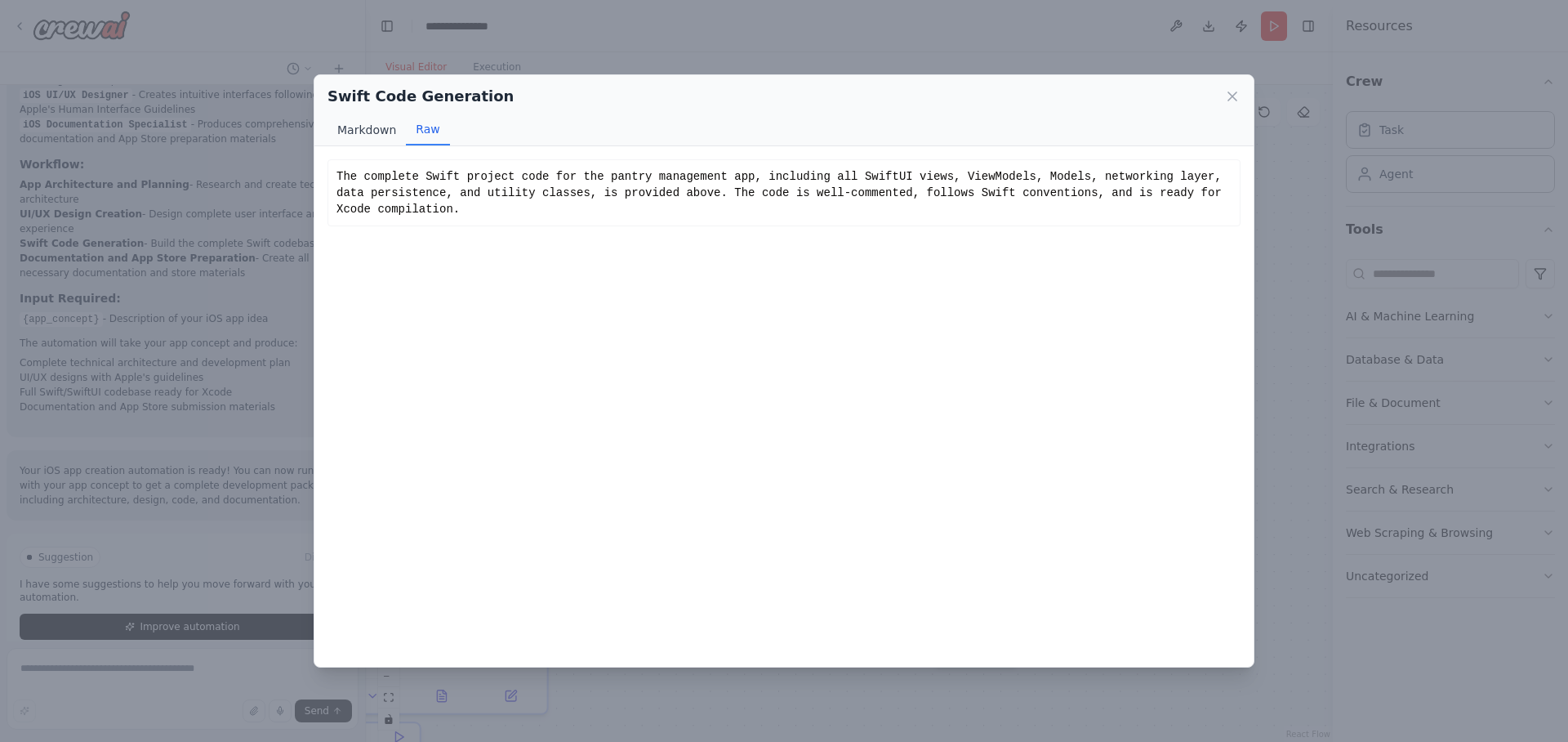
click at [375, 129] on button "Markdown" at bounding box center [367, 129] width 79 height 31
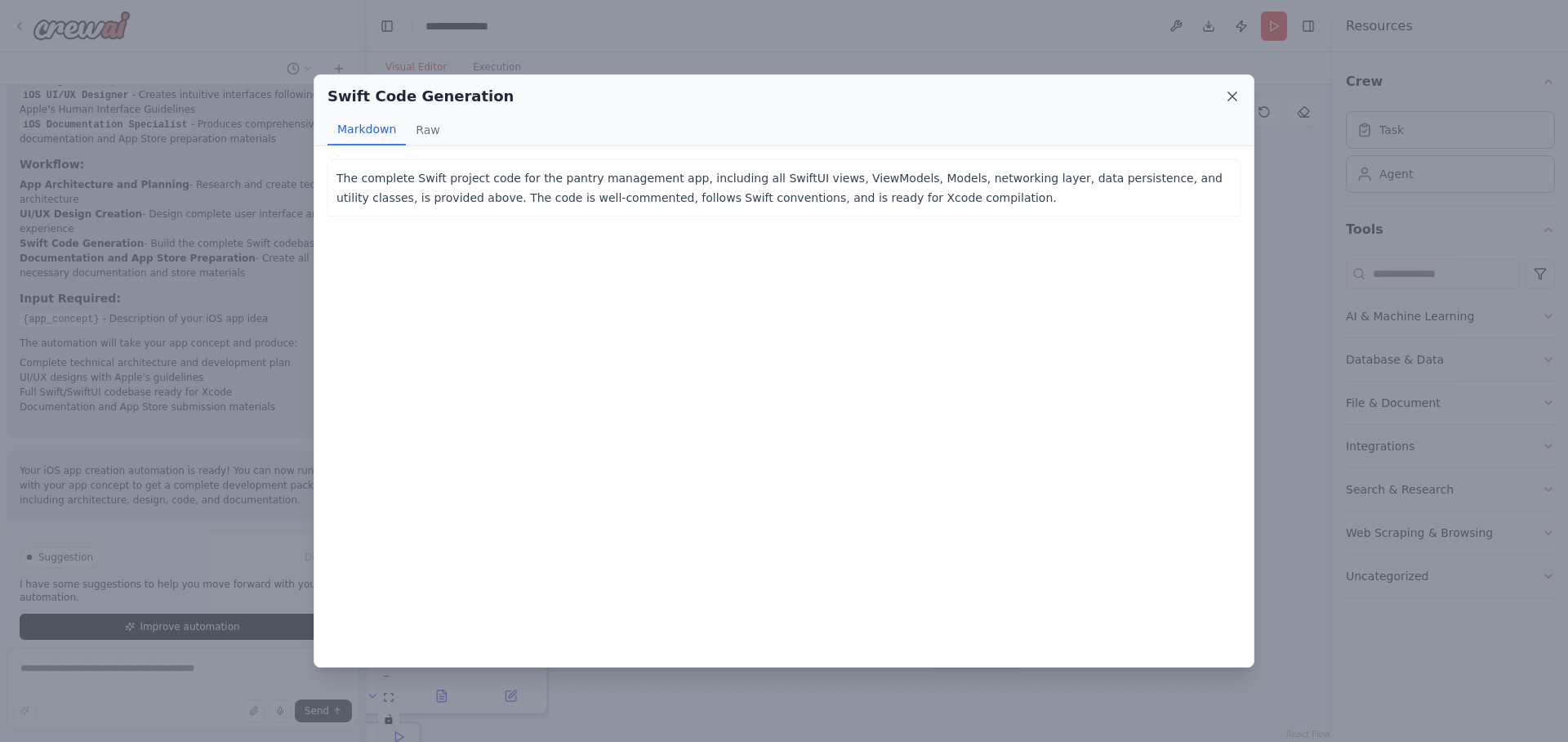
click at [1224, 100] on icon at bounding box center [1232, 96] width 16 height 16
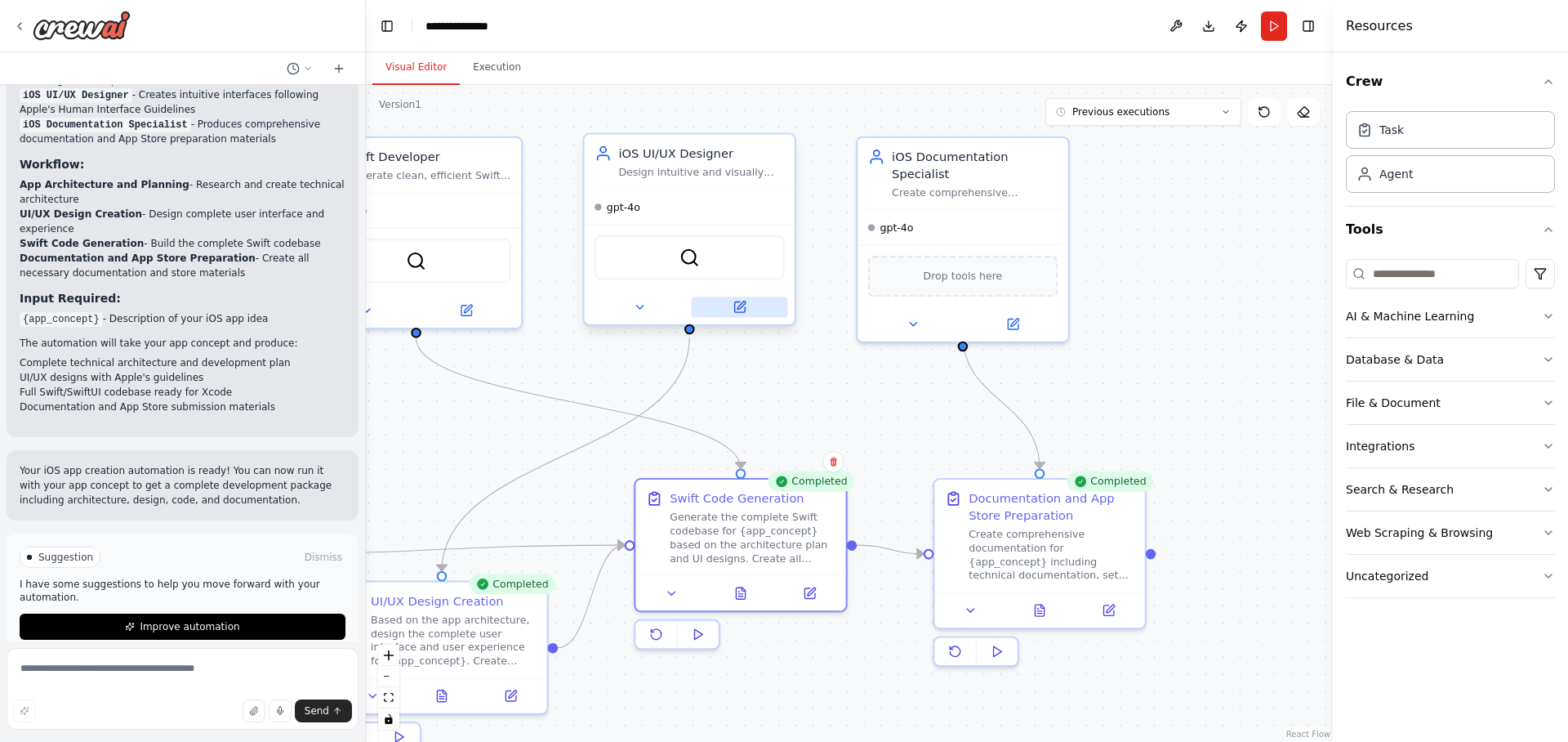
click at [734, 310] on icon at bounding box center [740, 308] width 11 height 11
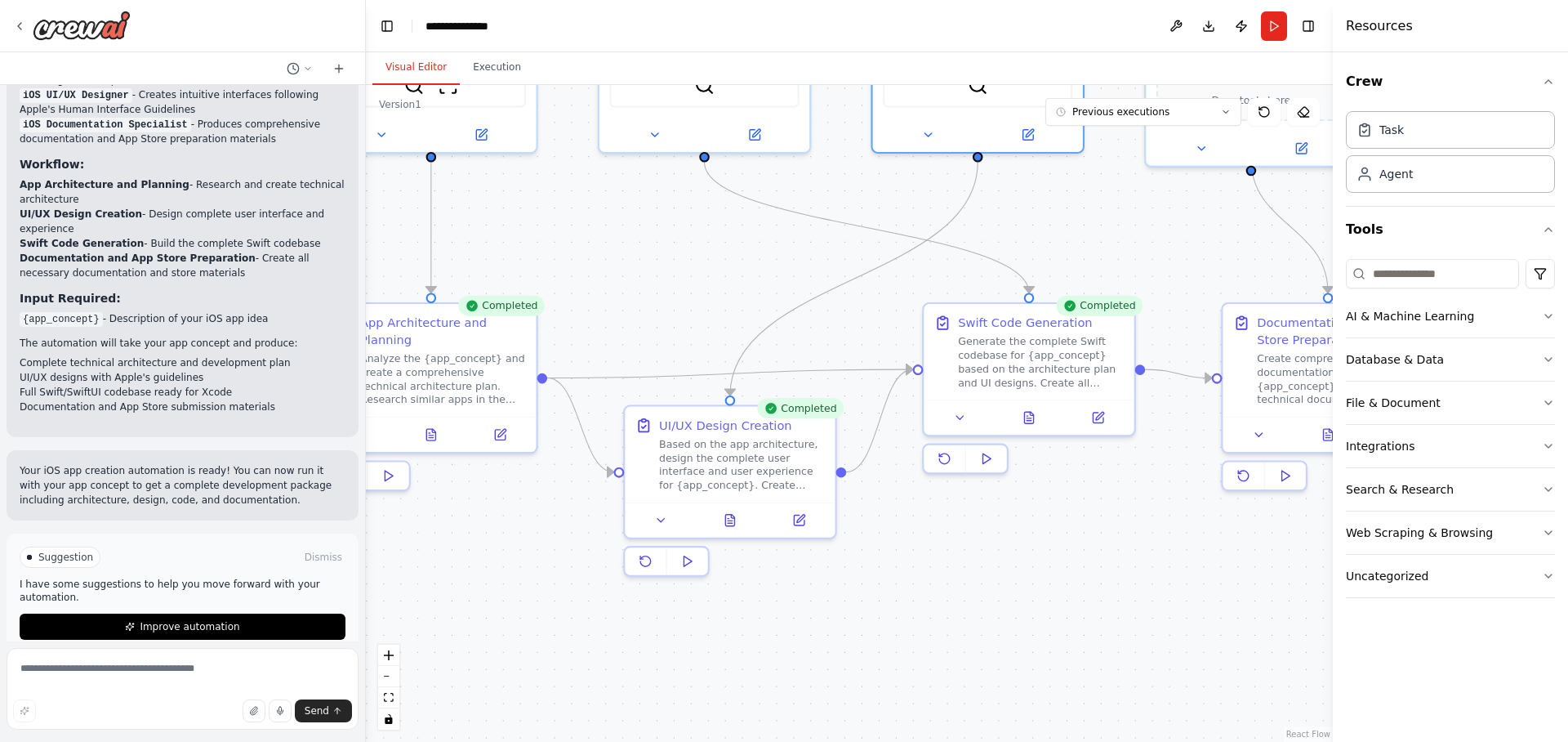
drag, startPoint x: 573, startPoint y: 438, endPoint x: 861, endPoint y: 263, distance: 337.0
click at [861, 263] on div ".deletable-edge-delete-btn { width: 20px; height: 20px; border: 0px solid #ffff…" at bounding box center [849, 413] width 967 height 657
click at [731, 521] on icon at bounding box center [729, 517] width 9 height 12
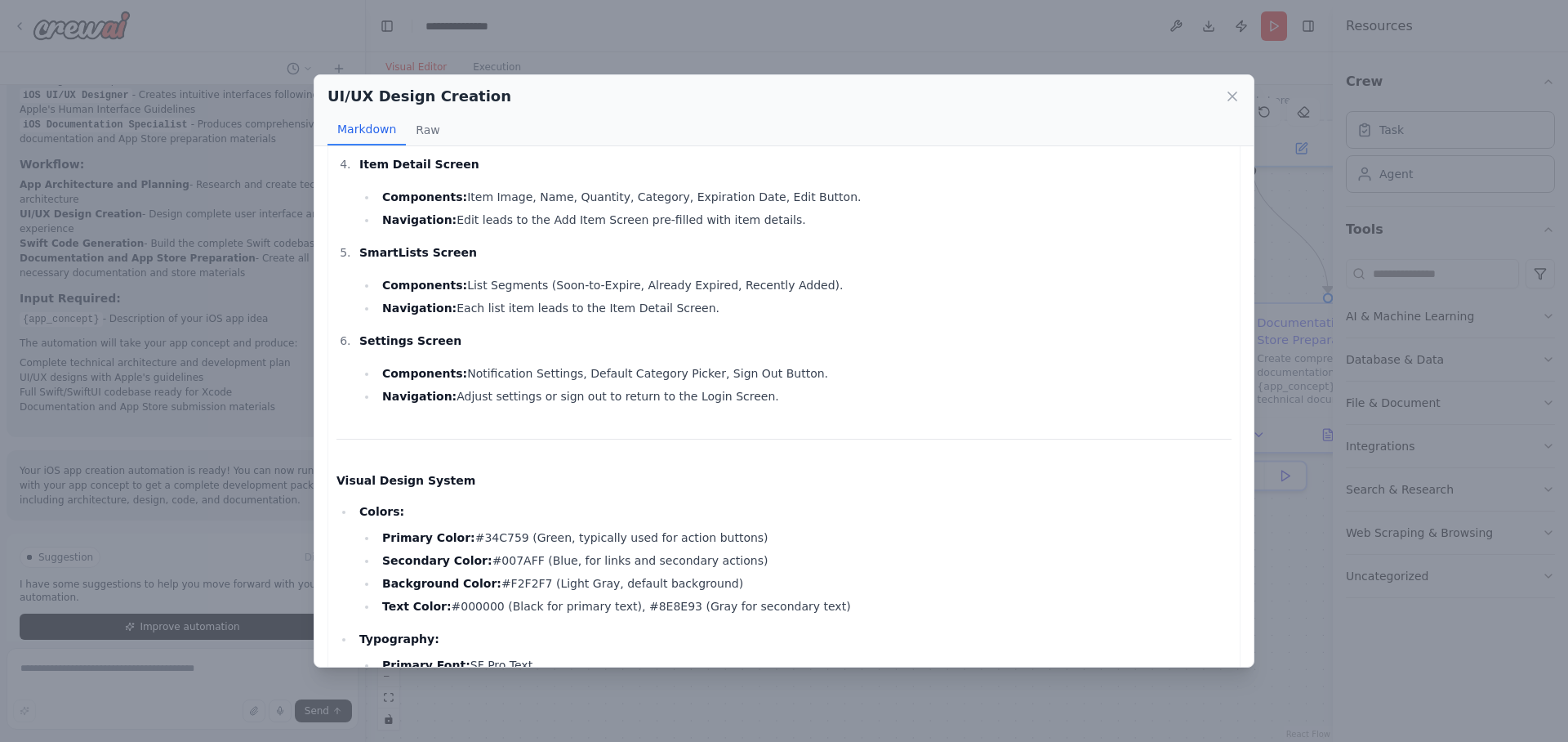
scroll to position [0, 0]
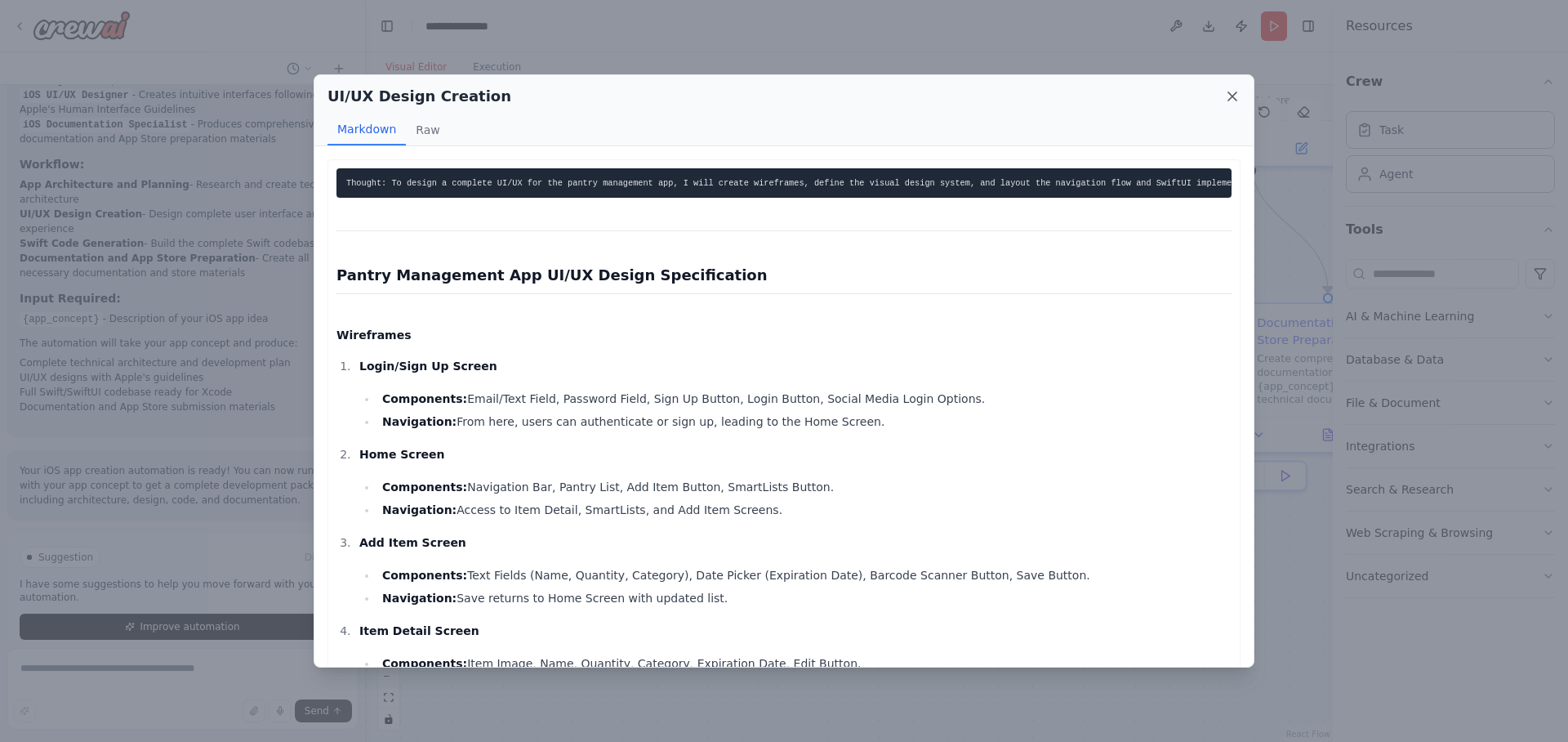
click at [1239, 101] on icon at bounding box center [1232, 96] width 16 height 16
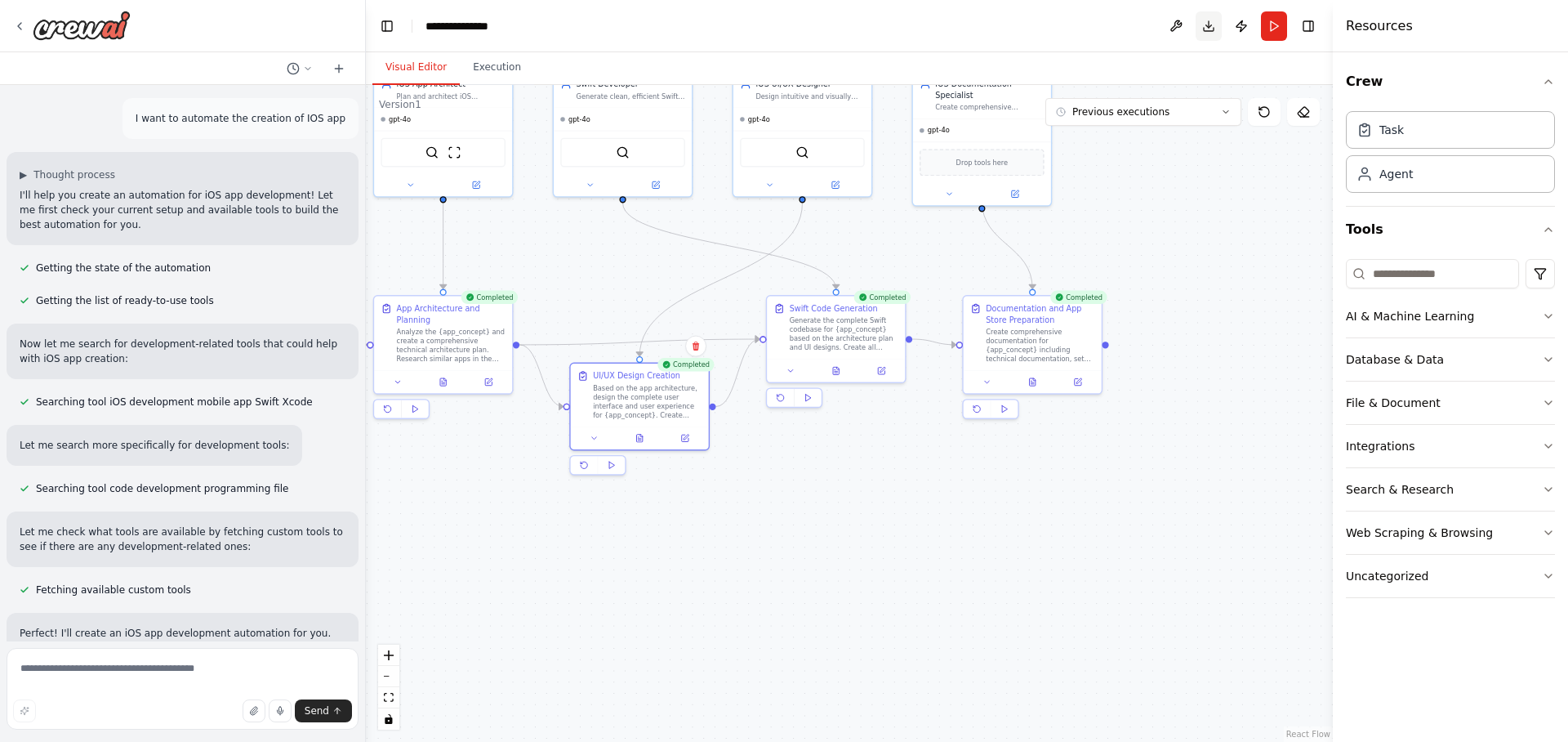
click at [1198, 23] on button "Download" at bounding box center [1207, 26] width 26 height 29
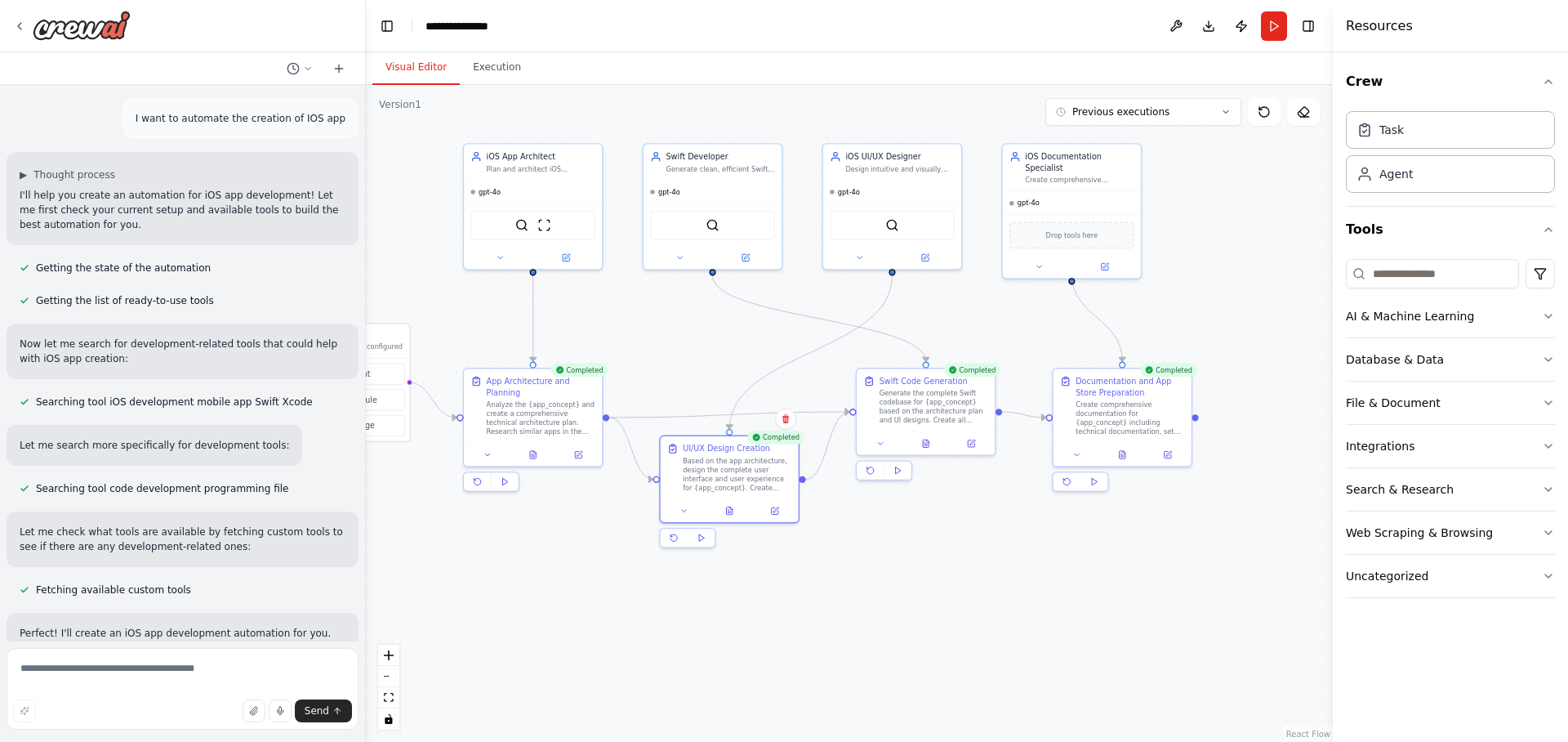
drag, startPoint x: 626, startPoint y: 280, endPoint x: 713, endPoint y: 350, distance: 111.7
click at [715, 353] on div ".deletable-edge-delete-btn { width: 20px; height: 20px; border: 0px solid #ffff…" at bounding box center [849, 413] width 967 height 657
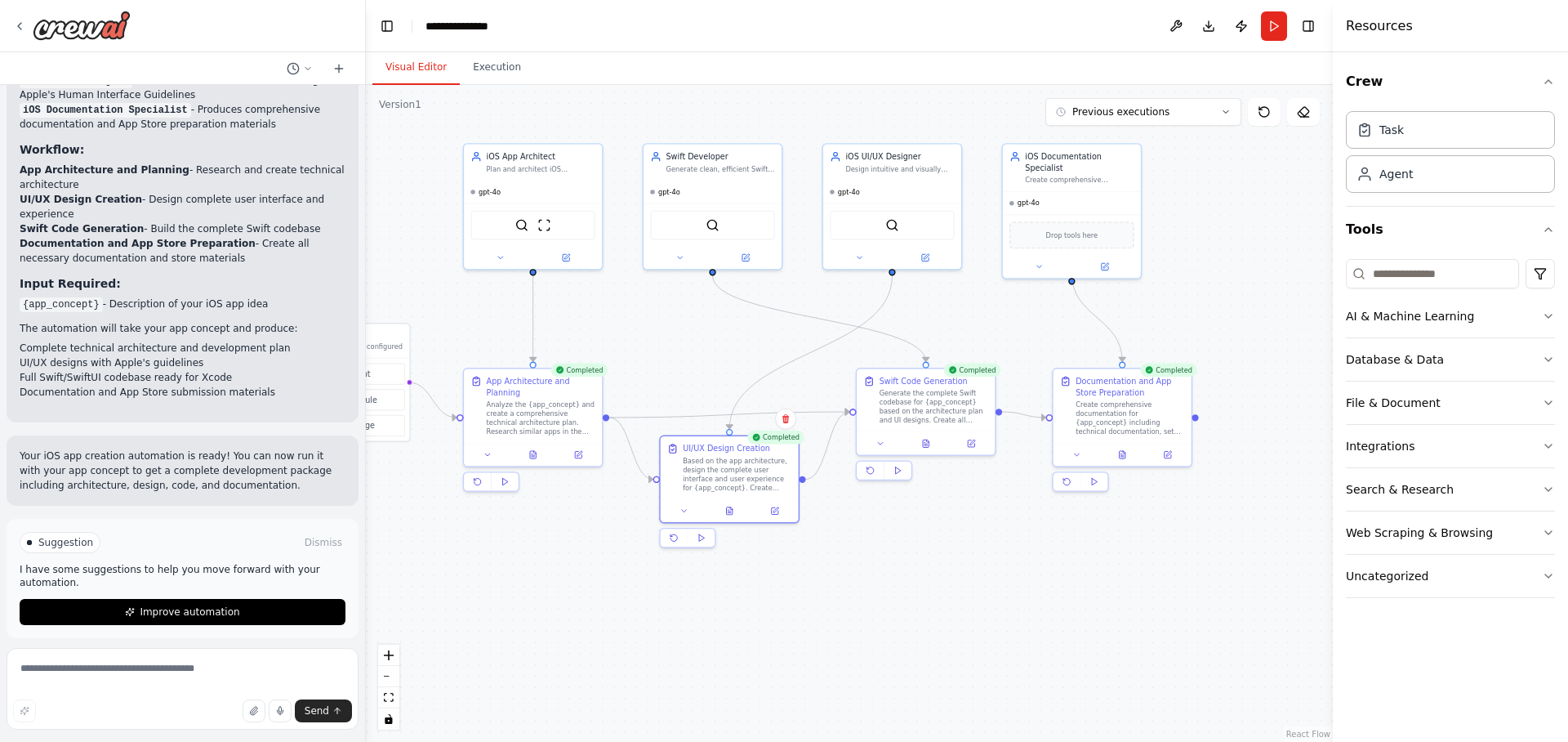
scroll to position [1302, 0]
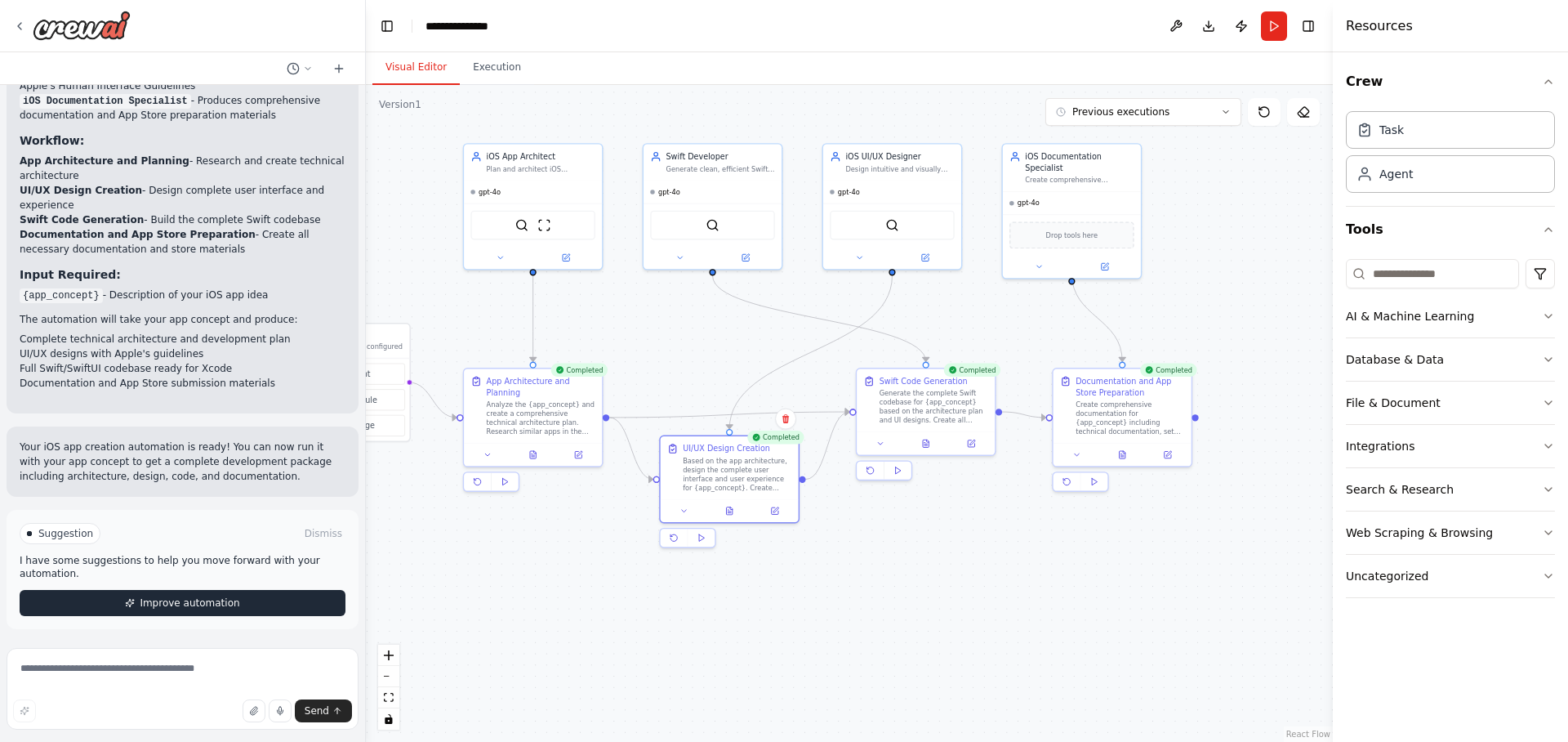
click at [175, 599] on span "Improve automation" at bounding box center [189, 603] width 100 height 13
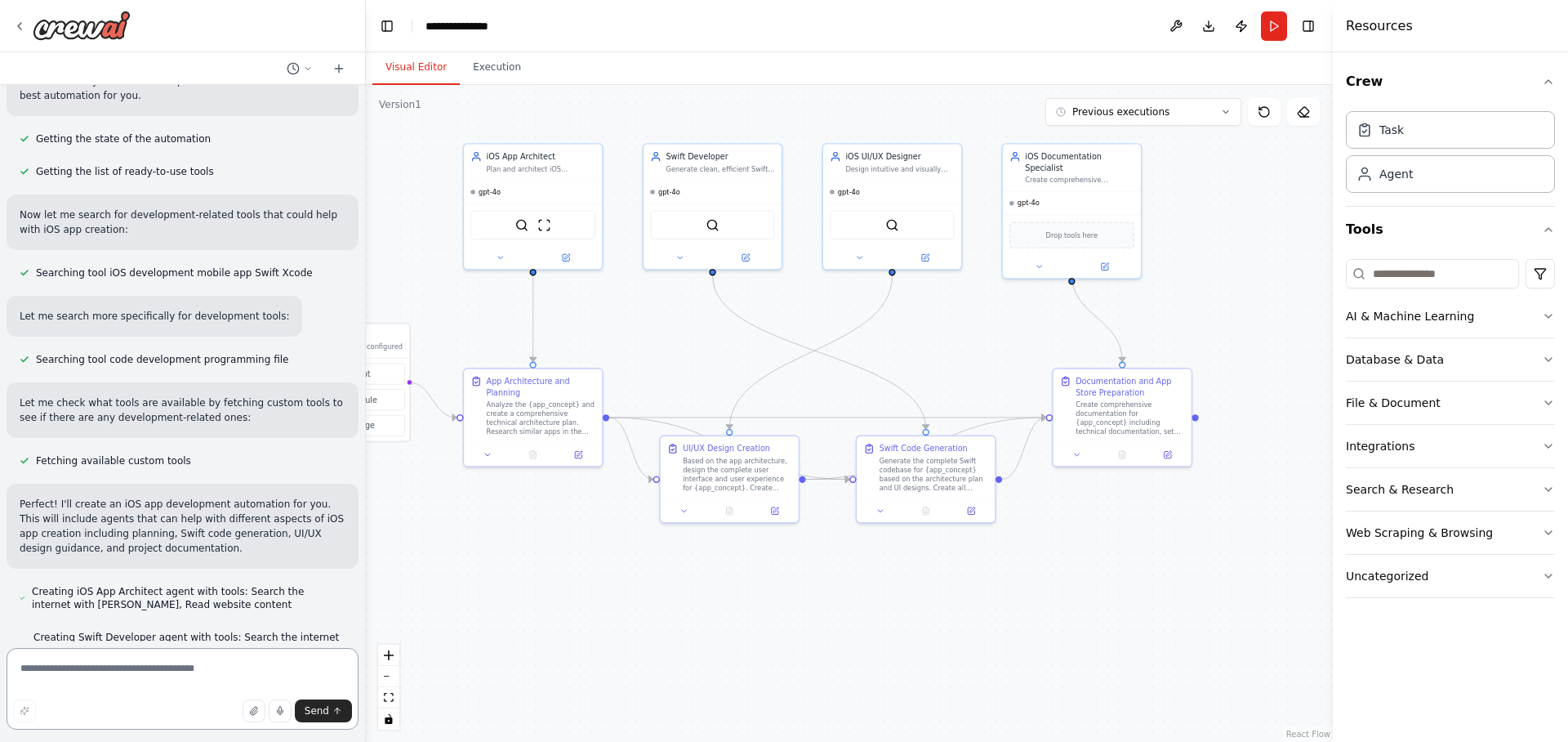
scroll to position [0, 0]
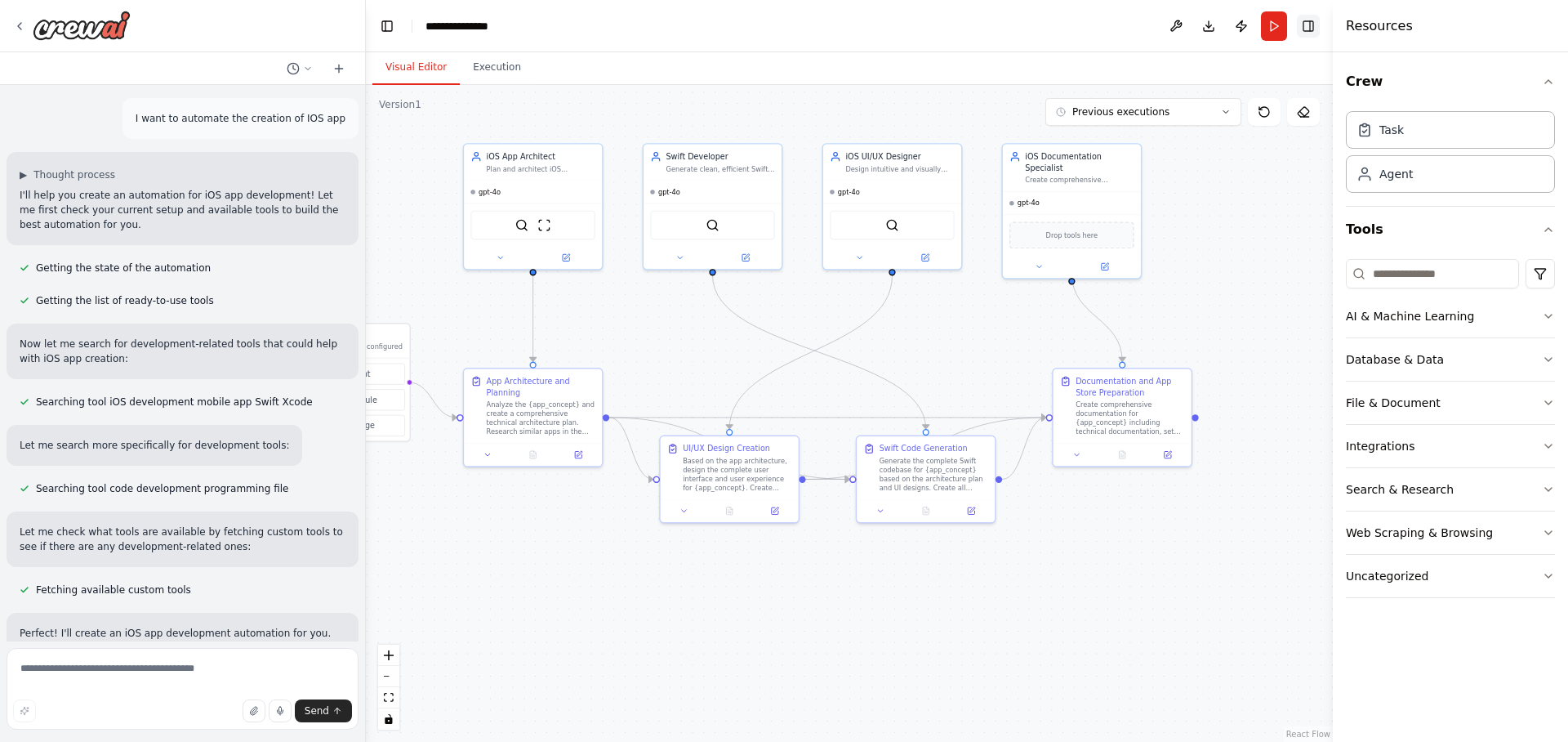
click at [1309, 24] on button "Toggle Right Sidebar" at bounding box center [1308, 26] width 23 height 23
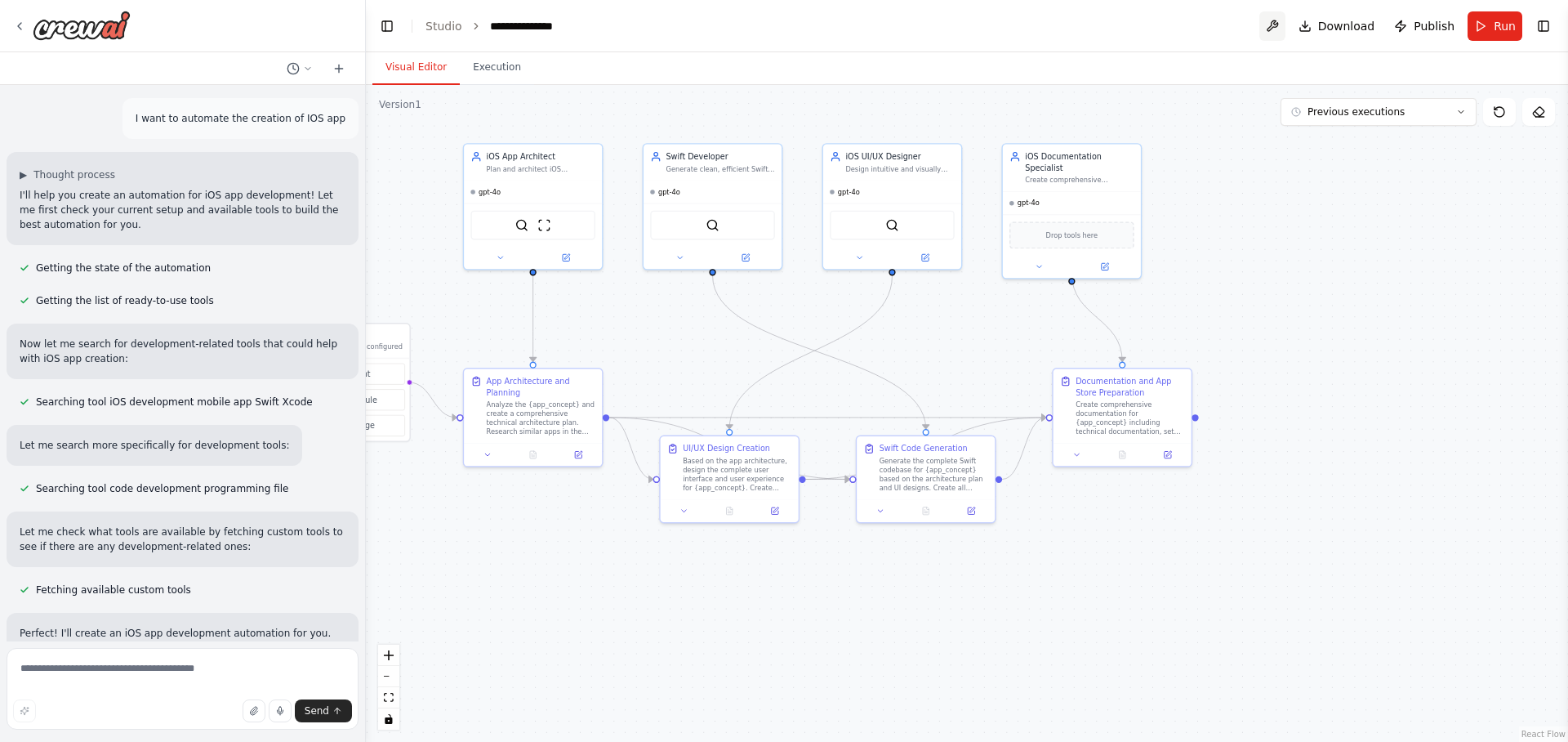
click at [1275, 30] on button at bounding box center [1272, 26] width 26 height 29
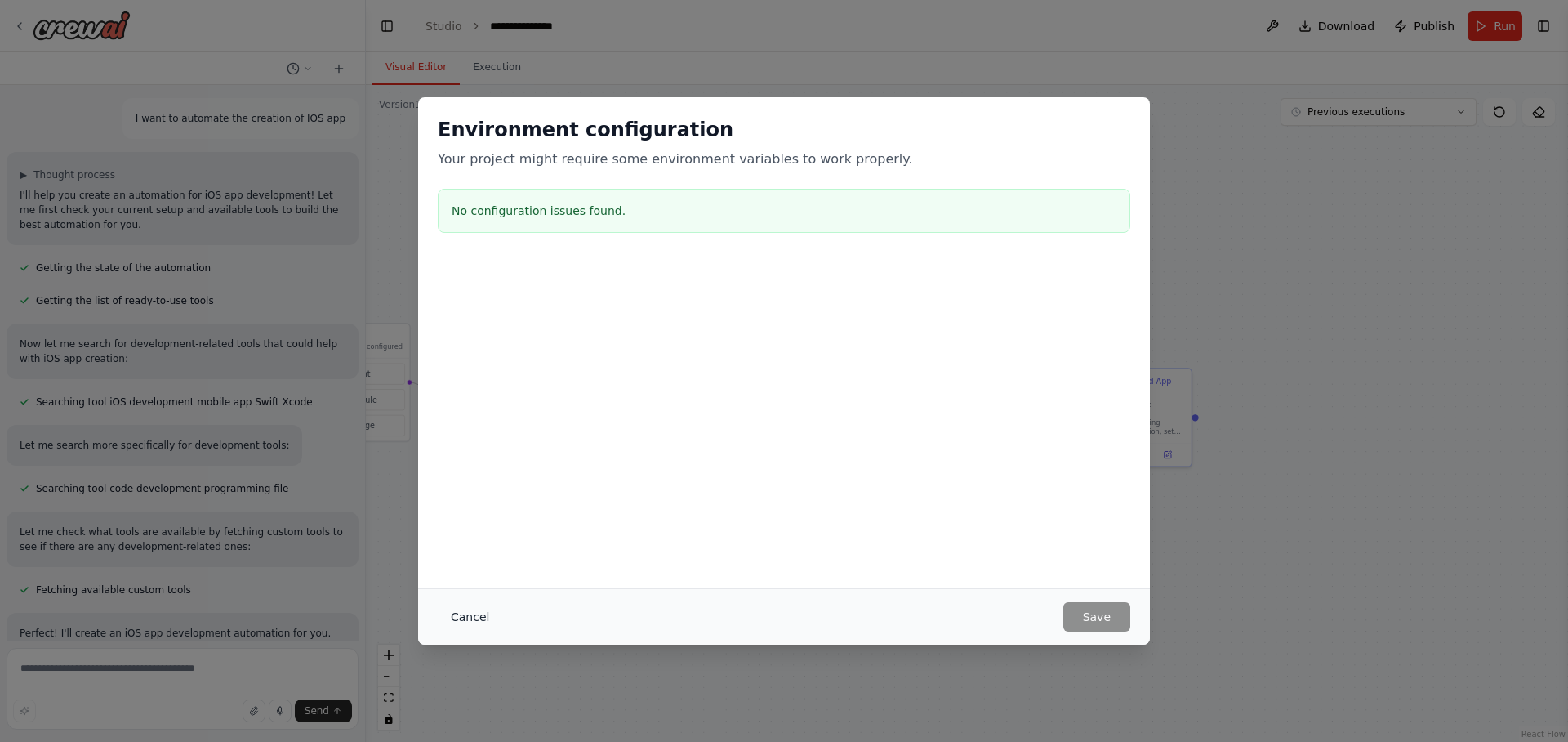
click at [471, 615] on button "Cancel" at bounding box center [469, 616] width 64 height 29
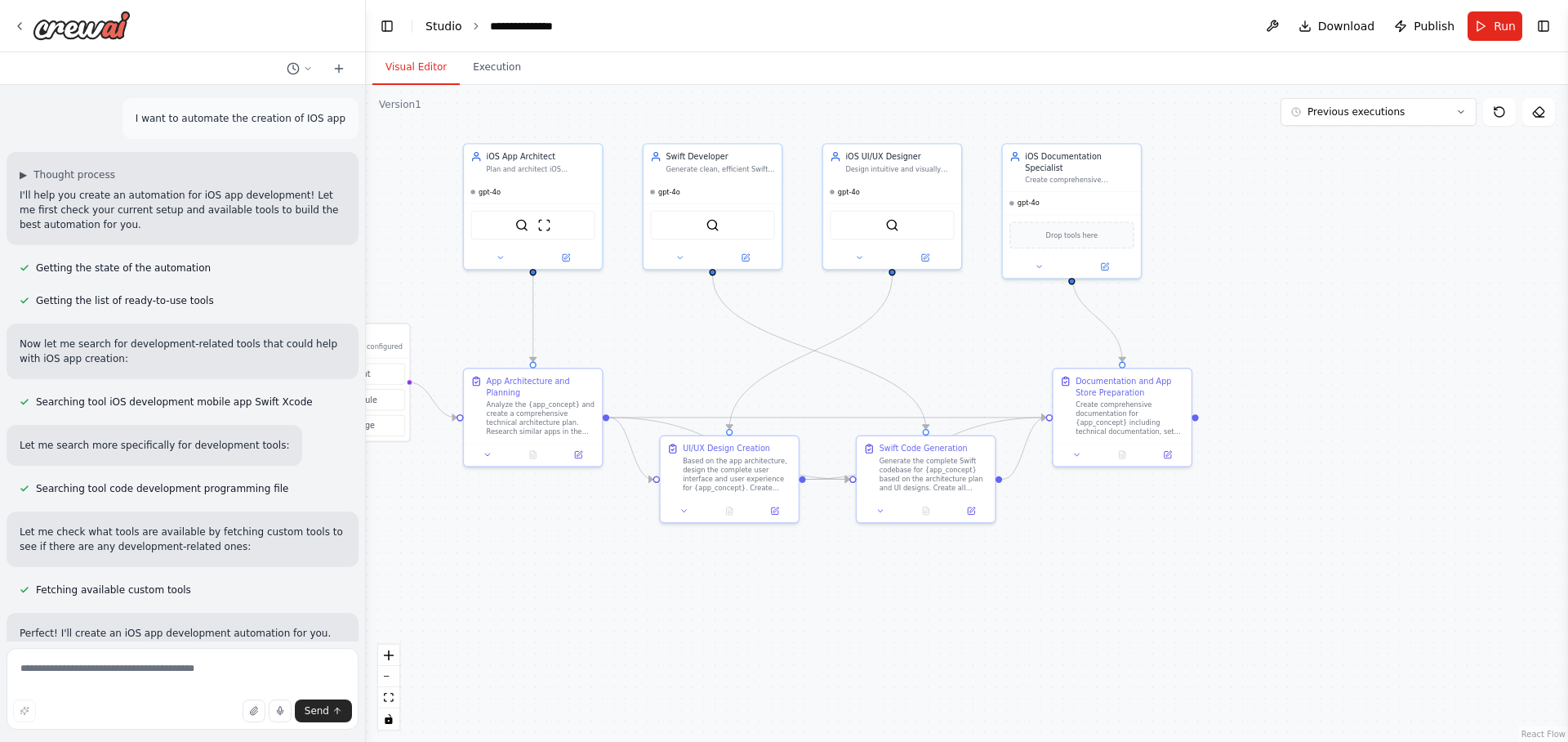
click at [443, 28] on link "Studio" at bounding box center [444, 26] width 37 height 13
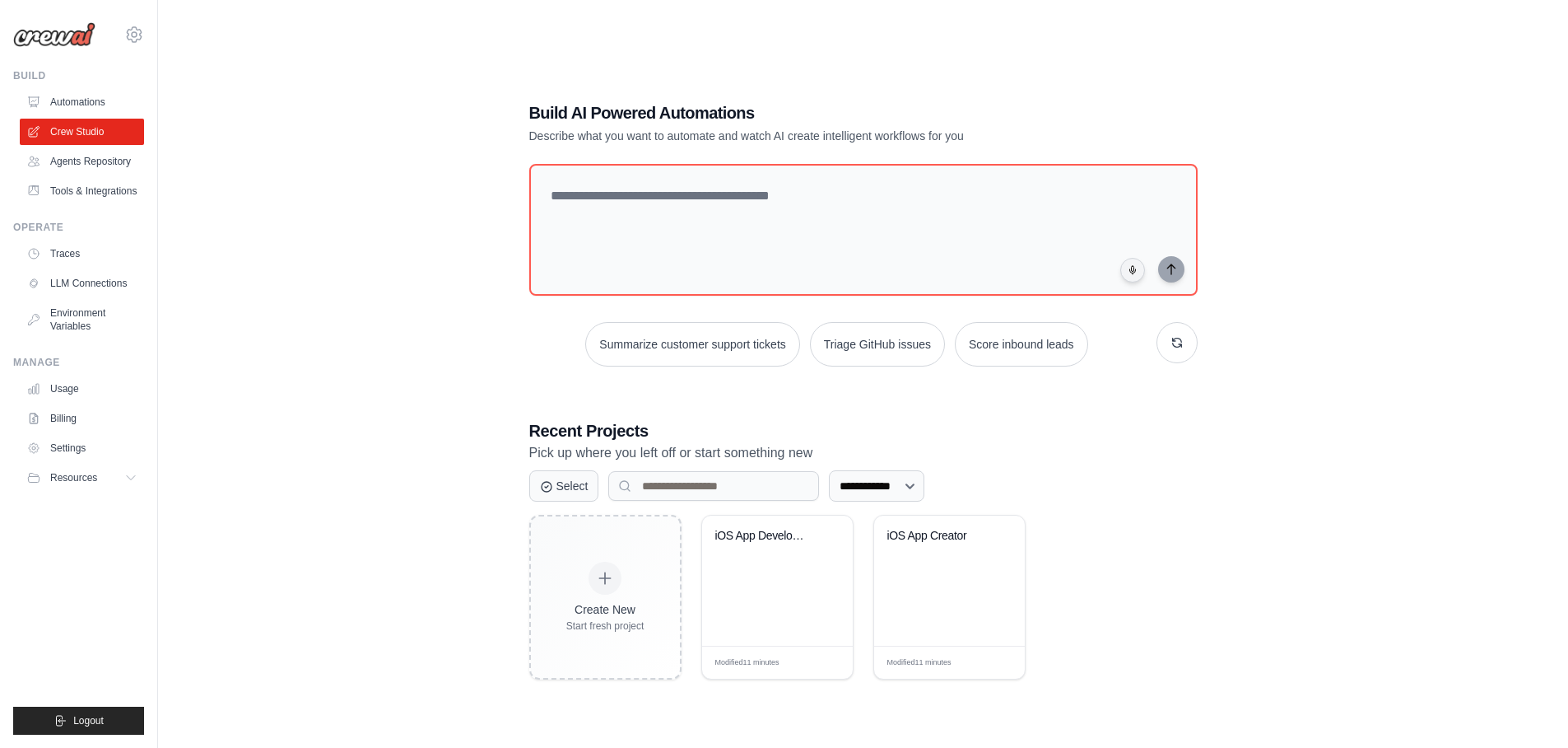
scroll to position [33, 0]
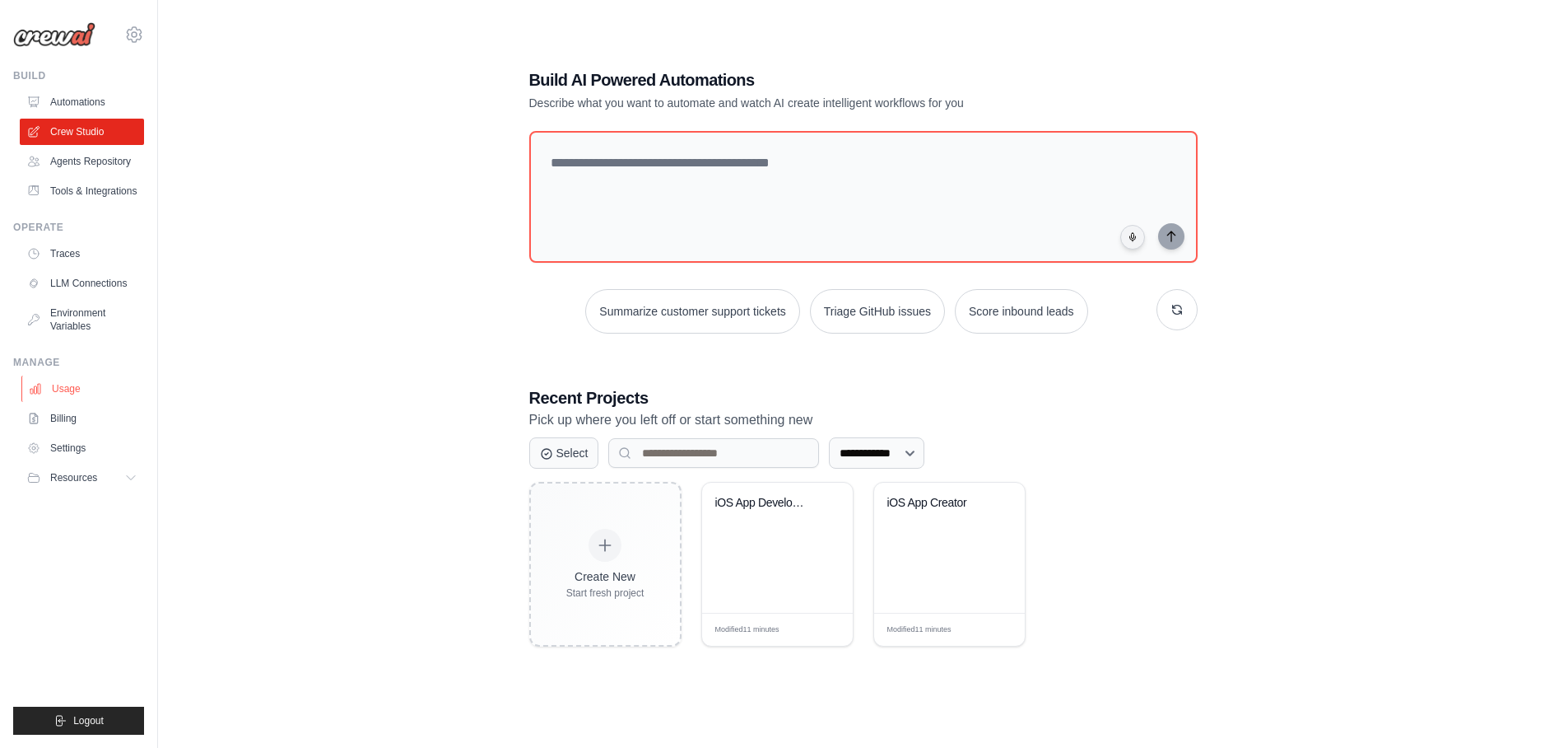
click at [87, 401] on link "Usage" at bounding box center [84, 388] width 124 height 26
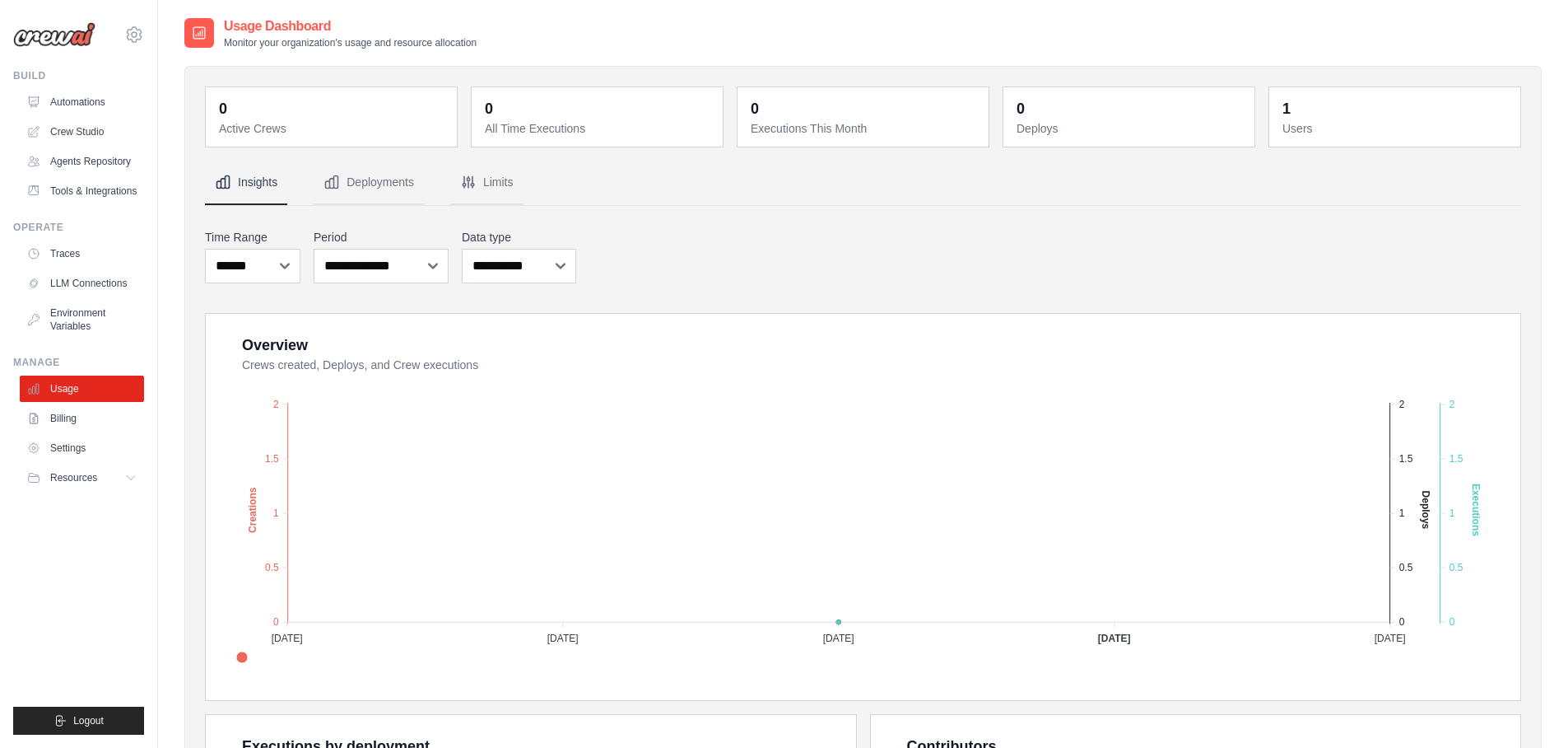
scroll to position [3, 0]
click at [953, 231] on div "**********" at bounding box center [863, 254] width 1316 height 61
click at [68, 428] on link "Billing" at bounding box center [84, 418] width 124 height 26
